Goal: Transaction & Acquisition: Book appointment/travel/reservation

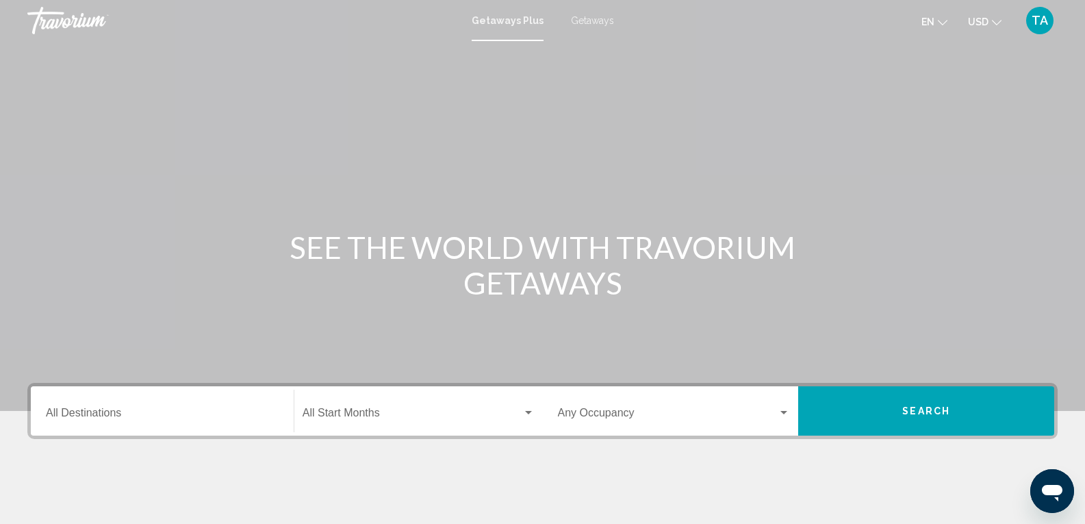
click at [597, 23] on span "Getaways" at bounding box center [592, 20] width 43 height 11
click at [160, 424] on div "Destination All Destinations" at bounding box center [162, 411] width 233 height 43
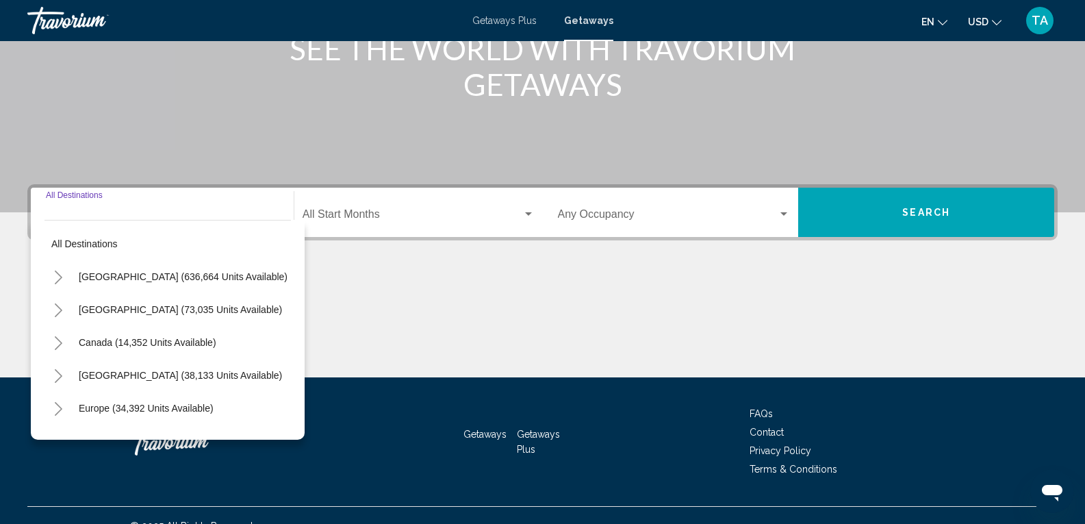
scroll to position [220, 0]
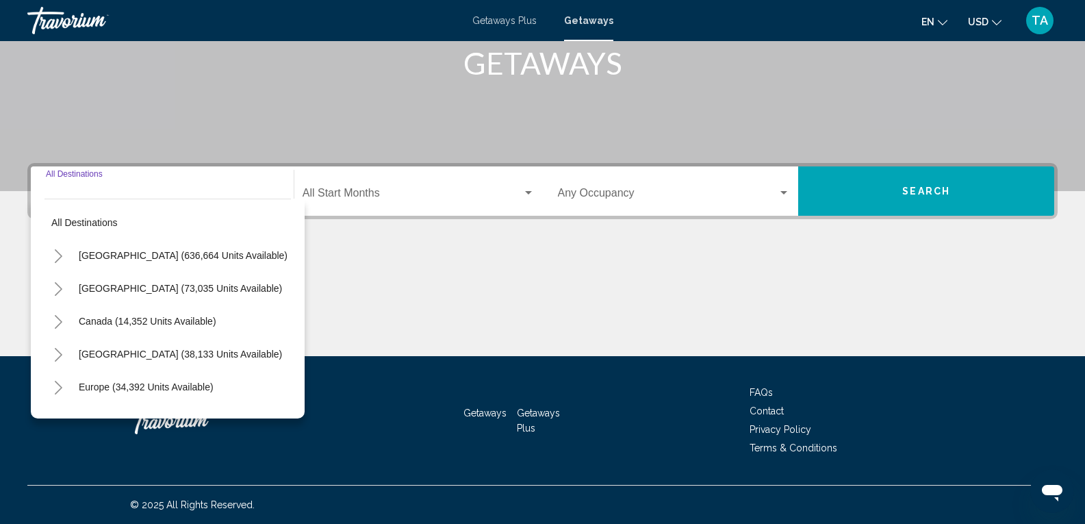
click at [58, 256] on icon "Toggle United States (636,664 units available)" at bounding box center [58, 256] width 10 height 14
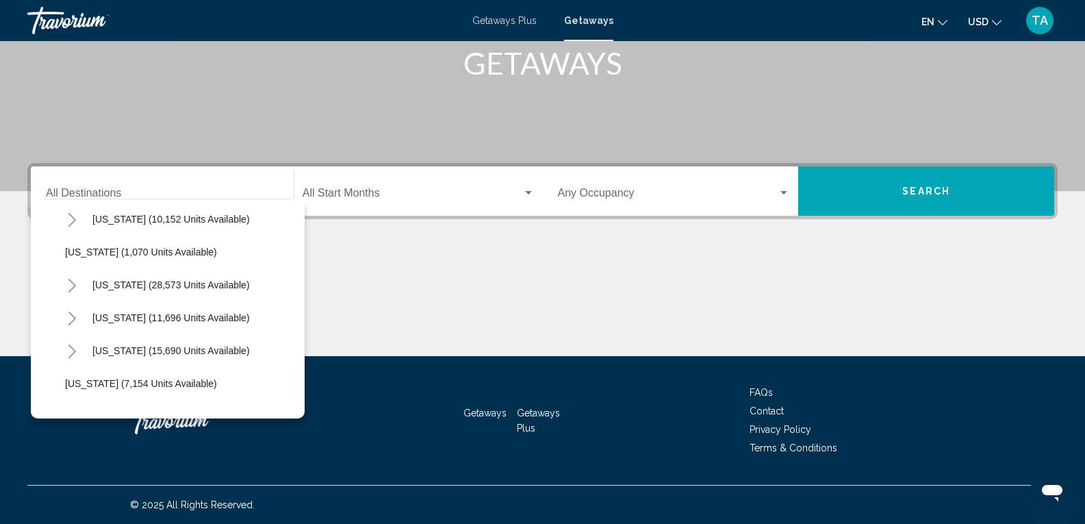
scroll to position [1164, 0]
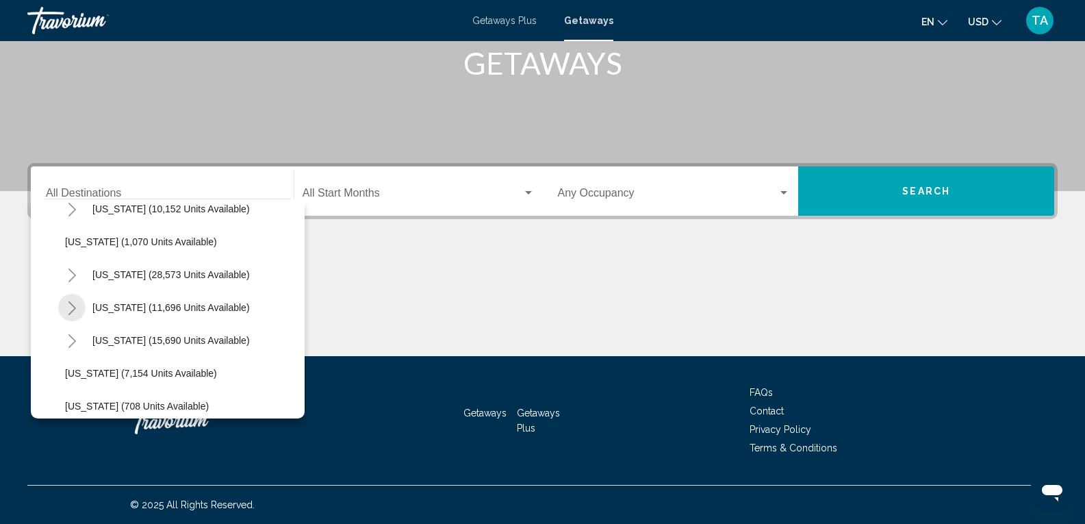
click at [73, 313] on icon "Toggle Tennessee (11,696 units available)" at bounding box center [72, 308] width 10 height 14
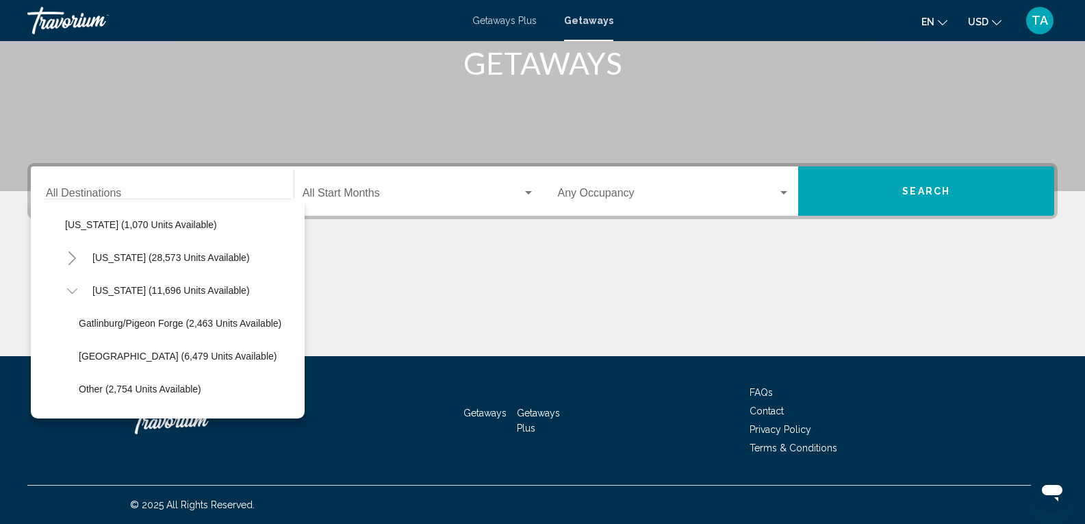
scroll to position [1232, 0]
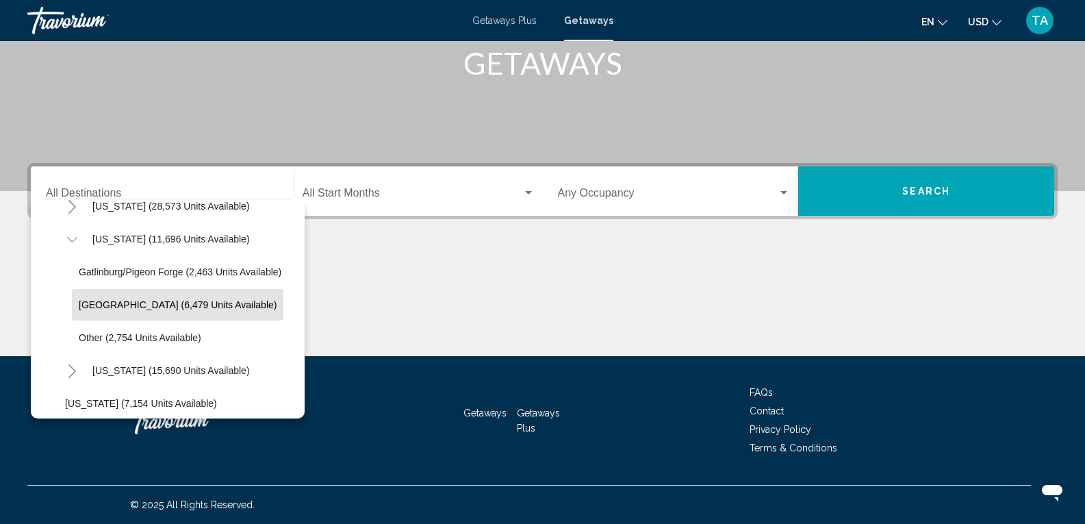
click at [102, 306] on span "[GEOGRAPHIC_DATA] (6,479 units available)" at bounding box center [178, 304] width 198 height 11
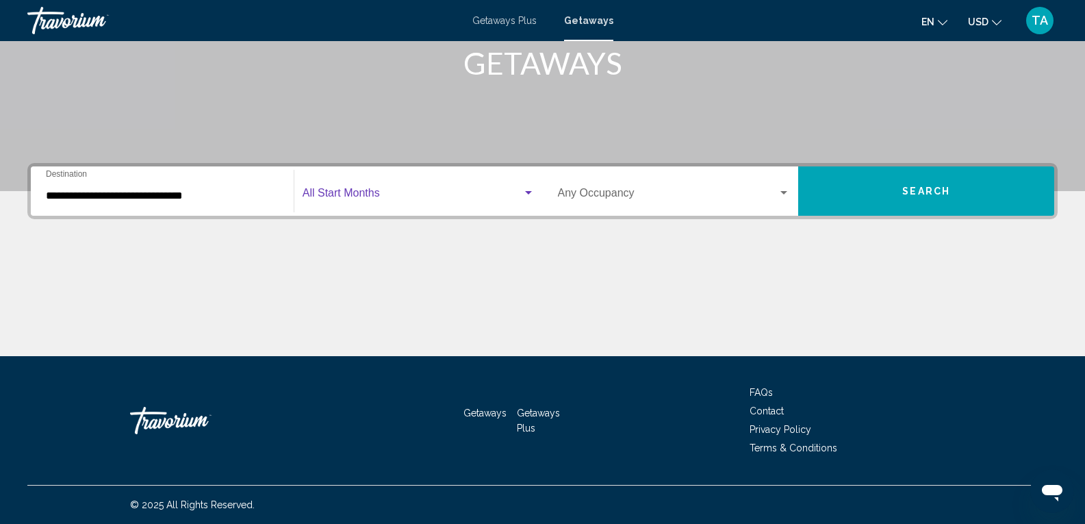
click at [355, 193] on span "Search widget" at bounding box center [413, 196] width 220 height 12
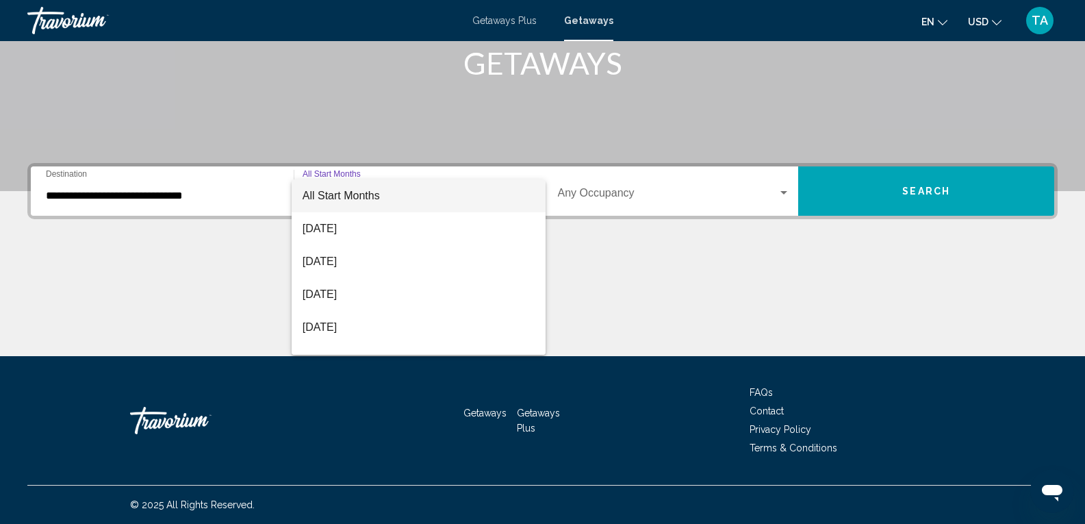
click at [129, 196] on div at bounding box center [542, 262] width 1085 height 524
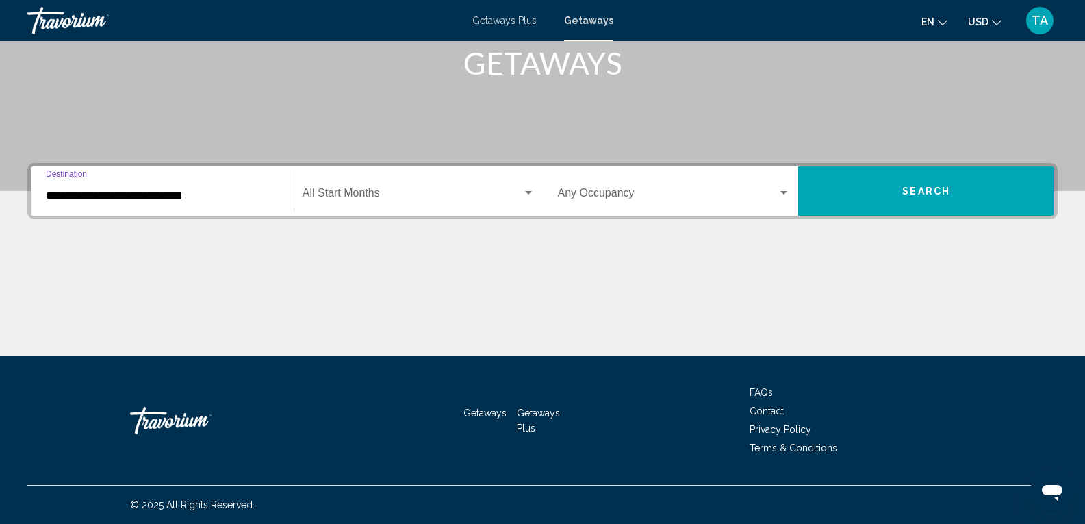
click at [114, 199] on input "**********" at bounding box center [162, 196] width 233 height 12
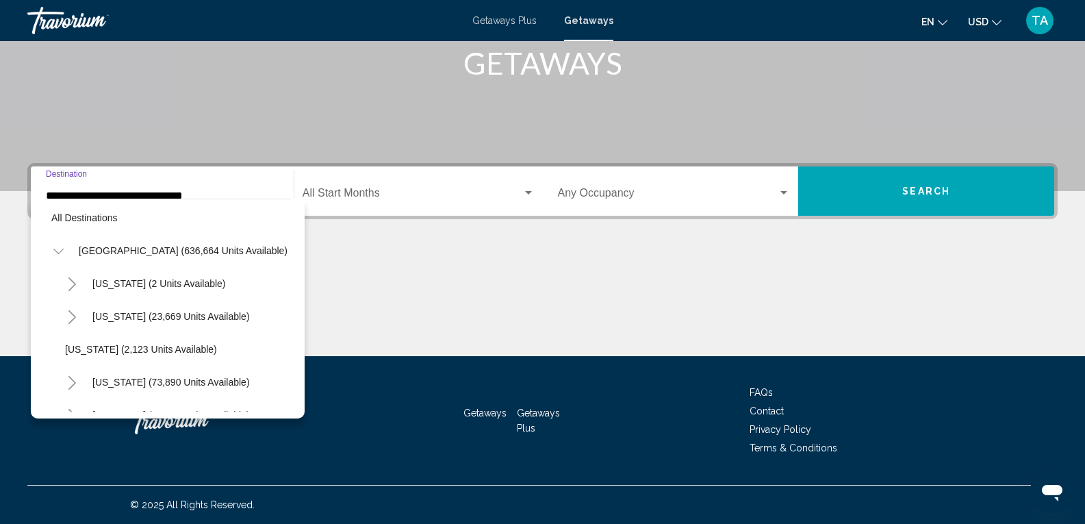
scroll to position [0, 0]
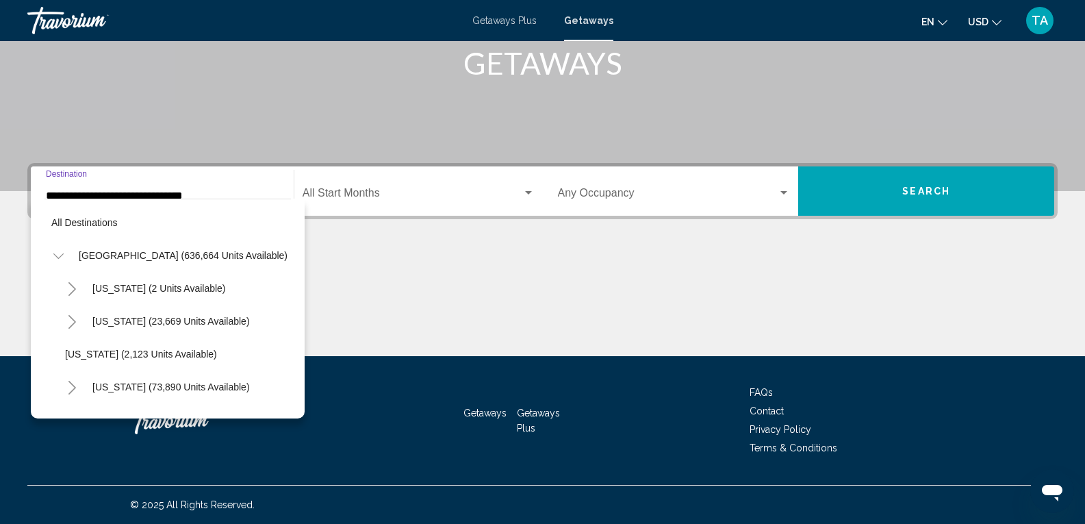
click at [71, 323] on icon "Toggle Arizona (23,669 units available)" at bounding box center [72, 322] width 10 height 14
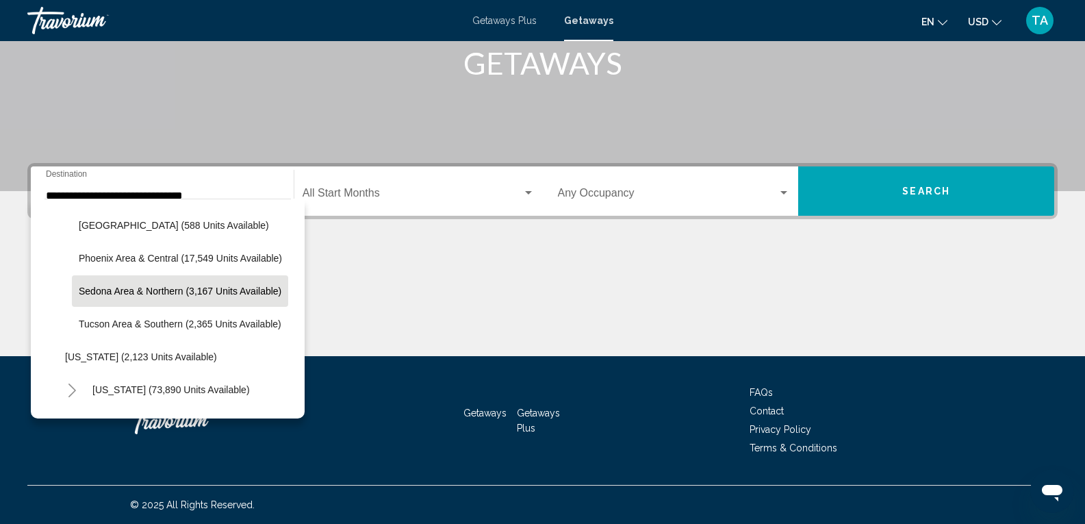
scroll to position [137, 0]
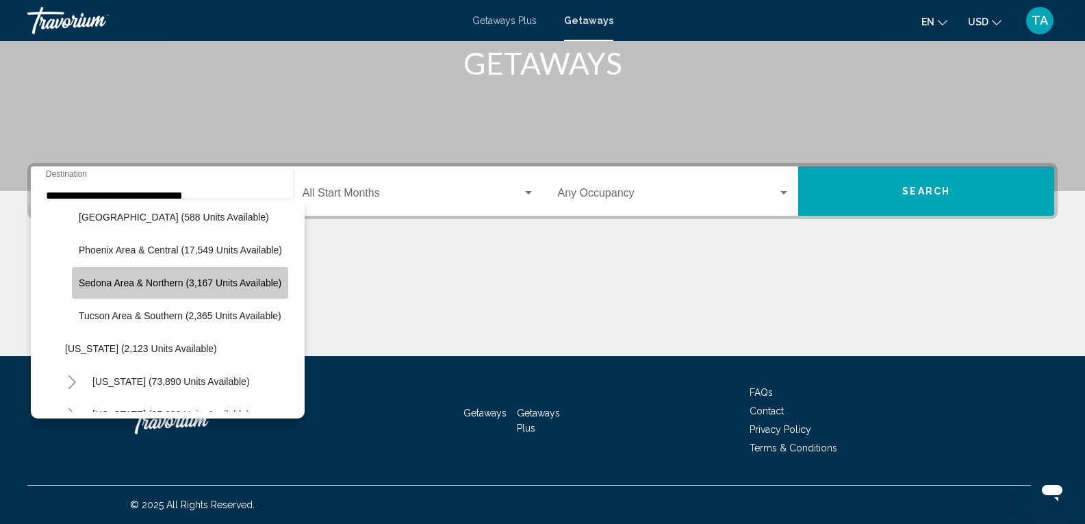
click at [134, 285] on span "Sedona Area & Northern (3,167 units available)" at bounding box center [180, 282] width 203 height 11
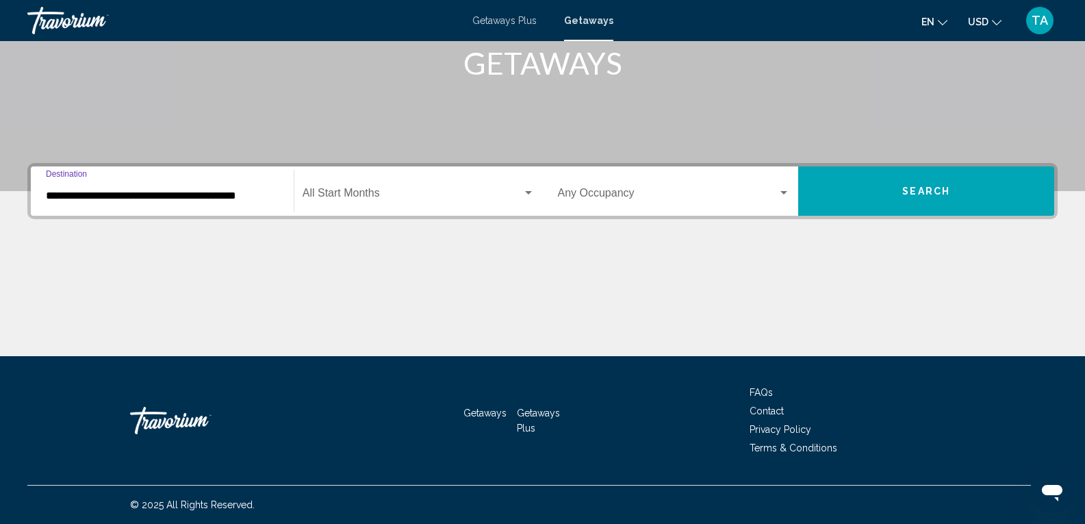
click at [97, 193] on input "**********" at bounding box center [162, 196] width 233 height 12
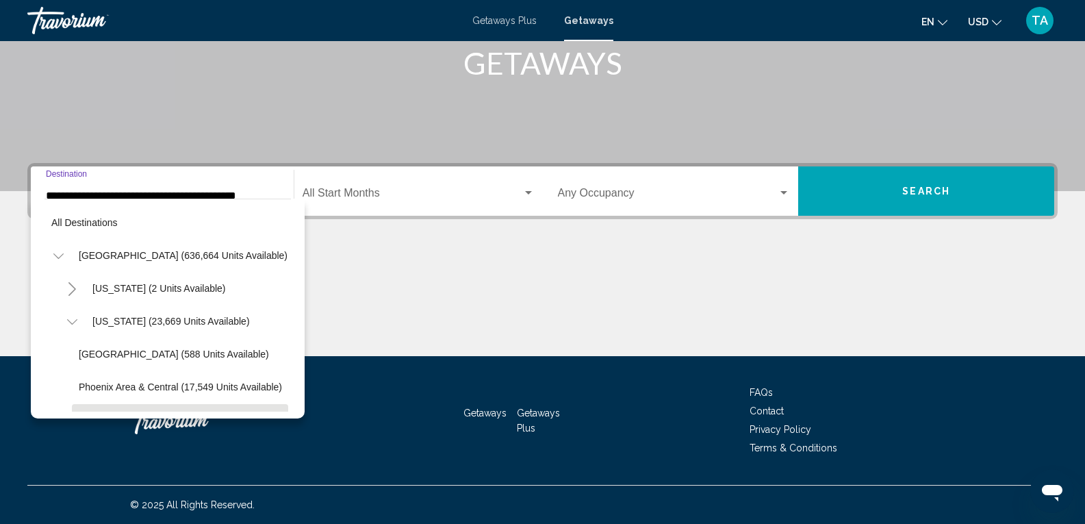
scroll to position [120, 8]
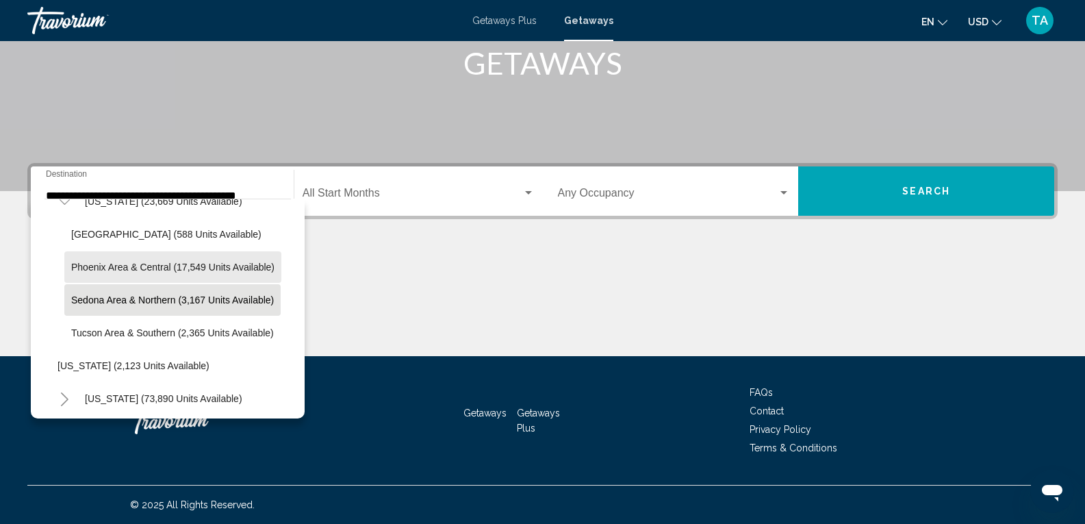
click at [107, 266] on span "Phoenix Area & Central (17,549 units available)" at bounding box center [172, 267] width 203 height 11
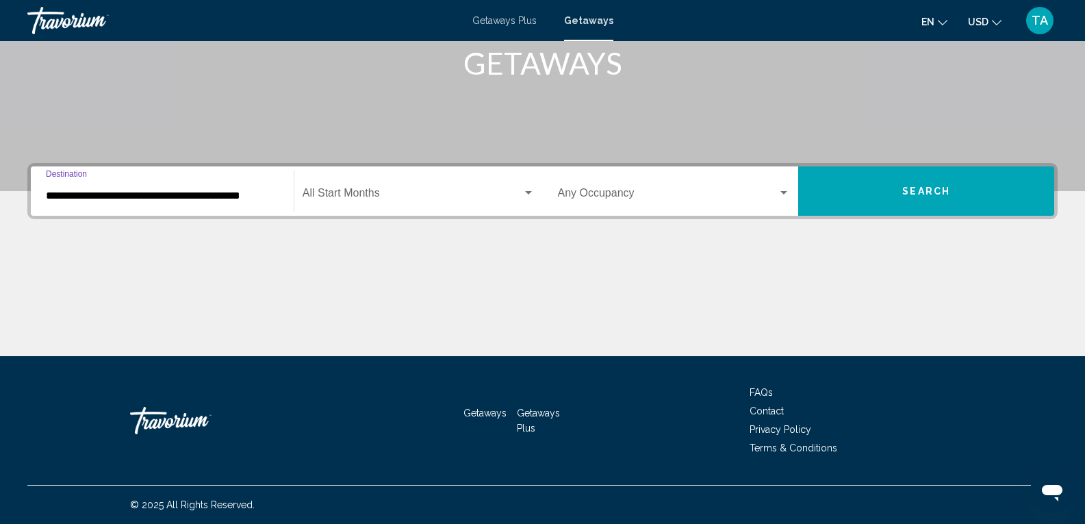
click at [86, 192] on input "**********" at bounding box center [162, 196] width 233 height 12
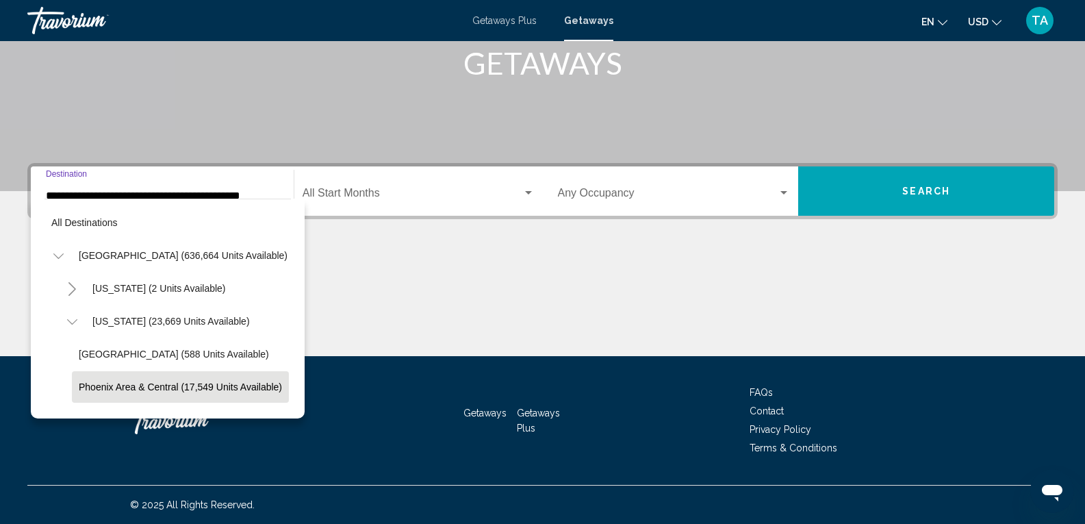
scroll to position [87, 8]
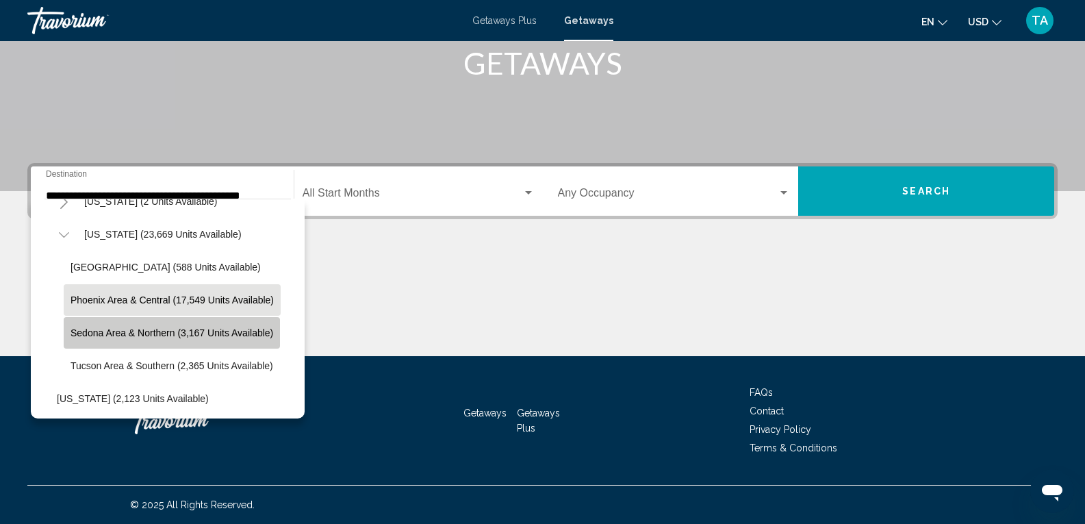
click at [101, 334] on span "Sedona Area & Northern (3,167 units available)" at bounding box center [172, 332] width 203 height 11
type input "**********"
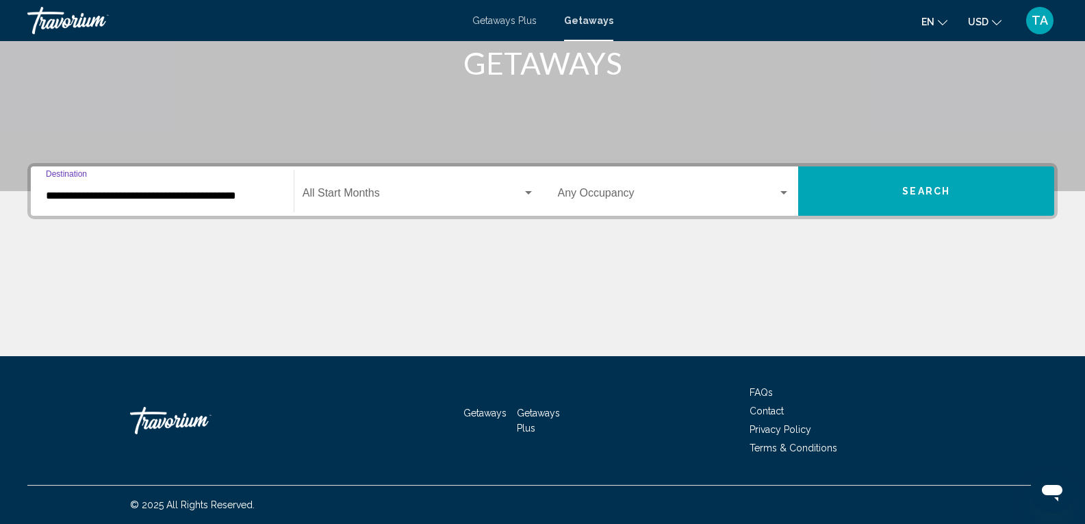
click at [343, 190] on span "Search widget" at bounding box center [413, 196] width 220 height 12
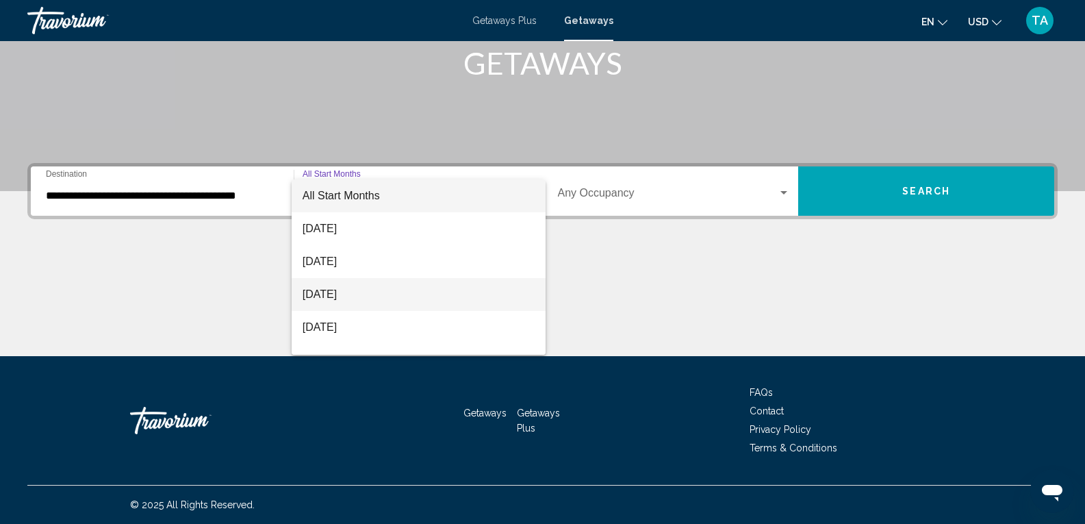
scroll to position [68, 0]
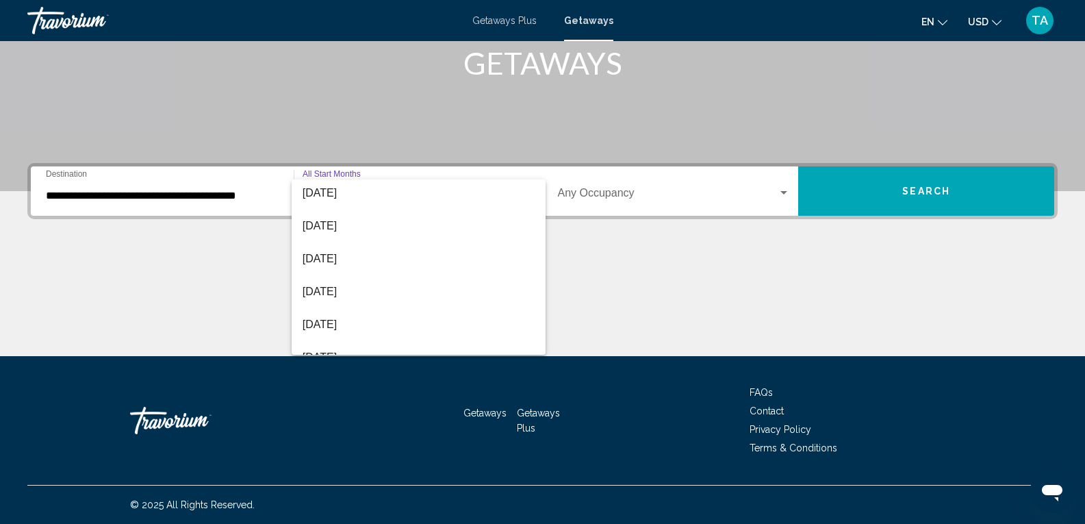
click at [687, 253] on div at bounding box center [542, 262] width 1085 height 524
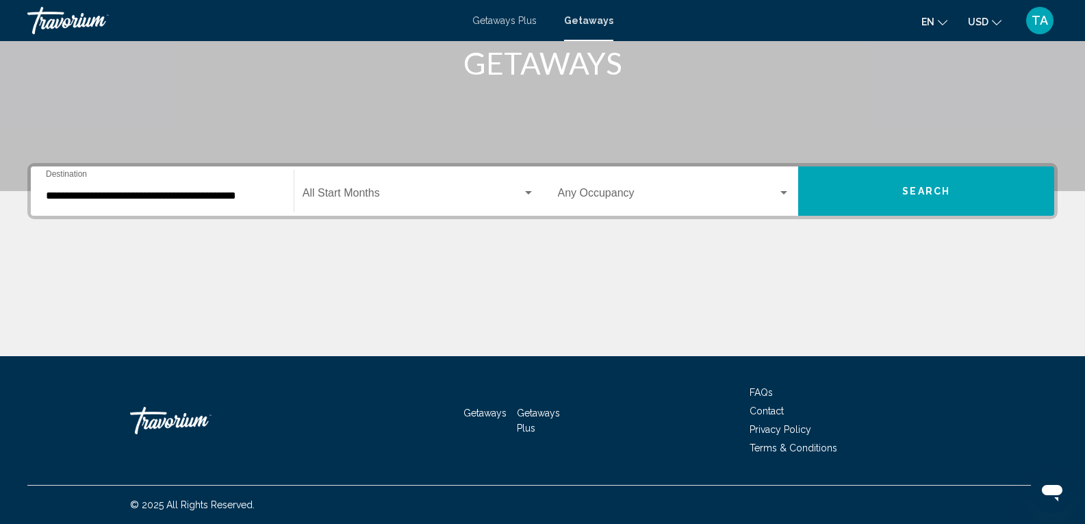
click at [637, 199] on span "Search widget" at bounding box center [668, 196] width 220 height 12
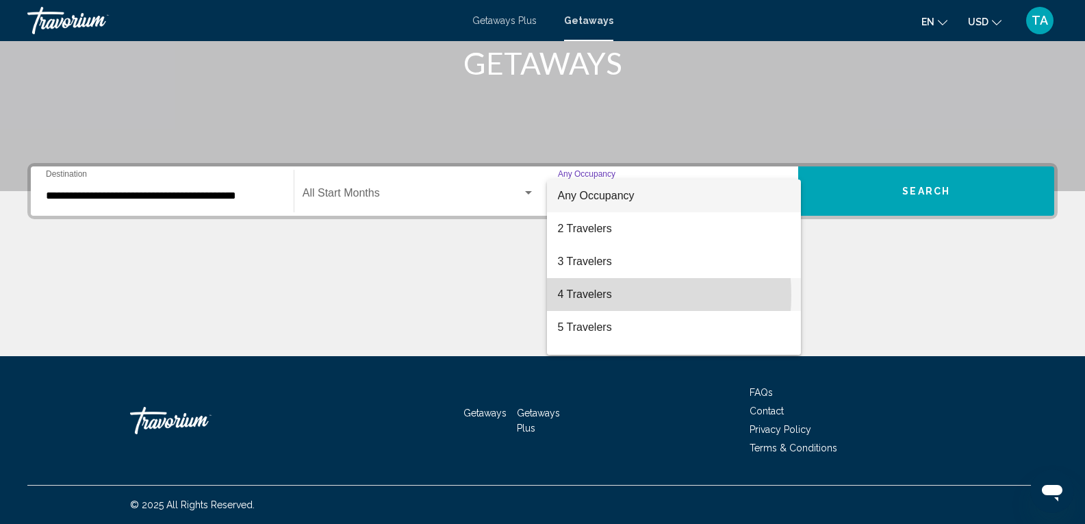
click at [585, 295] on span "4 Travelers" at bounding box center [674, 294] width 233 height 33
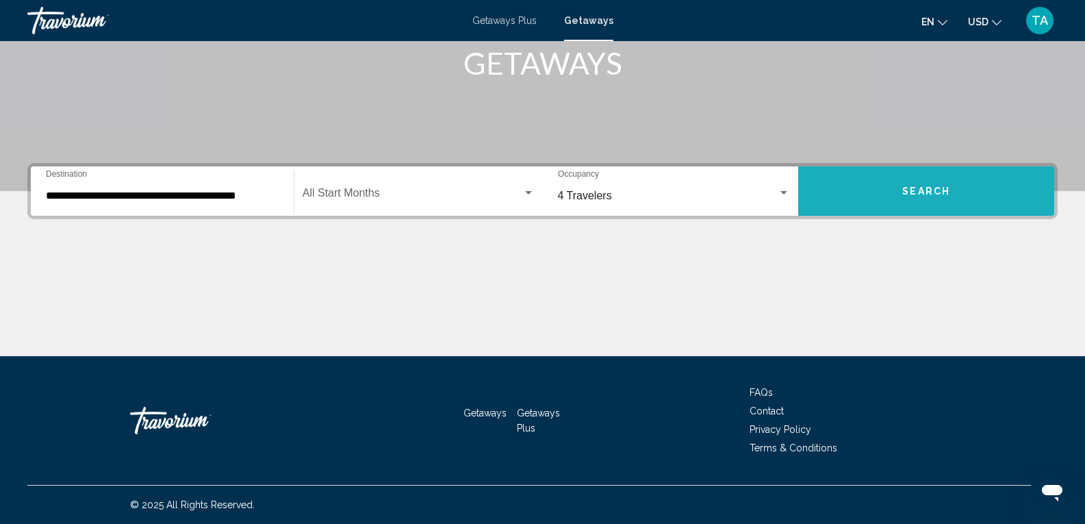
click at [891, 196] on button "Search" at bounding box center [926, 190] width 256 height 49
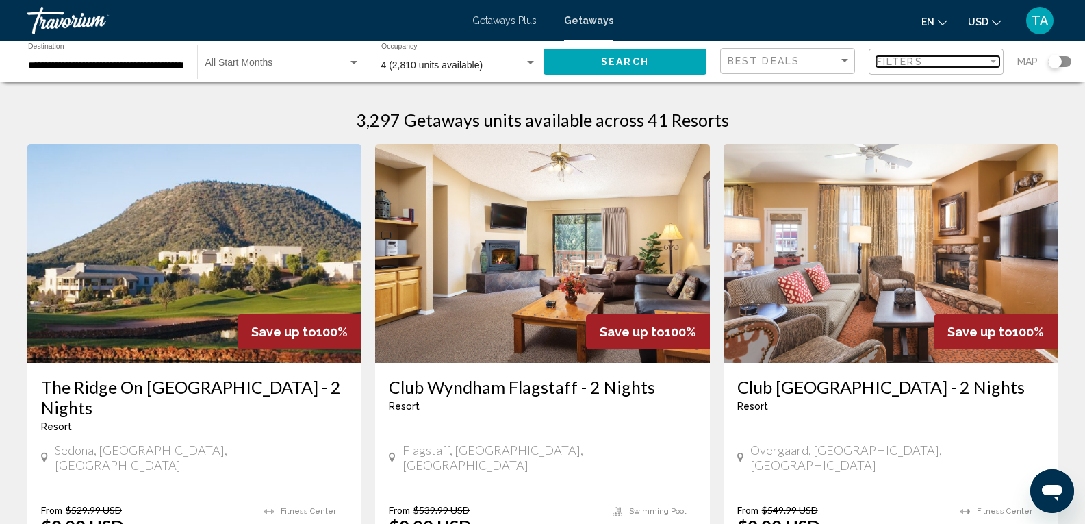
click at [993, 60] on div "Filter" at bounding box center [993, 61] width 7 height 3
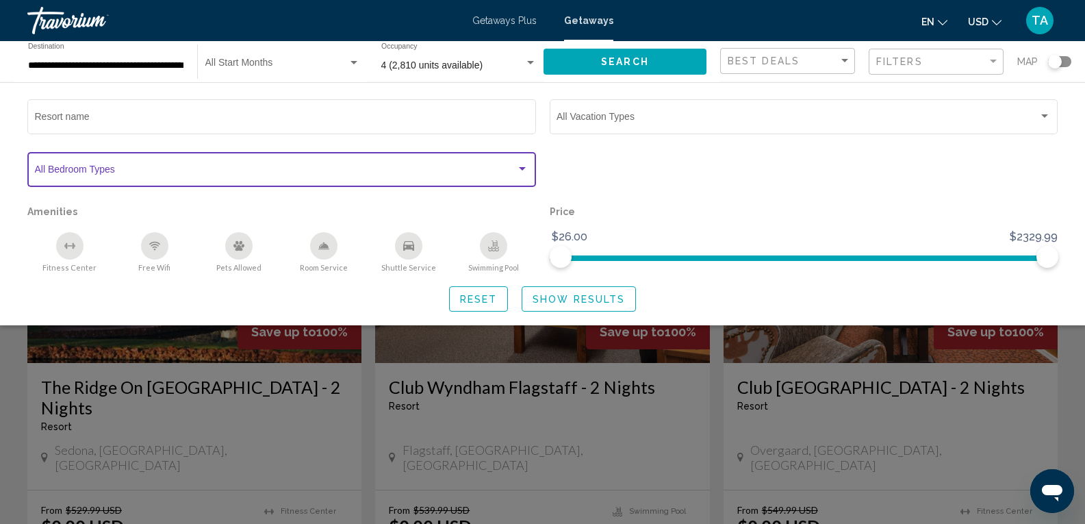
click at [522, 168] on div "Search widget" at bounding box center [522, 168] width 7 height 3
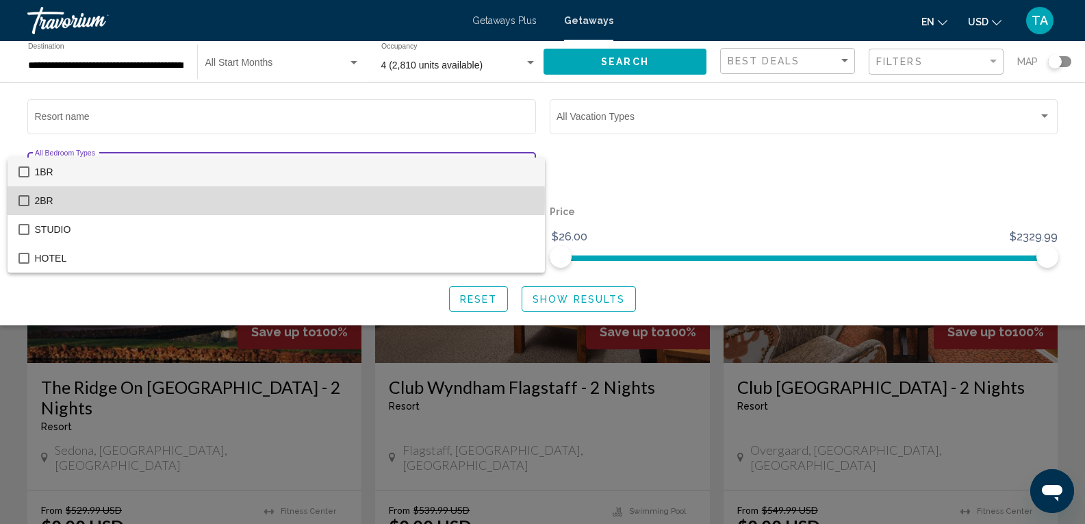
click at [25, 200] on mat-pseudo-checkbox at bounding box center [23, 200] width 11 height 11
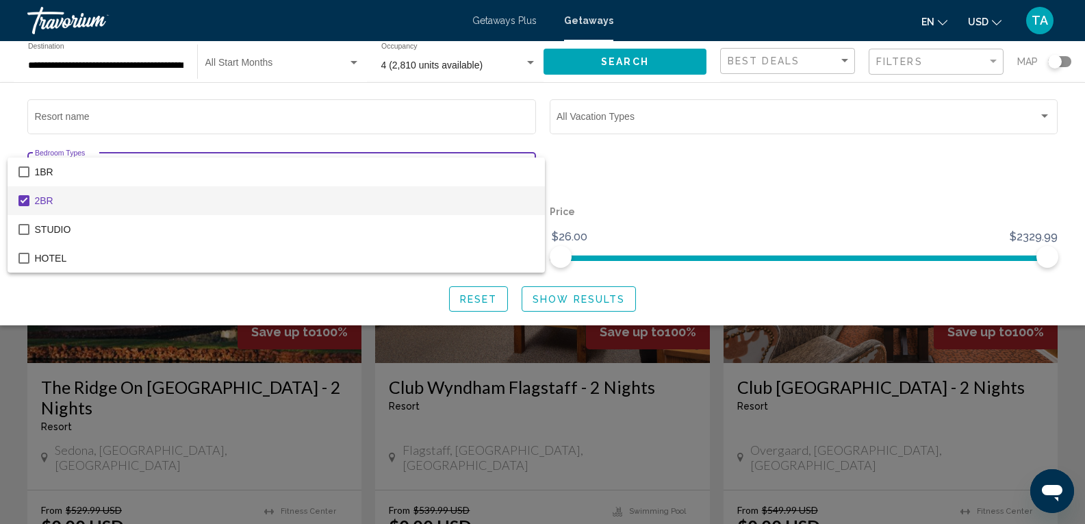
click at [616, 167] on div at bounding box center [542, 262] width 1085 height 524
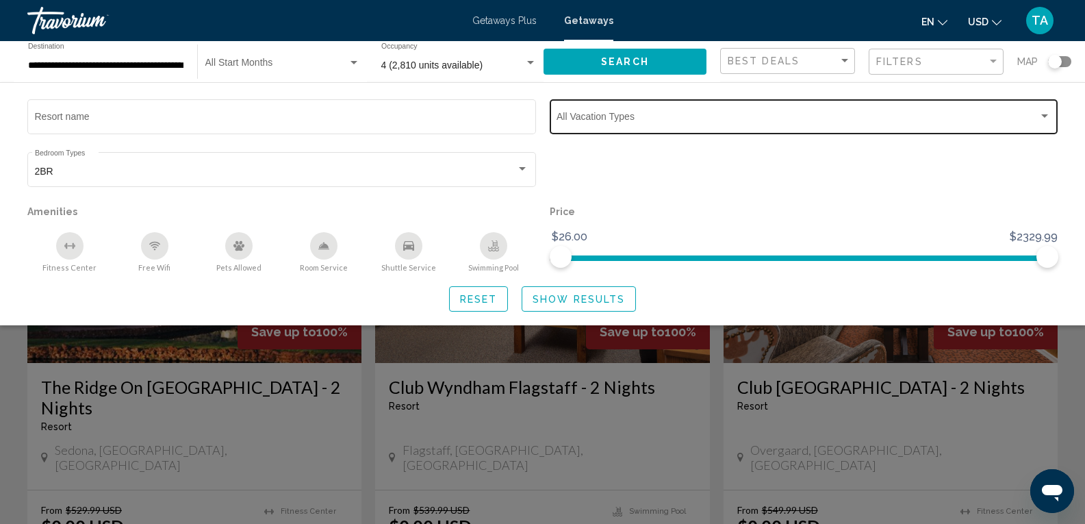
click at [635, 112] on div "Vacation Types All Vacation Types" at bounding box center [804, 116] width 494 height 38
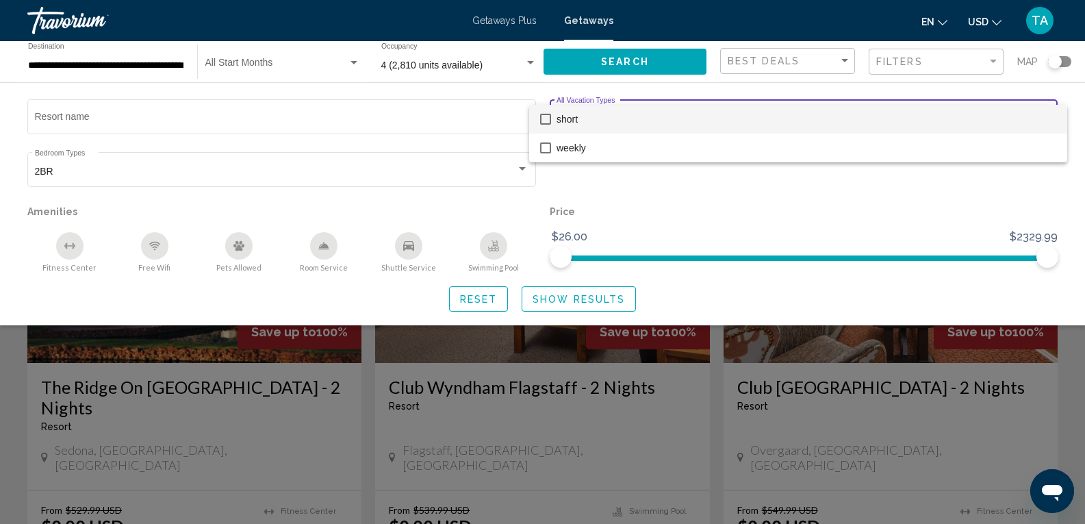
click at [663, 212] on div at bounding box center [542, 262] width 1085 height 524
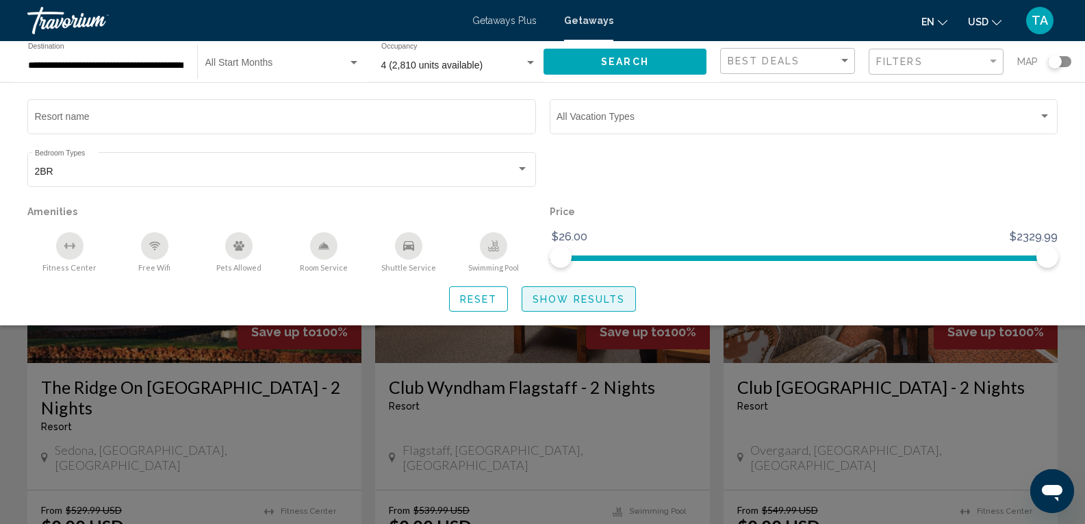
click at [562, 304] on button "Show Results" at bounding box center [579, 298] width 114 height 25
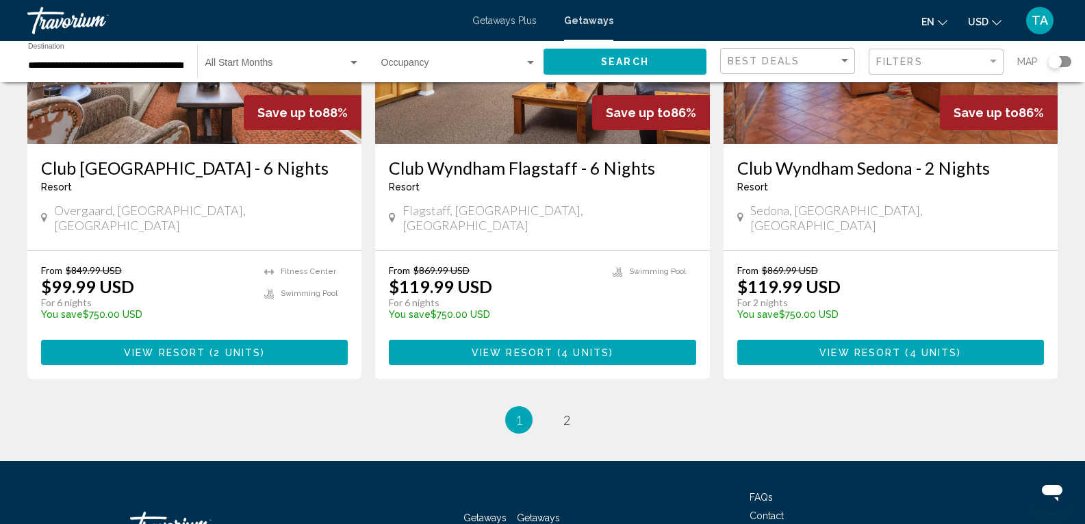
scroll to position [1708, 0]
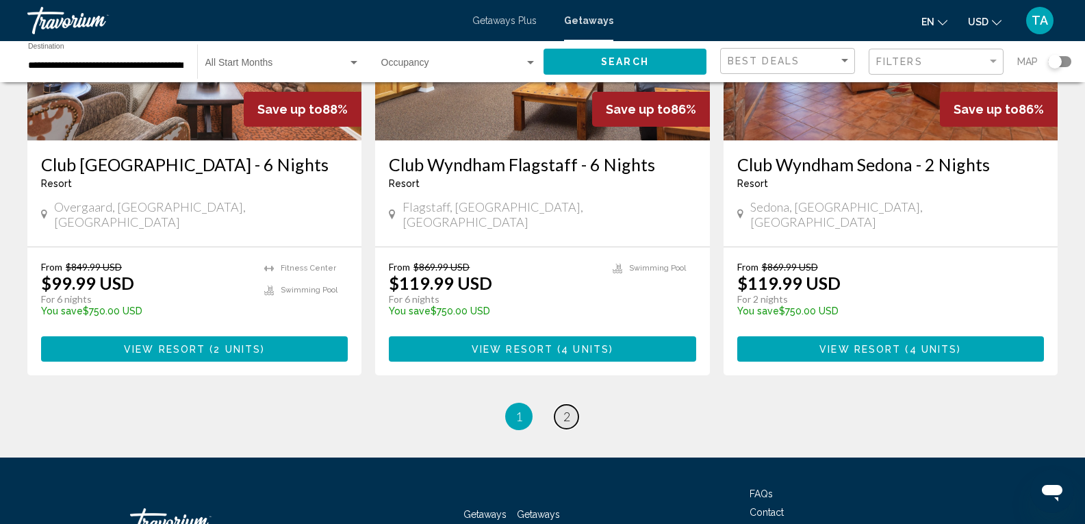
click at [569, 409] on span "2" at bounding box center [566, 416] width 7 height 15
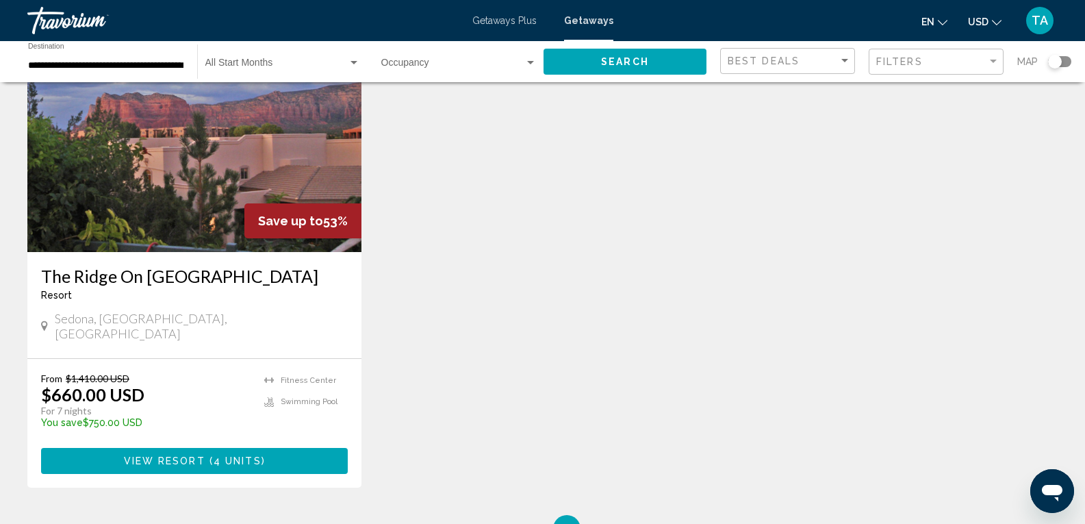
scroll to position [616, 0]
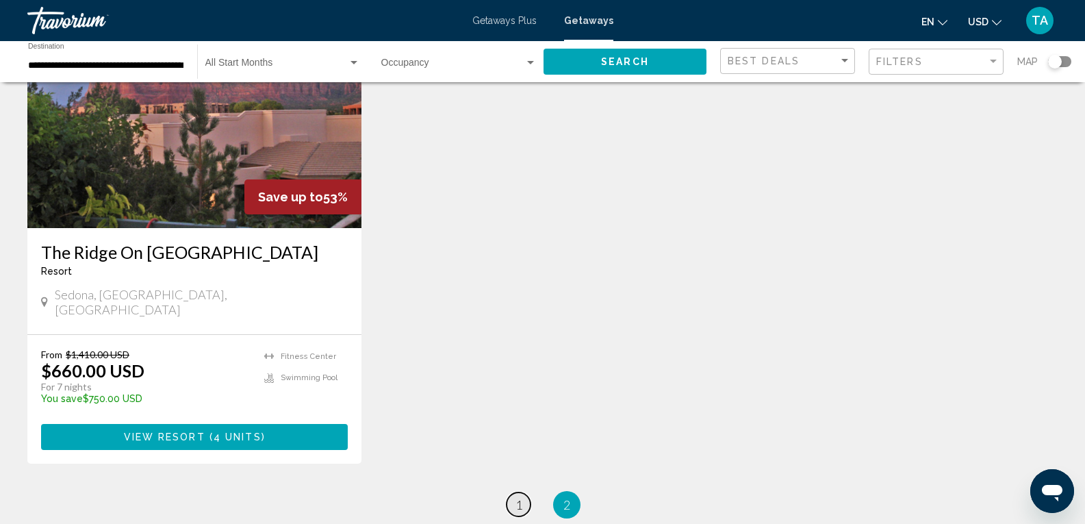
click at [518, 497] on span "1" at bounding box center [518, 504] width 7 height 15
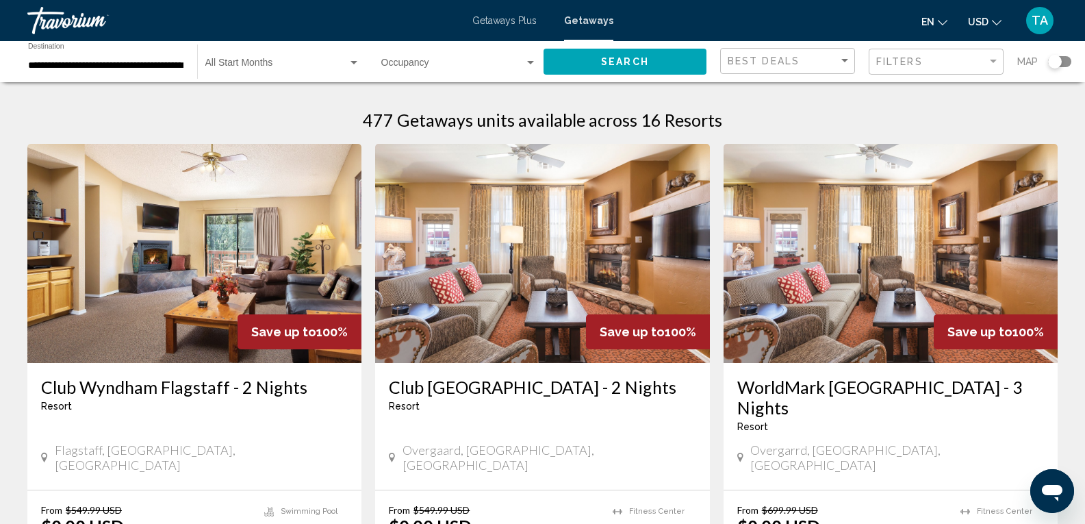
click at [1063, 61] on div "Search widget" at bounding box center [1059, 61] width 23 height 11
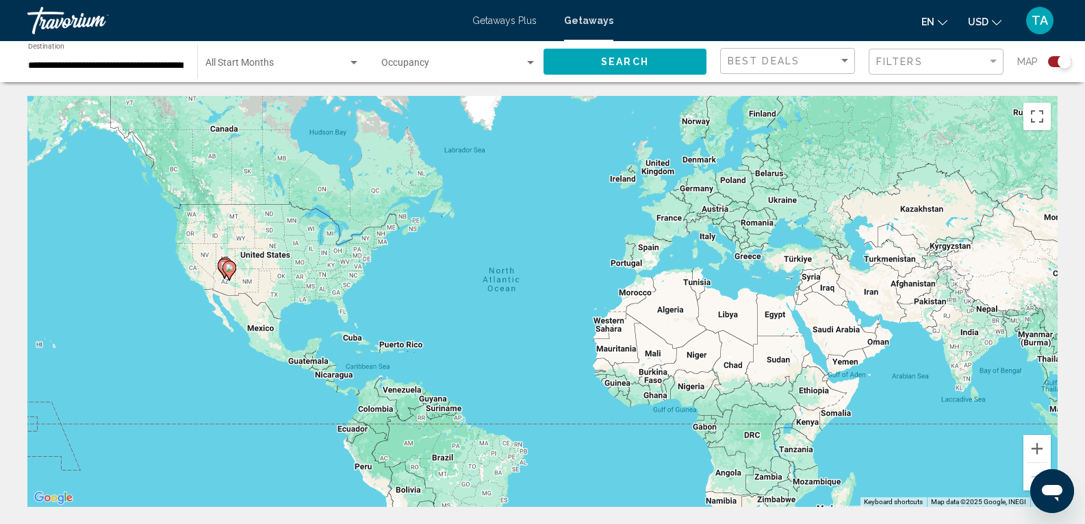
click at [229, 270] on image "Main content" at bounding box center [229, 268] width 8 height 8
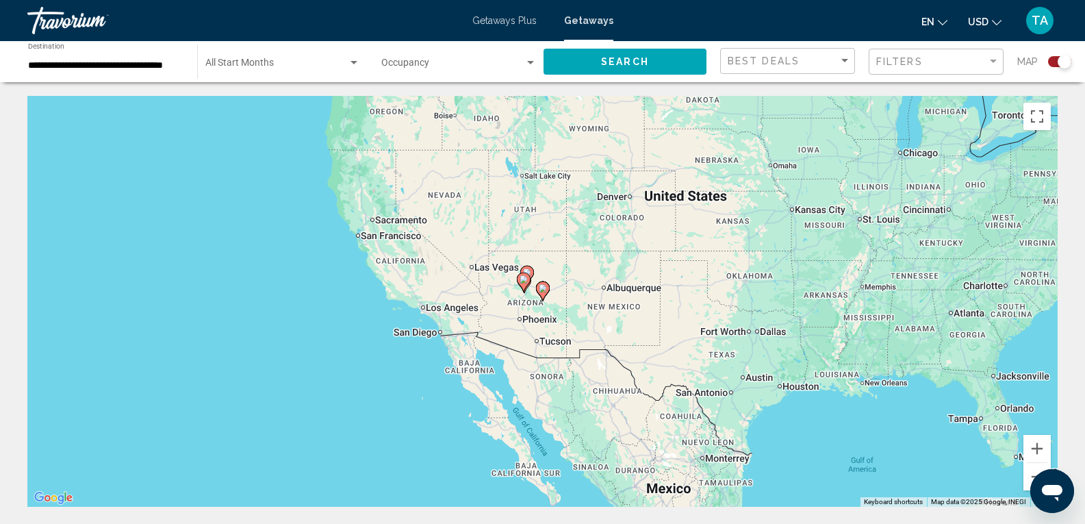
click at [501, 292] on div "To activate drag with keyboard, press Alt + Enter. Once in keyboard drag state,…" at bounding box center [542, 301] width 1030 height 411
click at [524, 290] on icon "Main content" at bounding box center [524, 281] width 14 height 19
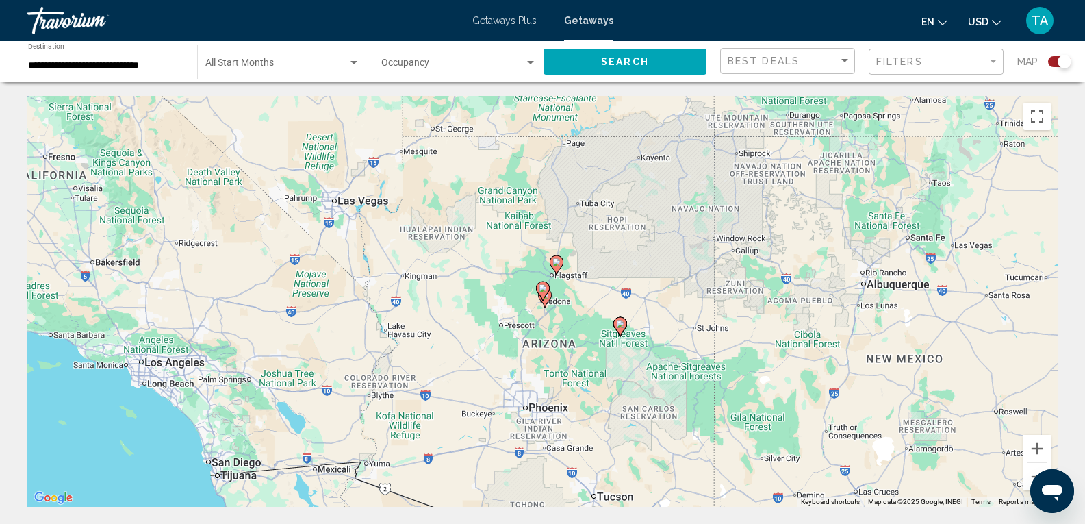
click at [622, 333] on gmp-advanced-marker "Main content" at bounding box center [620, 326] width 14 height 21
type input "**********"
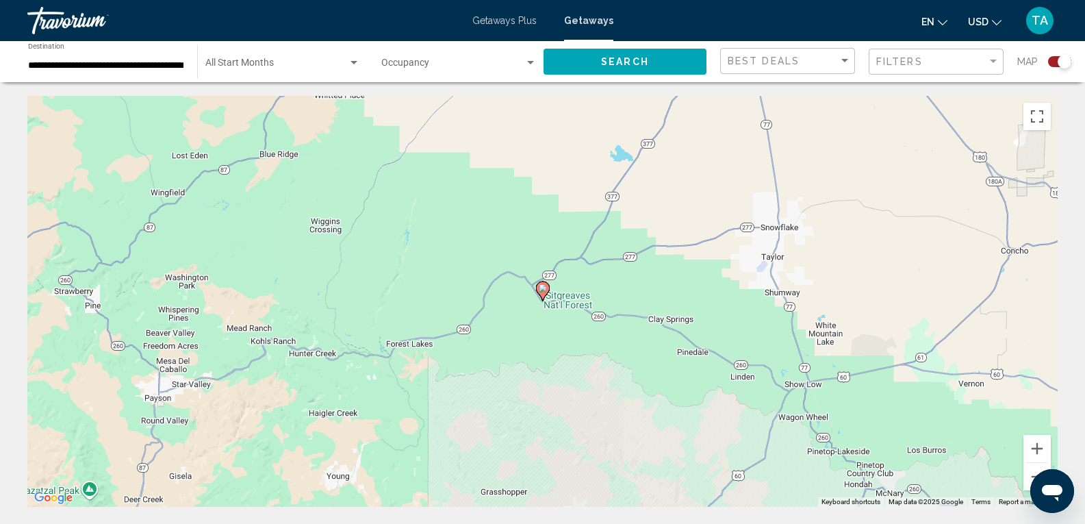
click at [542, 298] on icon "Main content" at bounding box center [542, 291] width 12 height 18
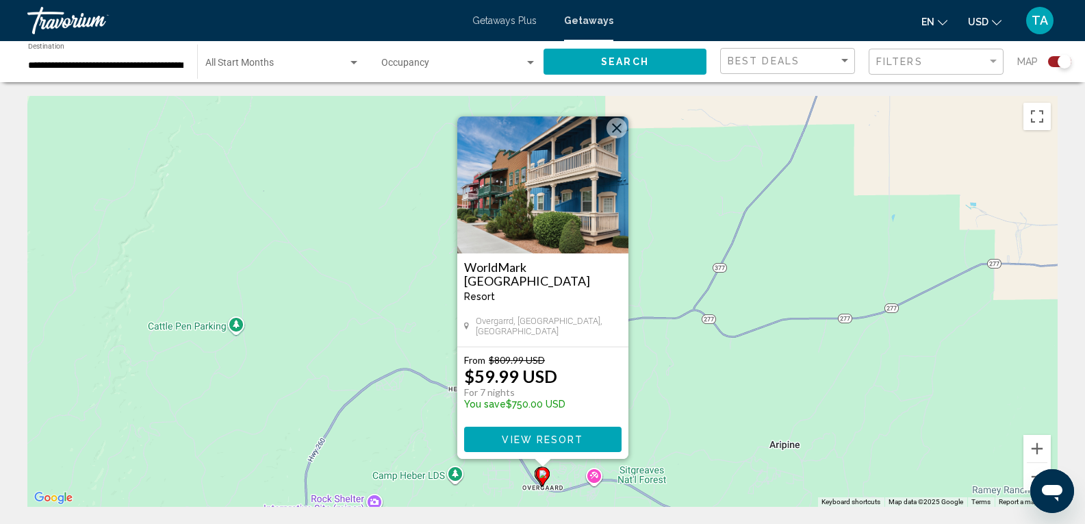
click at [616, 125] on button "Close" at bounding box center [617, 128] width 21 height 21
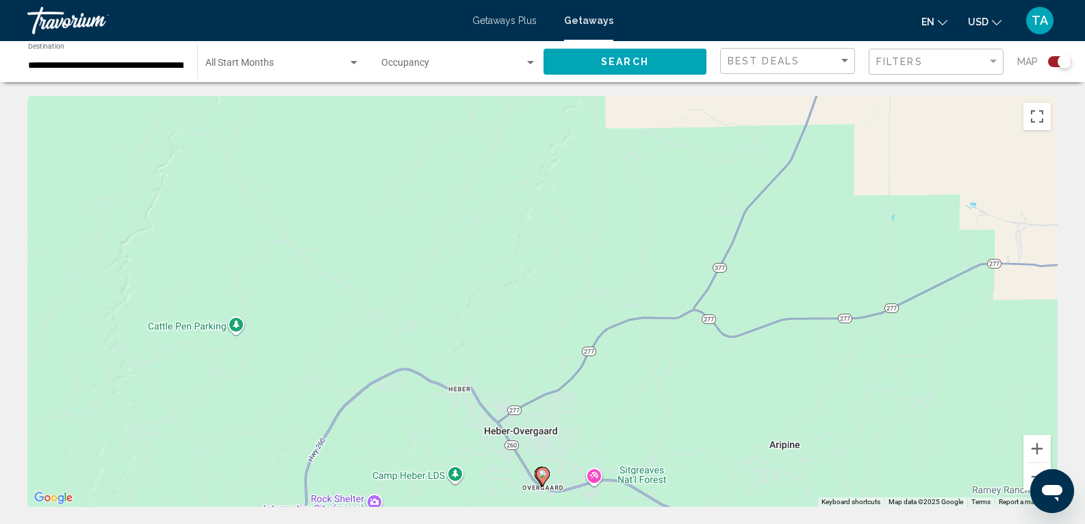
drag, startPoint x: 433, startPoint y: 279, endPoint x: 446, endPoint y: 286, distance: 15.6
click at [433, 279] on div "To navigate, press the arrow keys. To activate drag with keyboard, press Alt + …" at bounding box center [542, 301] width 1030 height 411
click at [1030, 475] on button "Zoom out" at bounding box center [1036, 476] width 27 height 27
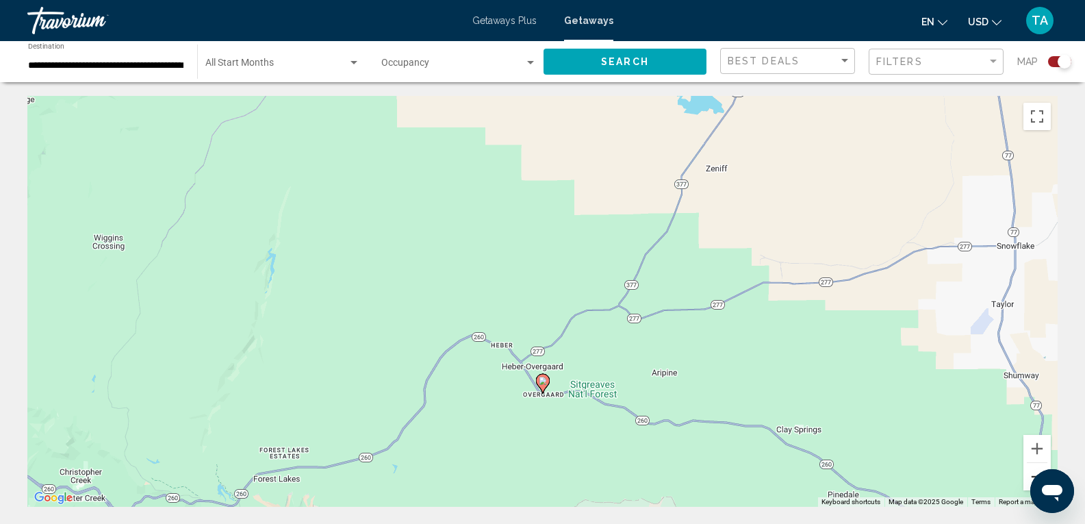
click at [1029, 476] on button "Zoom out" at bounding box center [1036, 476] width 27 height 27
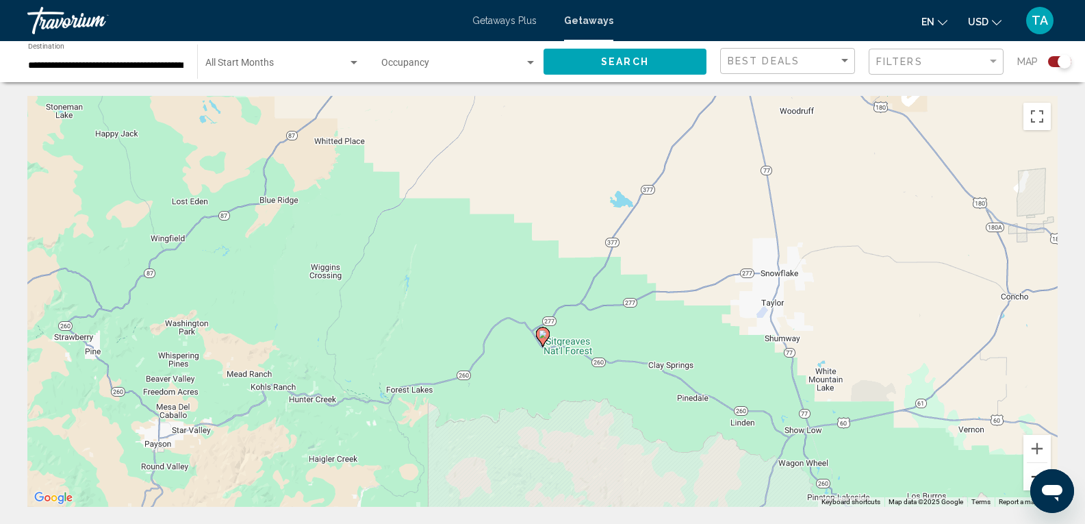
click at [1028, 476] on button "Zoom out" at bounding box center [1036, 476] width 27 height 27
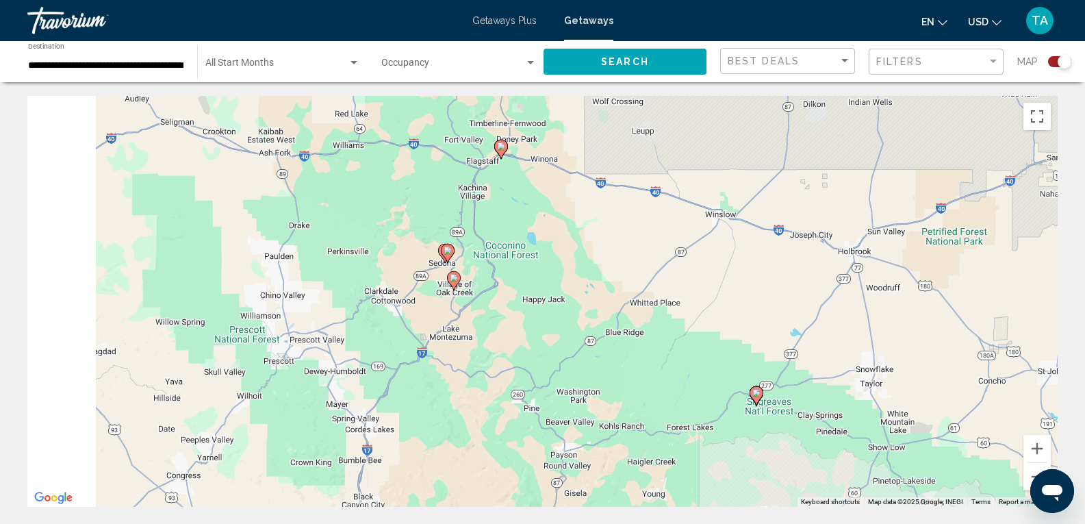
drag, startPoint x: 348, startPoint y: 290, endPoint x: 563, endPoint y: 372, distance: 229.5
click at [563, 372] on div "To activate drag with keyboard, press Alt + Enter. Once in keyboard drag state,…" at bounding box center [542, 301] width 1030 height 411
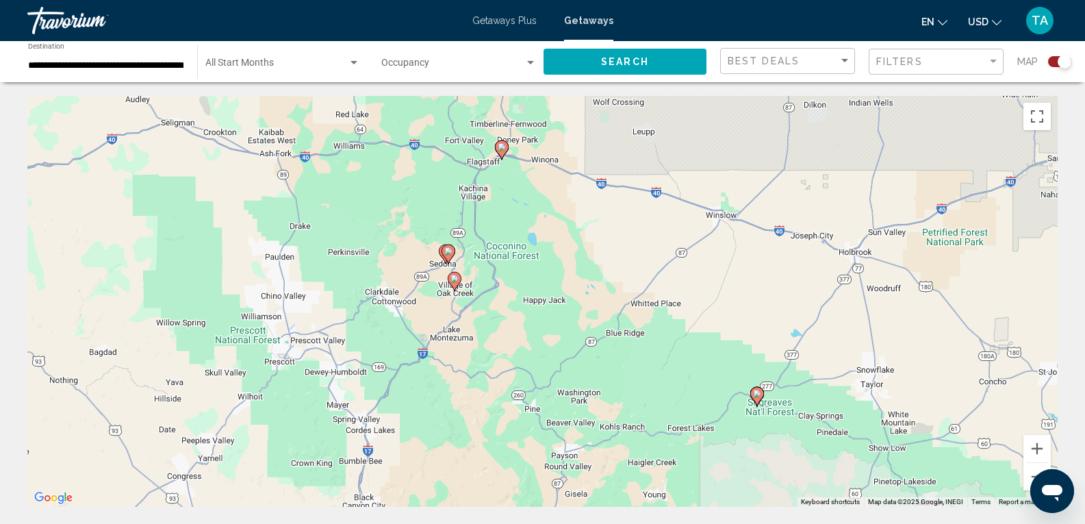
click at [498, 153] on gmp-advanced-marker "Main content" at bounding box center [502, 150] width 14 height 21
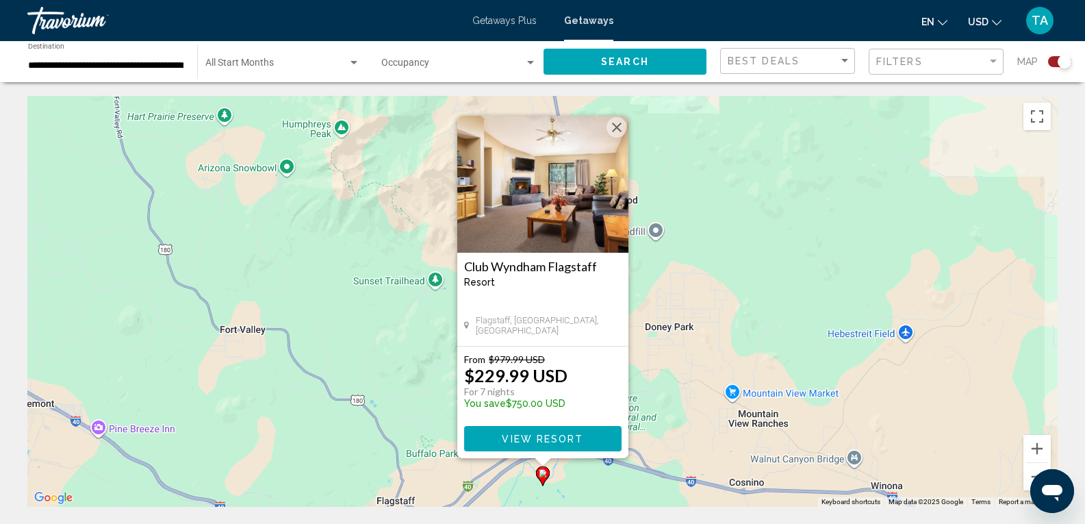
click at [615, 127] on button "Close" at bounding box center [617, 127] width 21 height 21
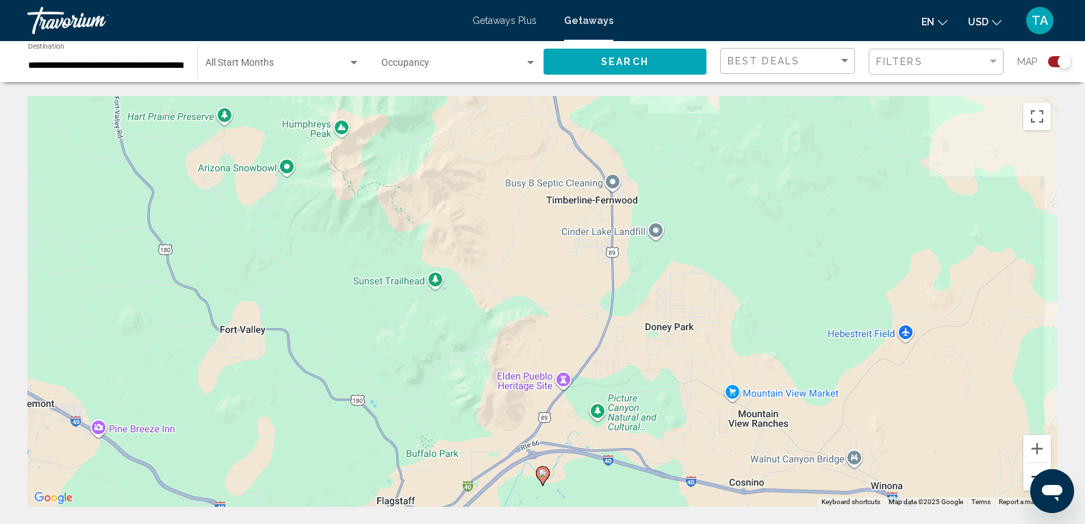
click at [1032, 475] on button "Zoom out" at bounding box center [1036, 476] width 27 height 27
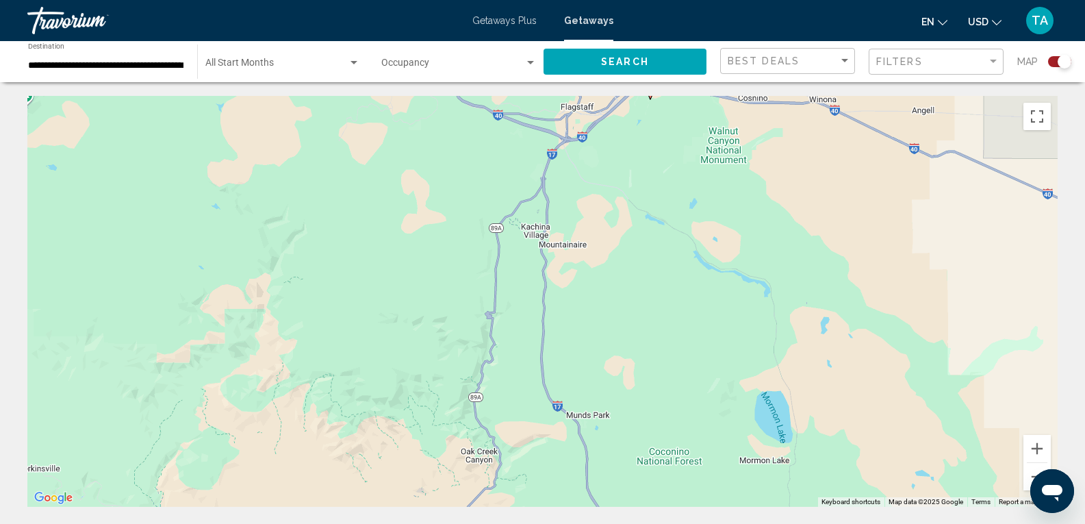
drag, startPoint x: 623, startPoint y: 432, endPoint x: 730, endPoint y: 168, distance: 284.6
click at [730, 168] on div "To activate drag with keyboard, press Alt + Enter. Once in keyboard drag state,…" at bounding box center [542, 301] width 1030 height 411
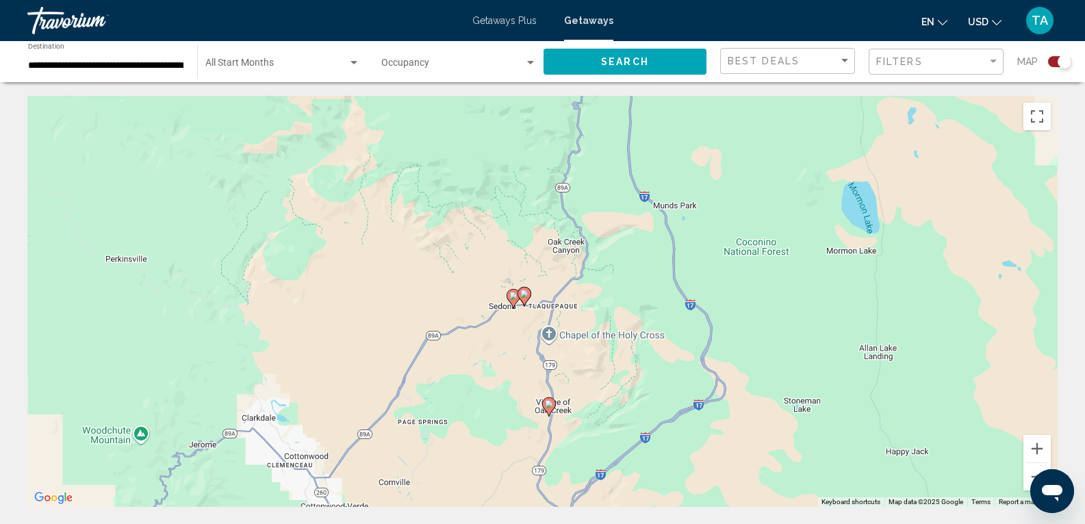
drag, startPoint x: 640, startPoint y: 422, endPoint x: 727, endPoint y: 210, distance: 228.7
click at [727, 210] on div "To activate drag with keyboard, press Alt + Enter. Once in keyboard drag state,…" at bounding box center [542, 301] width 1030 height 411
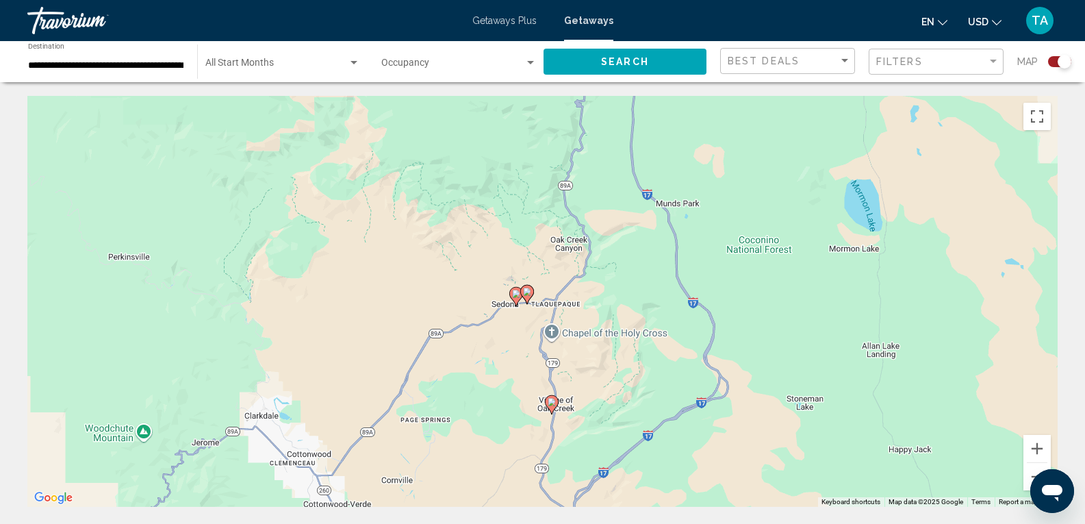
click at [526, 296] on icon "Main content" at bounding box center [526, 294] width 12 height 18
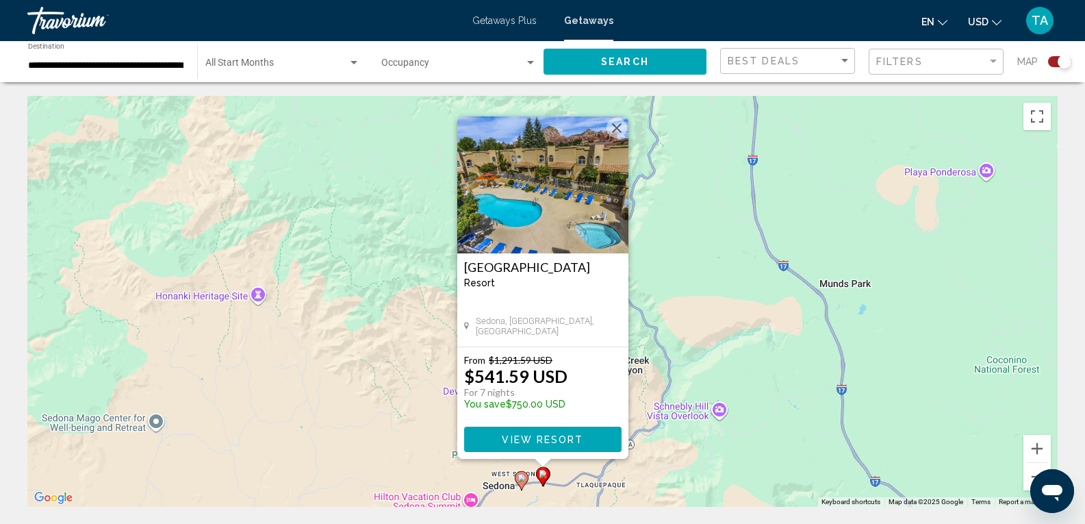
click at [522, 480] on image "Main content" at bounding box center [522, 478] width 8 height 8
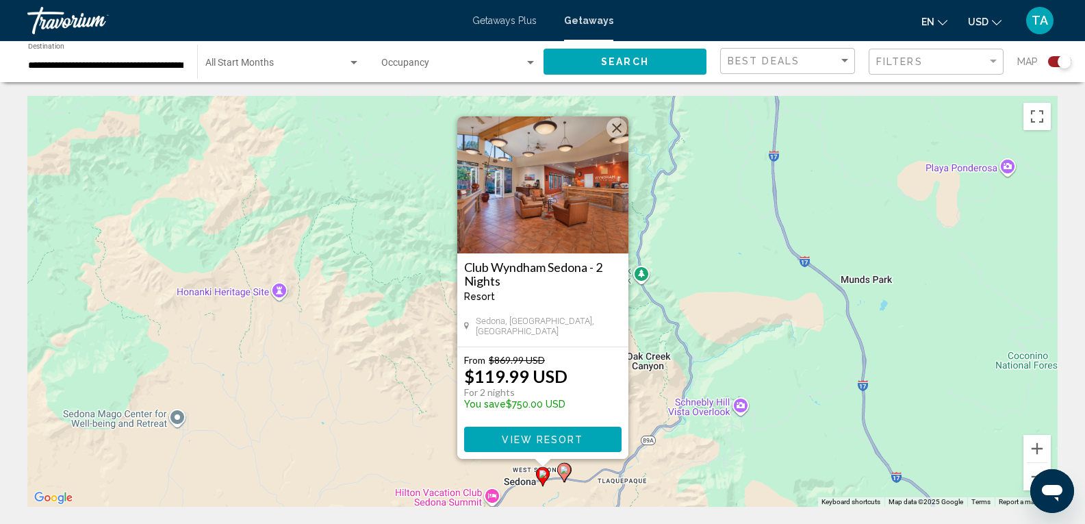
click at [692, 460] on div "To navigate, press the arrow keys. To activate drag with keyboard, press Alt + …" at bounding box center [542, 301] width 1030 height 411
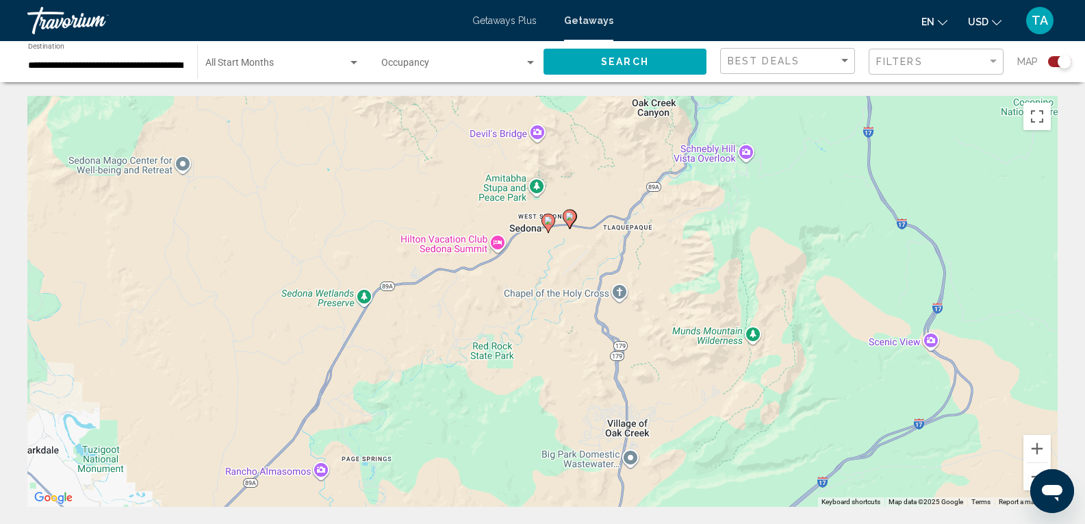
drag, startPoint x: 868, startPoint y: 446, endPoint x: 885, endPoint y: 201, distance: 245.7
click at [885, 201] on div "To activate drag with keyboard, press Alt + Enter. Once in keyboard drag state,…" at bounding box center [542, 301] width 1030 height 411
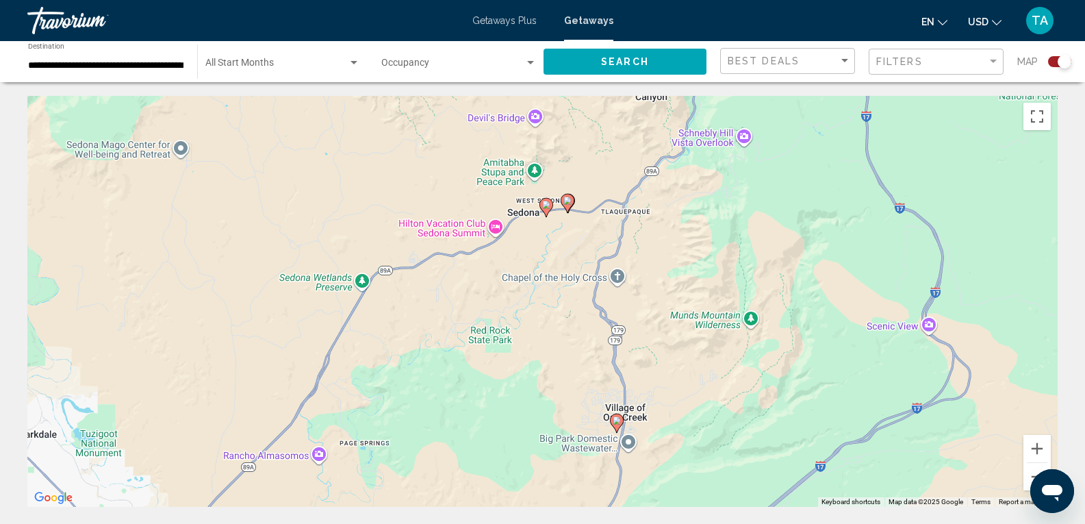
click at [616, 425] on icon "Main content" at bounding box center [616, 423] width 12 height 18
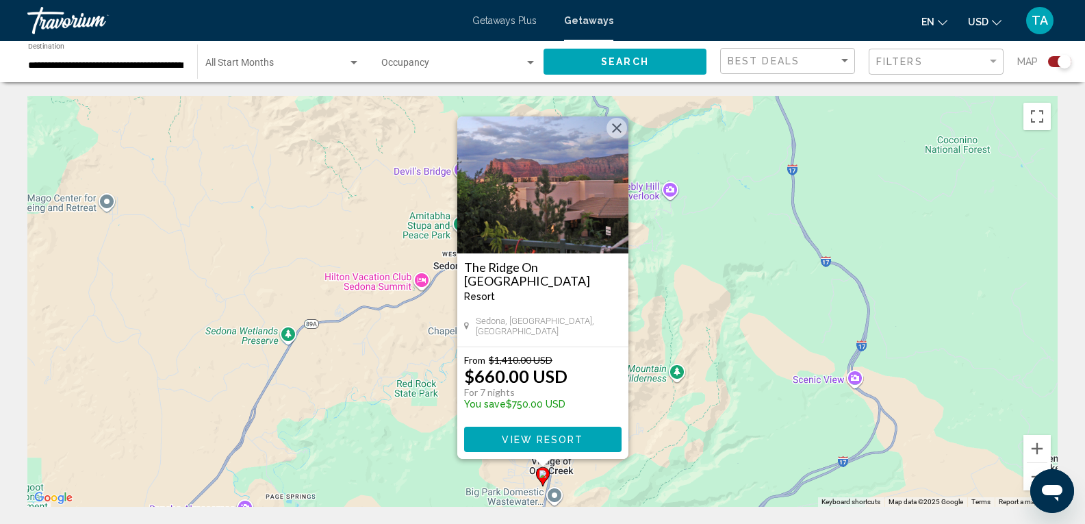
click at [620, 126] on button "Close" at bounding box center [617, 128] width 21 height 21
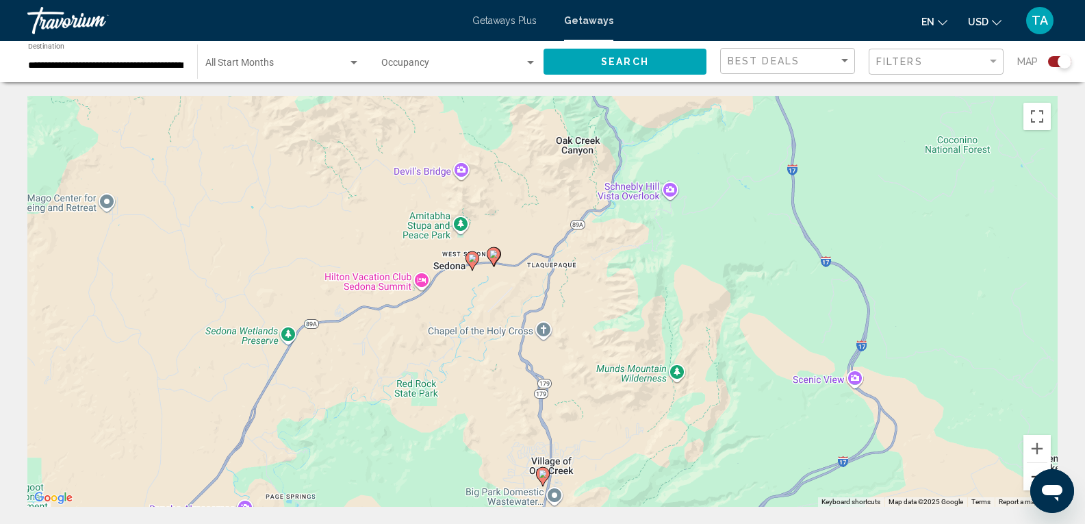
click at [1029, 479] on button "Zoom out" at bounding box center [1036, 476] width 27 height 27
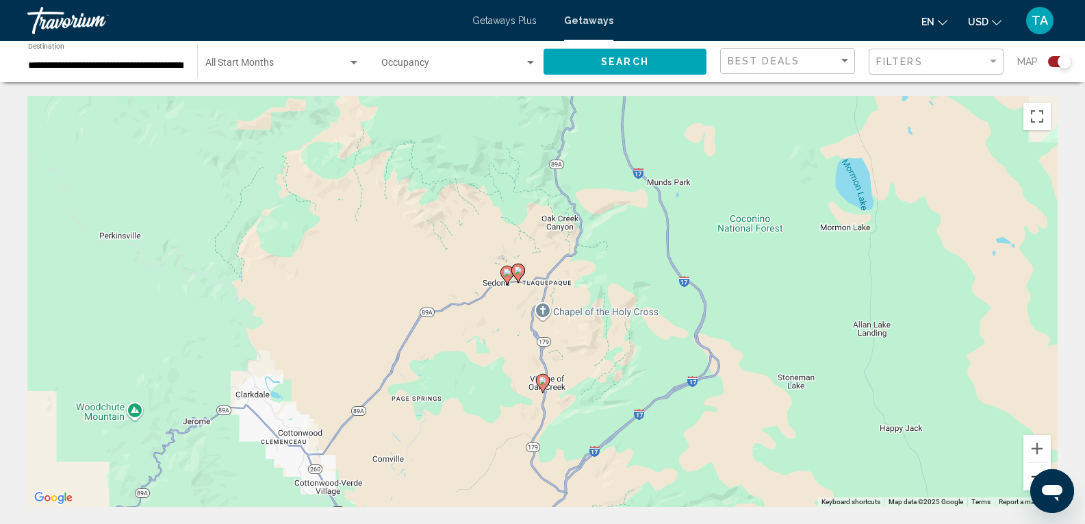
click at [1030, 475] on button "Zoom out" at bounding box center [1036, 476] width 27 height 27
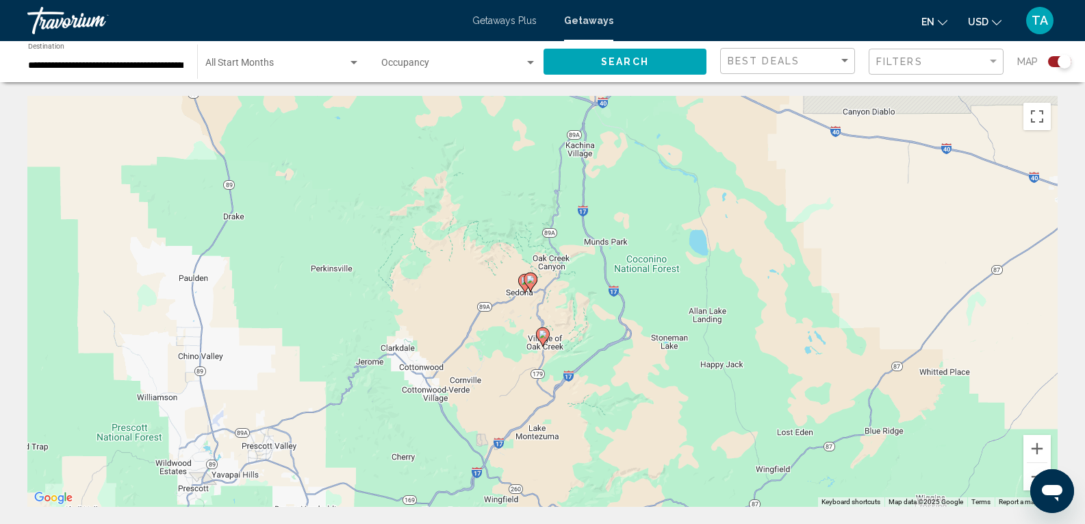
click at [1052, 60] on div "Search widget" at bounding box center [1059, 61] width 23 height 11
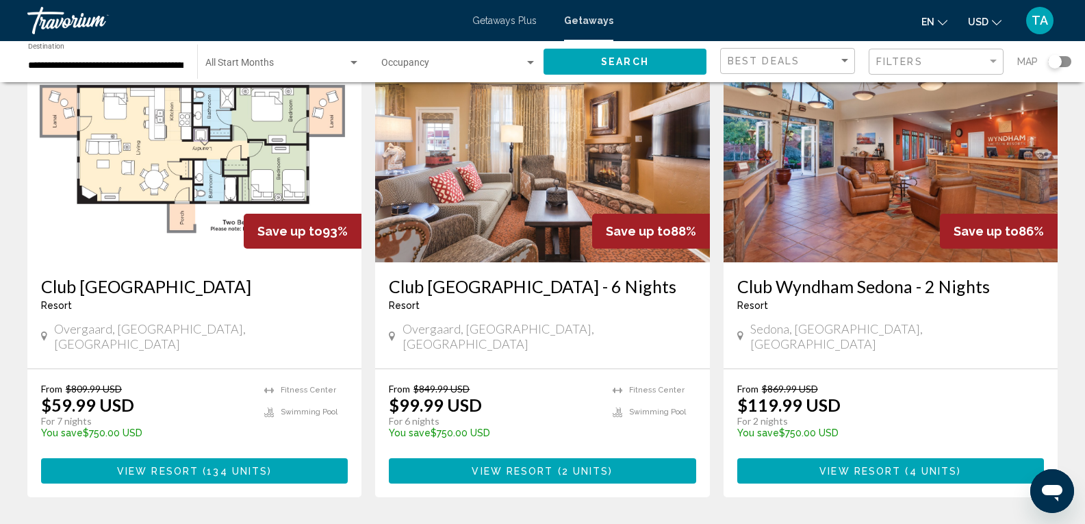
scroll to position [1708, 0]
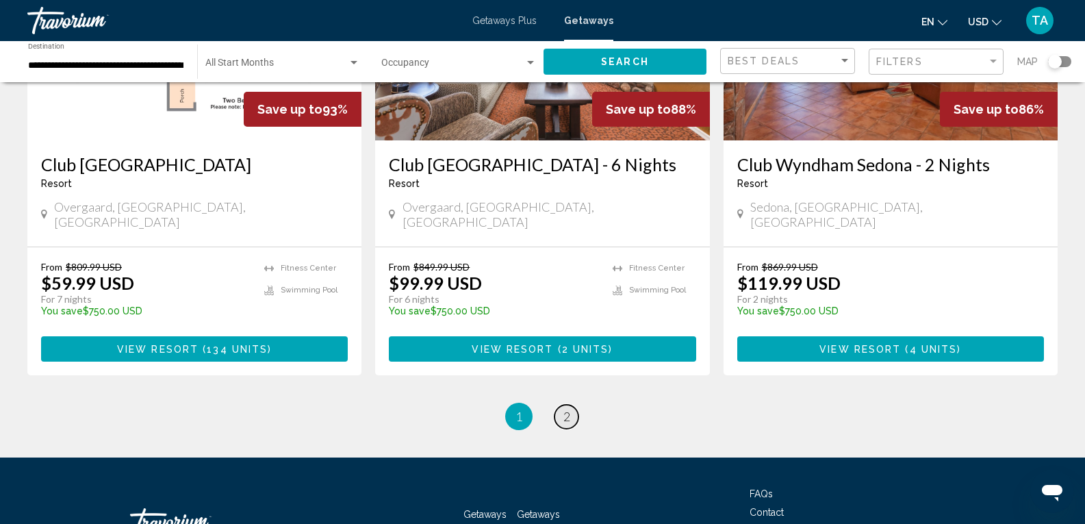
click at [569, 409] on span "2" at bounding box center [566, 416] width 7 height 15
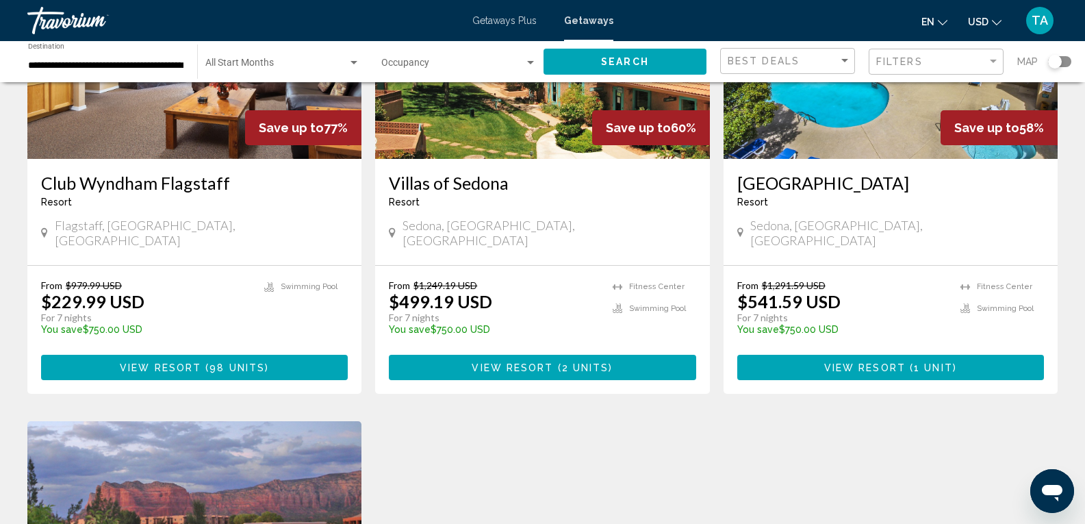
scroll to position [205, 0]
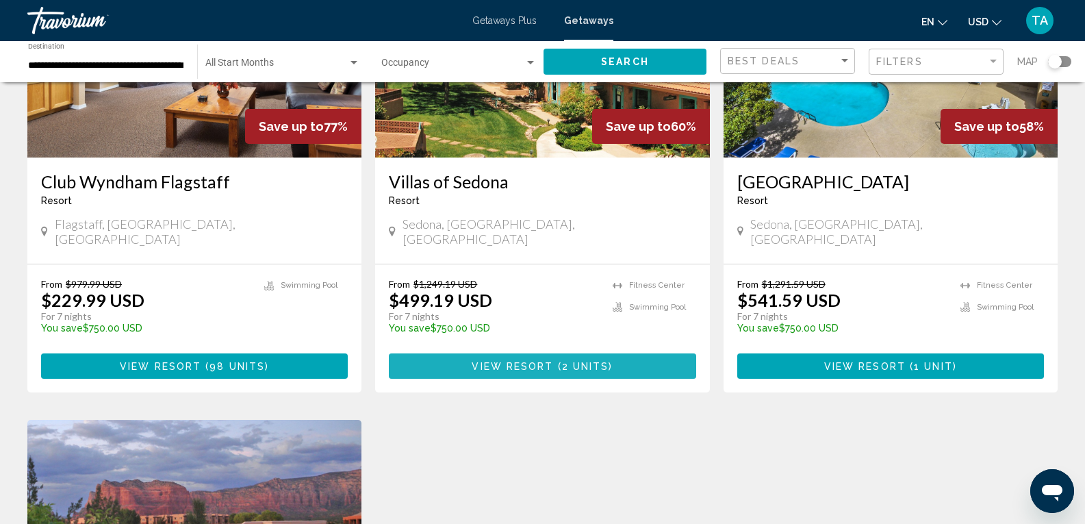
click at [540, 361] on span "View Resort" at bounding box center [512, 366] width 81 height 11
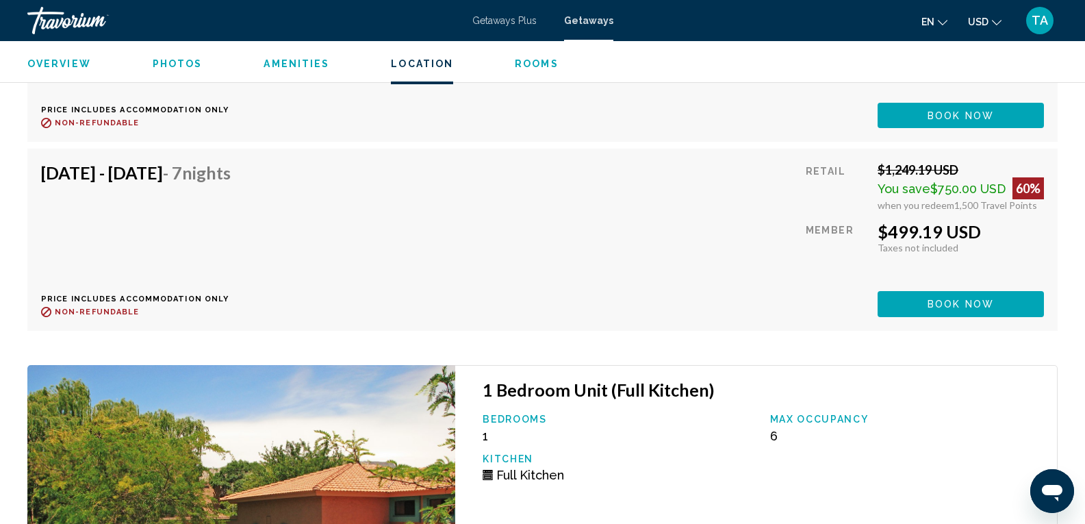
scroll to position [2738, 0]
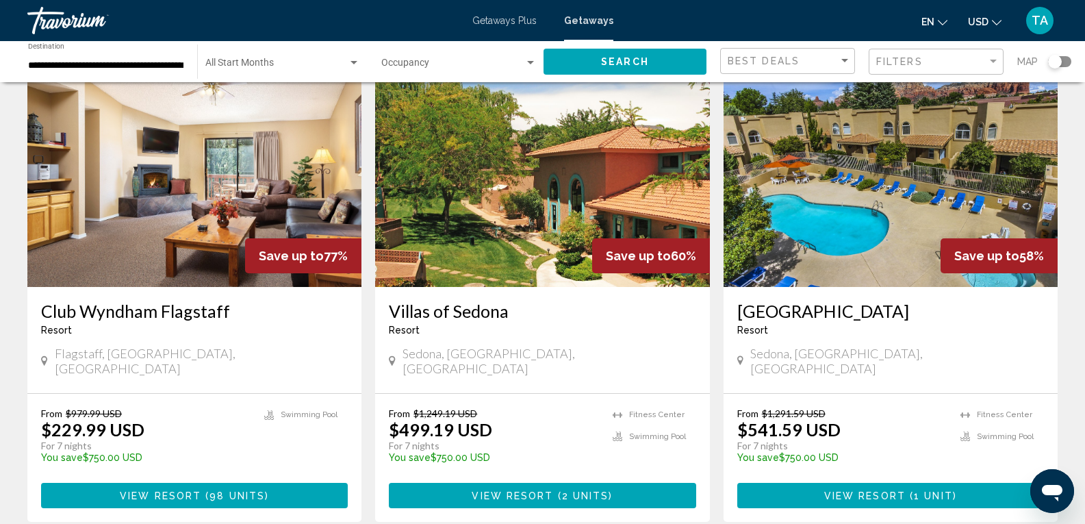
scroll to position [205, 0]
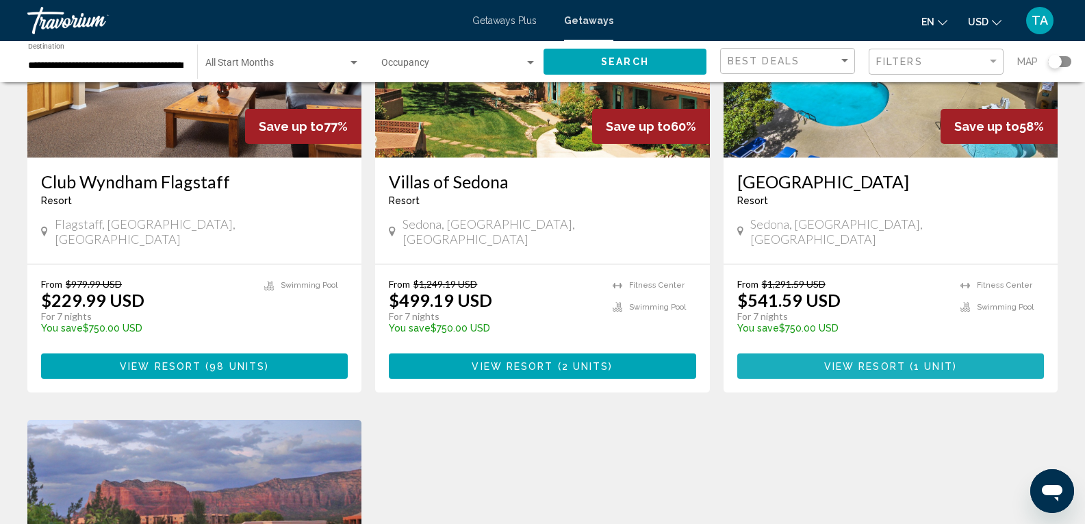
click at [907, 361] on span "Main content" at bounding box center [908, 366] width 4 height 11
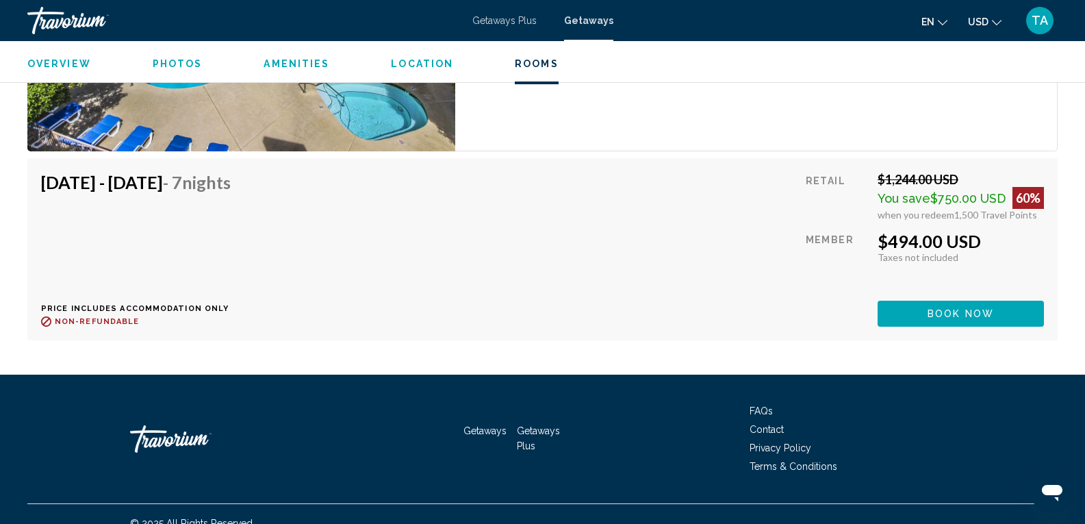
scroll to position [5189, 0]
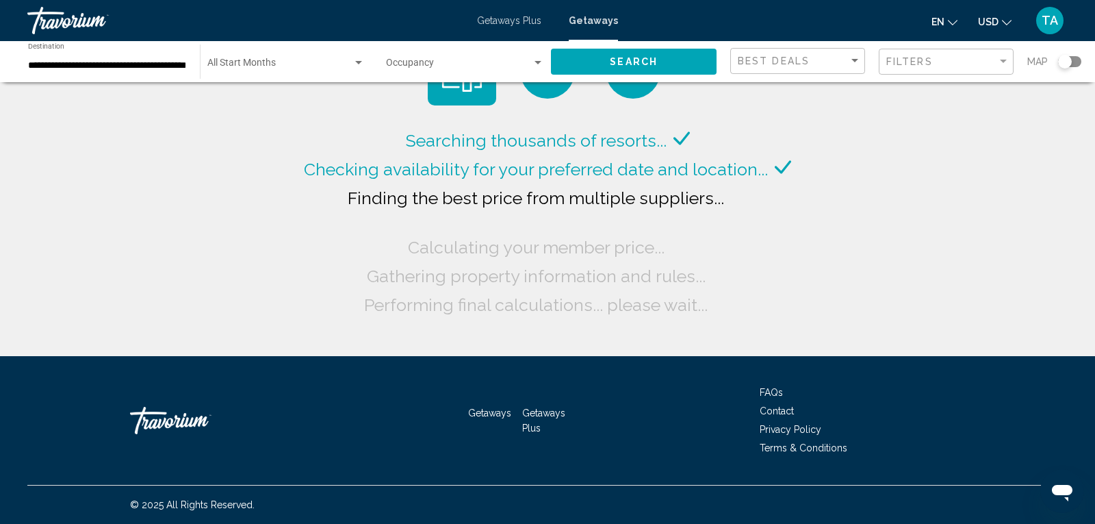
click at [115, 71] on div "**********" at bounding box center [107, 62] width 158 height 38
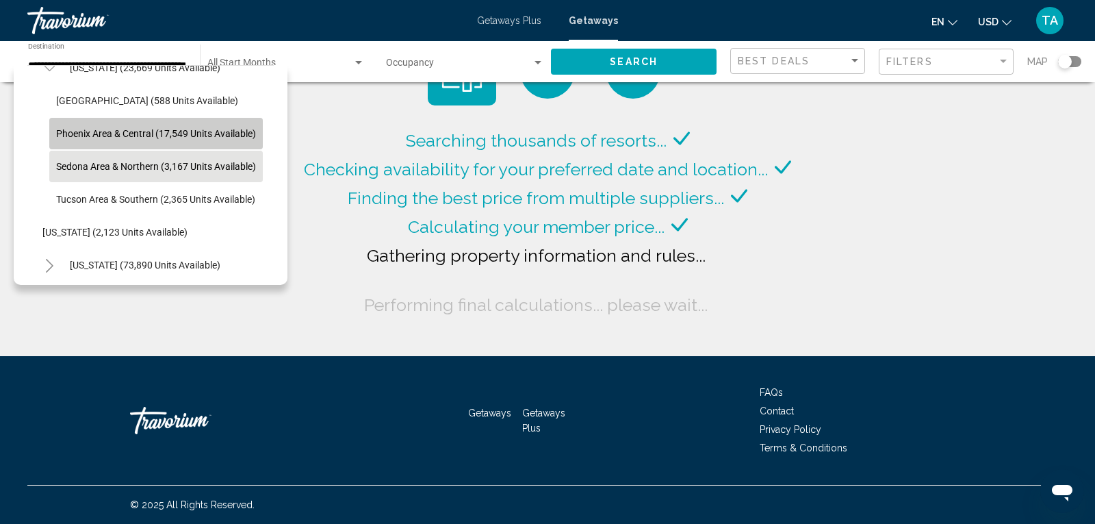
click at [97, 129] on span "Phoenix Area & Central (17,549 units available)" at bounding box center [156, 133] width 200 height 11
type input "**********"
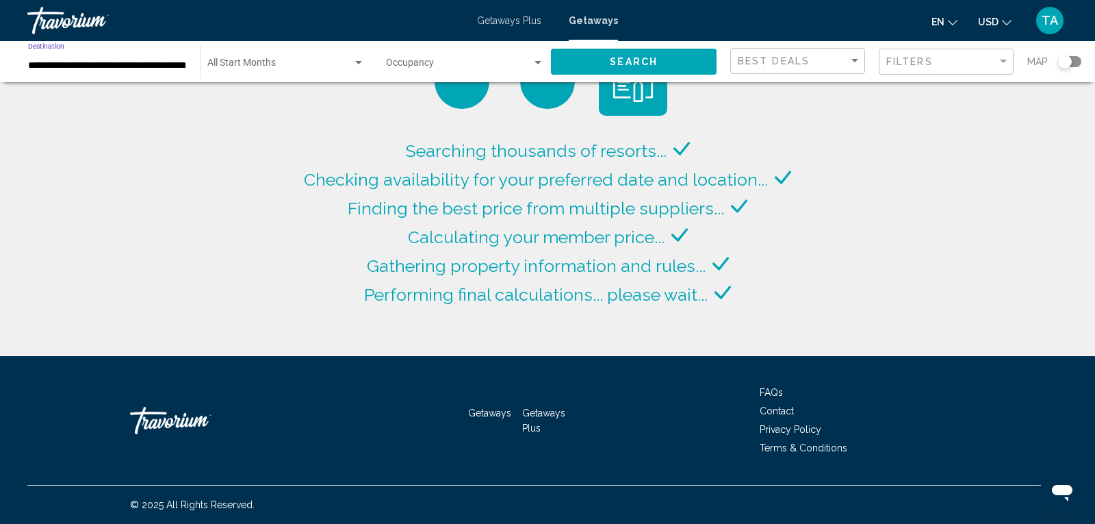
click at [656, 62] on span "Search" at bounding box center [634, 62] width 48 height 11
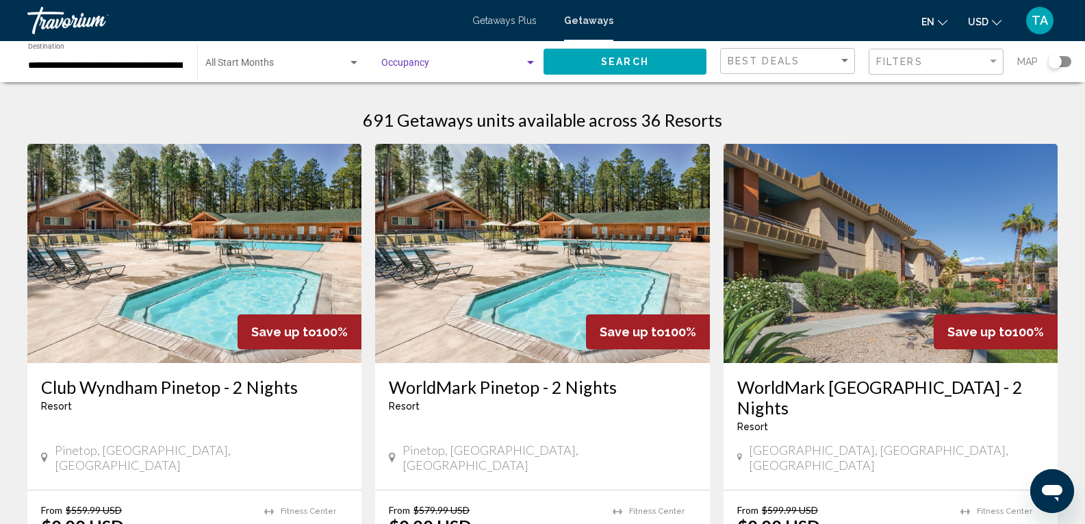
click at [452, 60] on span "Search widget" at bounding box center [452, 65] width 143 height 11
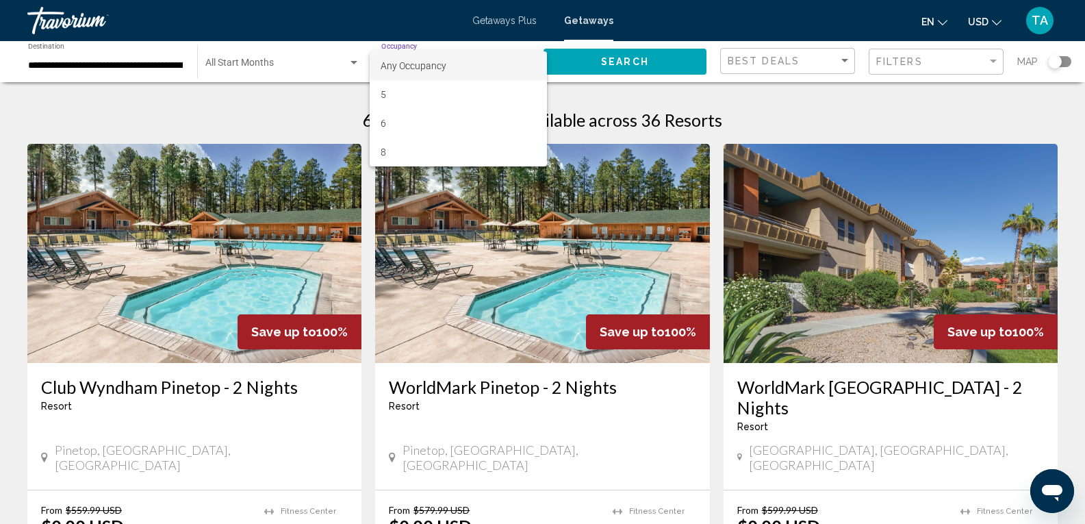
click at [737, 90] on div at bounding box center [542, 262] width 1085 height 524
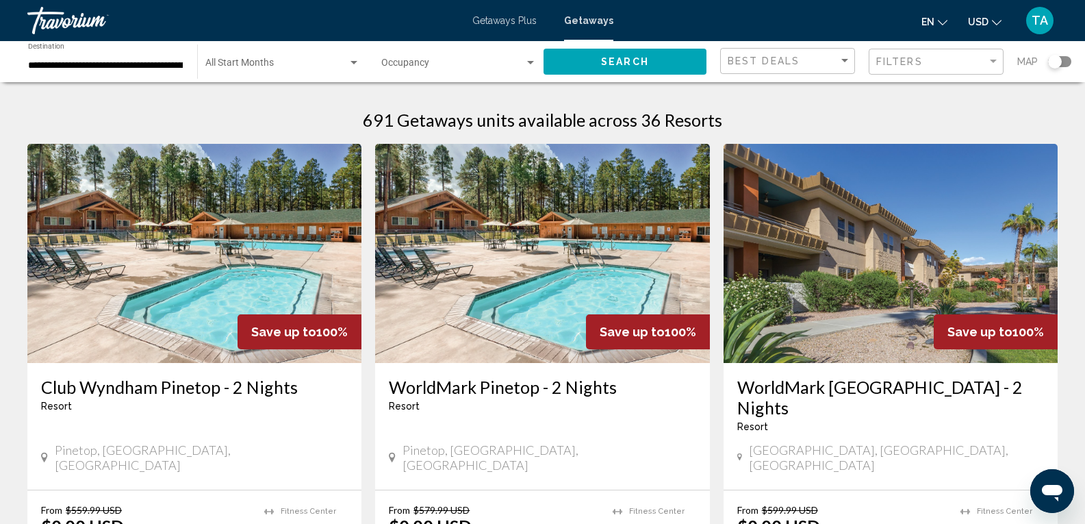
click at [1065, 60] on div "Search widget" at bounding box center [1059, 61] width 23 height 11
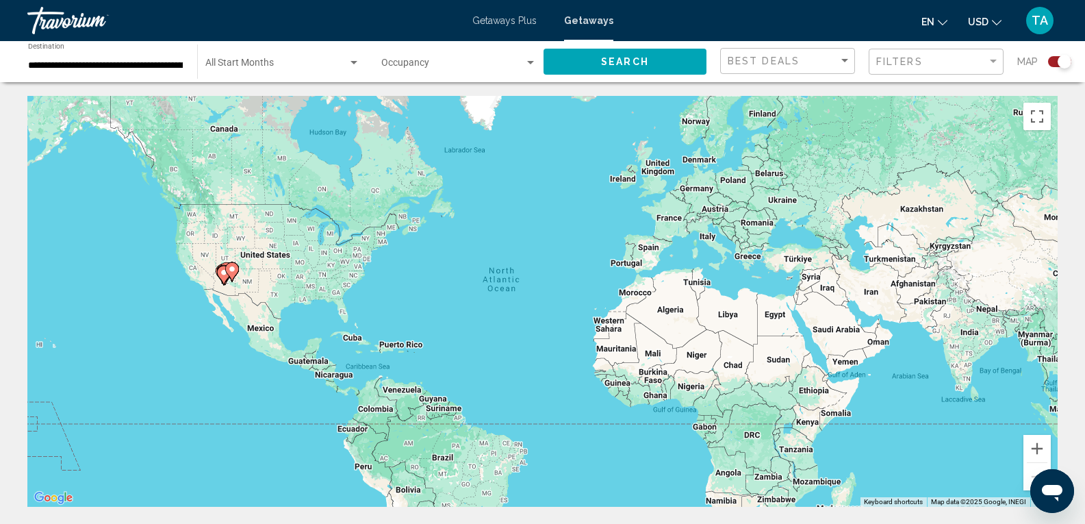
click at [223, 290] on div "To activate drag with keyboard, press Alt + Enter. Once in keyboard drag state,…" at bounding box center [542, 301] width 1030 height 411
click at [230, 279] on gmp-advanced-marker "Main content" at bounding box center [232, 272] width 14 height 21
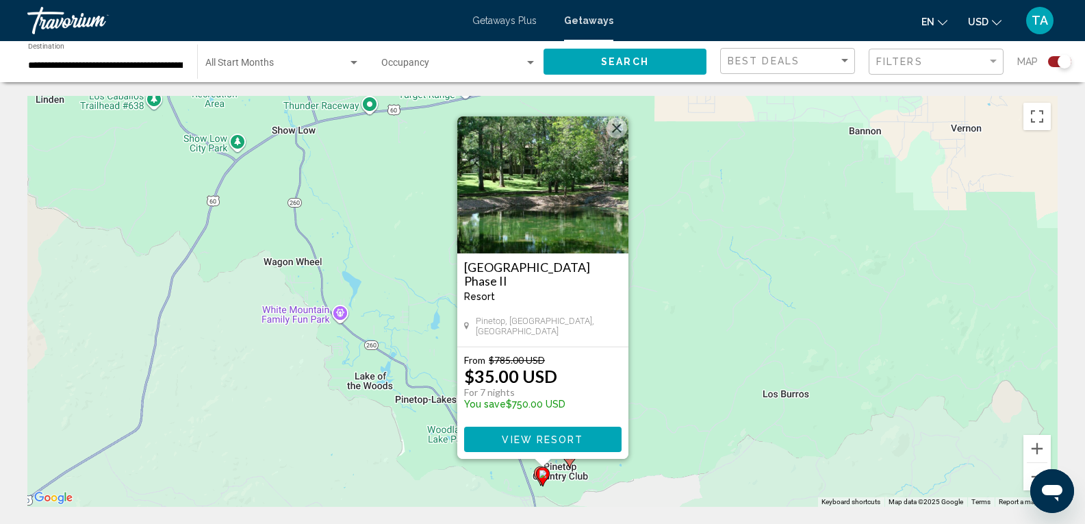
click at [686, 322] on div "To activate drag with keyboard, press Alt + Enter. Once in keyboard drag state,…" at bounding box center [542, 301] width 1030 height 411
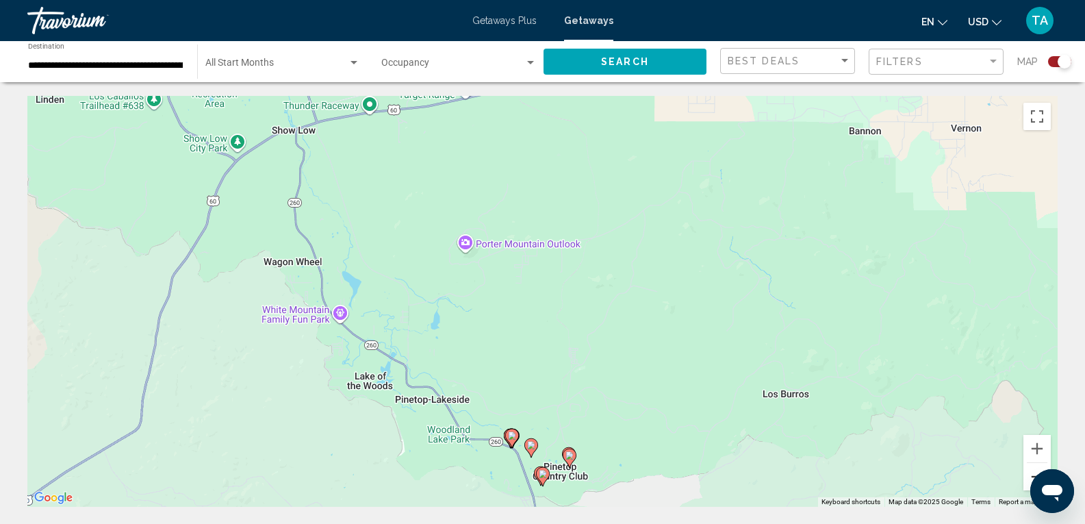
click at [1032, 471] on button "Zoom out" at bounding box center [1036, 476] width 27 height 27
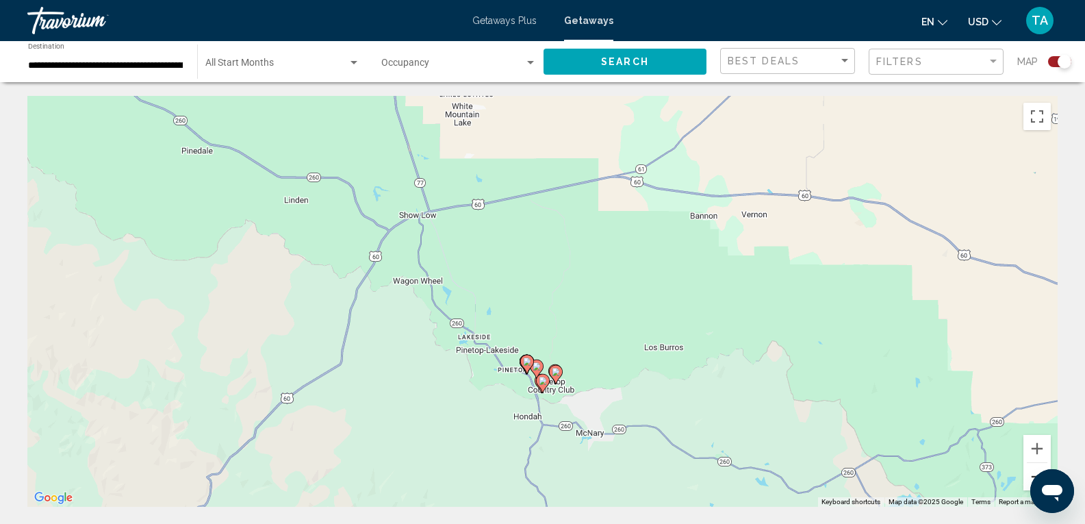
click at [1032, 471] on button "Zoom out" at bounding box center [1036, 476] width 27 height 27
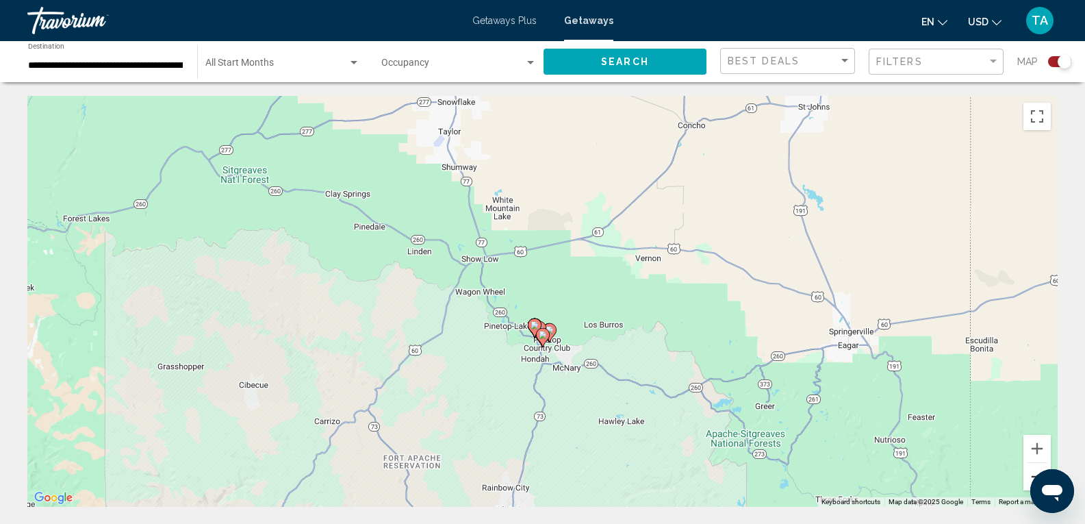
click at [1032, 471] on button "Zoom out" at bounding box center [1036, 476] width 27 height 27
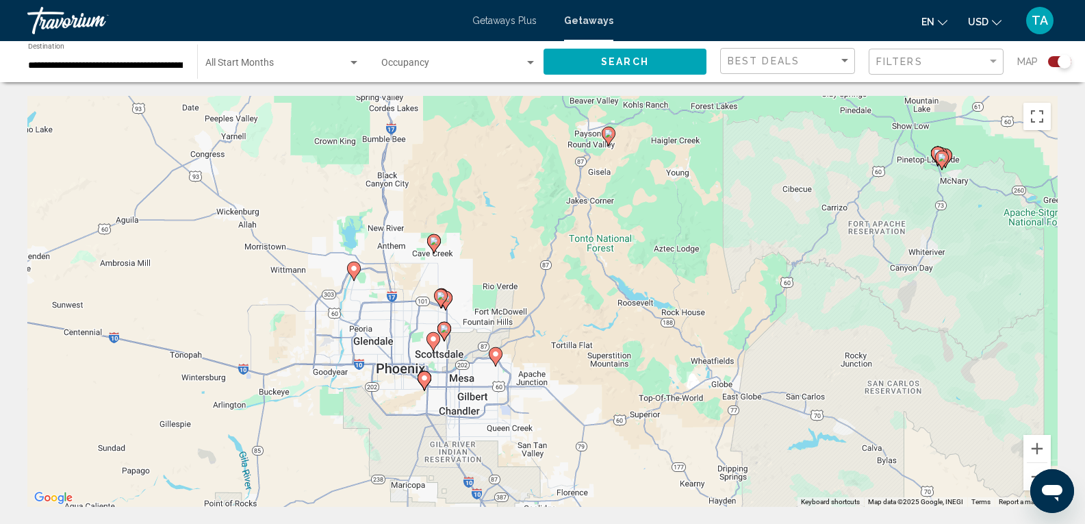
drag, startPoint x: 427, startPoint y: 420, endPoint x: 806, endPoint y: 276, distance: 405.2
click at [806, 276] on div "To activate drag with keyboard, press Alt + Enter. Once in keyboard drag state,…" at bounding box center [542, 301] width 1030 height 411
click at [435, 246] on icon "Main content" at bounding box center [433, 244] width 12 height 18
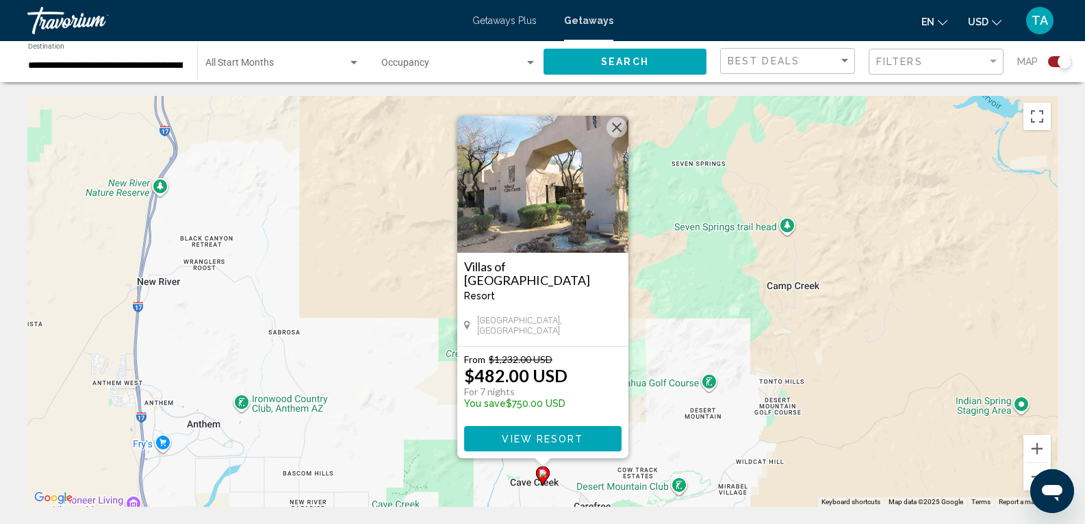
click at [616, 126] on button "Close" at bounding box center [617, 127] width 21 height 21
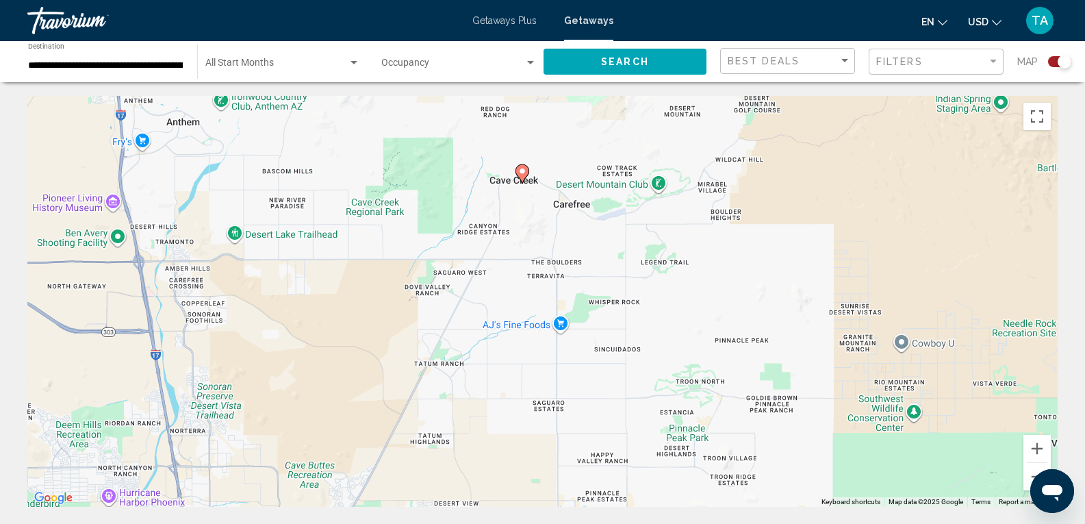
drag, startPoint x: 583, startPoint y: 313, endPoint x: 581, endPoint y: 91, distance: 221.8
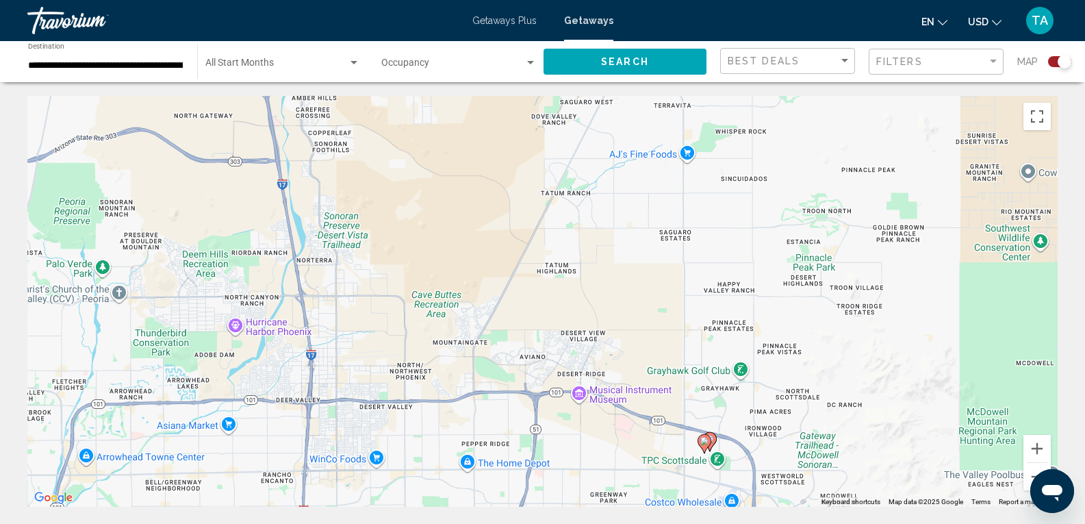
drag, startPoint x: 520, startPoint y: 388, endPoint x: 613, endPoint y: 236, distance: 178.6
click at [613, 236] on div "To activate drag with keyboard, press Alt + Enter. Once in keyboard drag state,…" at bounding box center [542, 301] width 1030 height 411
click at [1028, 468] on button "Zoom out" at bounding box center [1036, 476] width 27 height 27
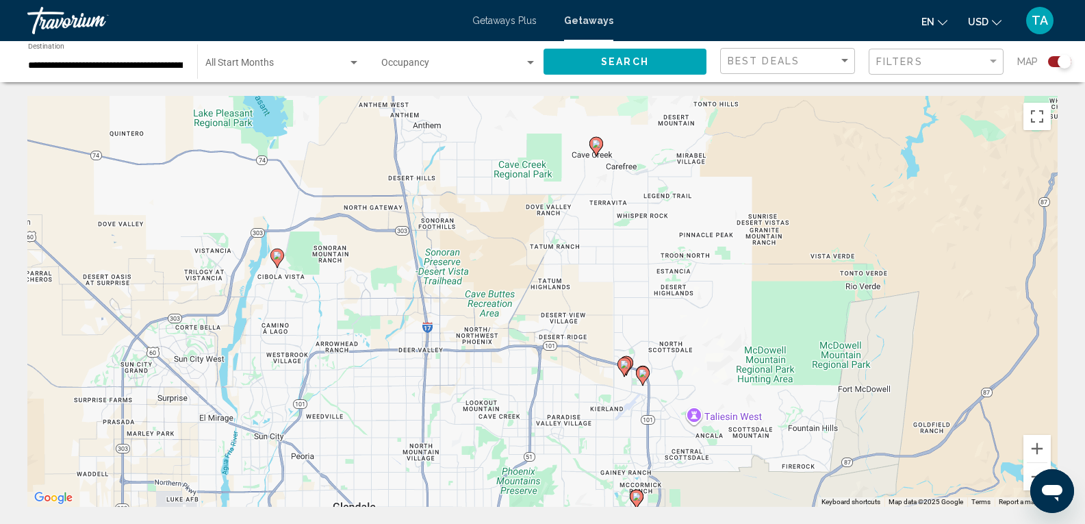
click at [275, 263] on gmp-advanced-marker "Main content" at bounding box center [277, 258] width 14 height 21
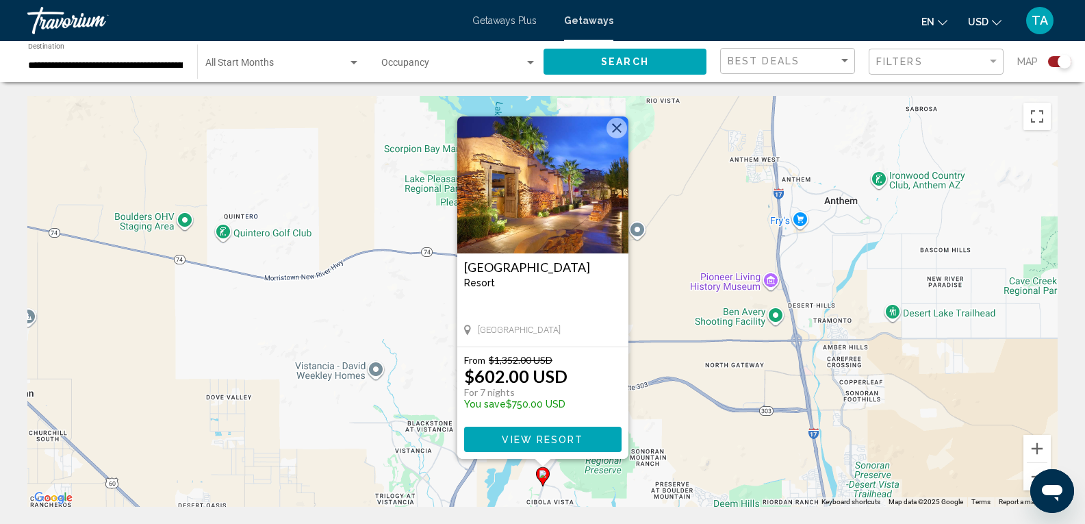
click at [616, 127] on button "Close" at bounding box center [617, 128] width 21 height 21
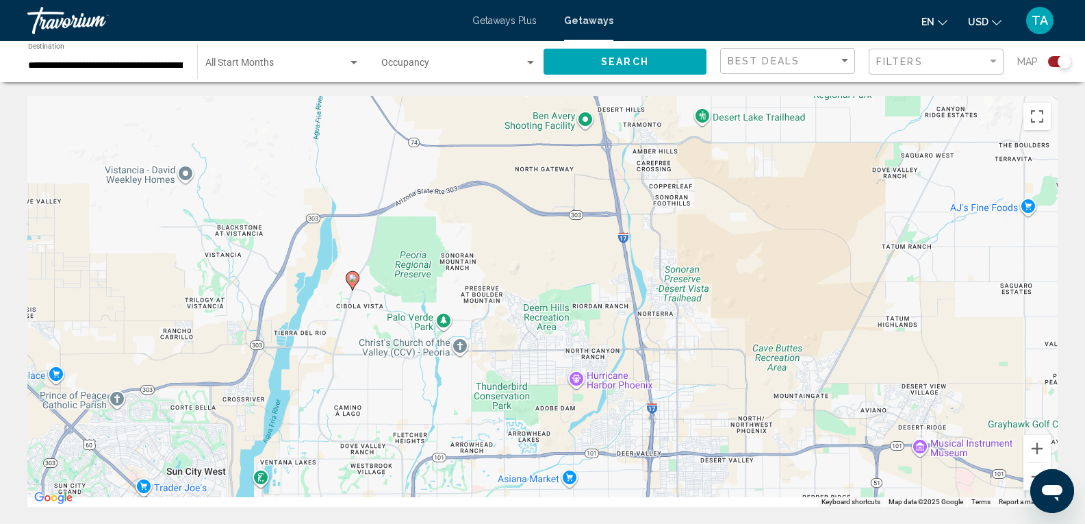
drag, startPoint x: 759, startPoint y: 401, endPoint x: 454, endPoint y: 144, distance: 398.9
click at [457, 148] on div "To activate drag with keyboard, press Alt + Enter. Once in keyboard drag state,…" at bounding box center [542, 301] width 1030 height 411
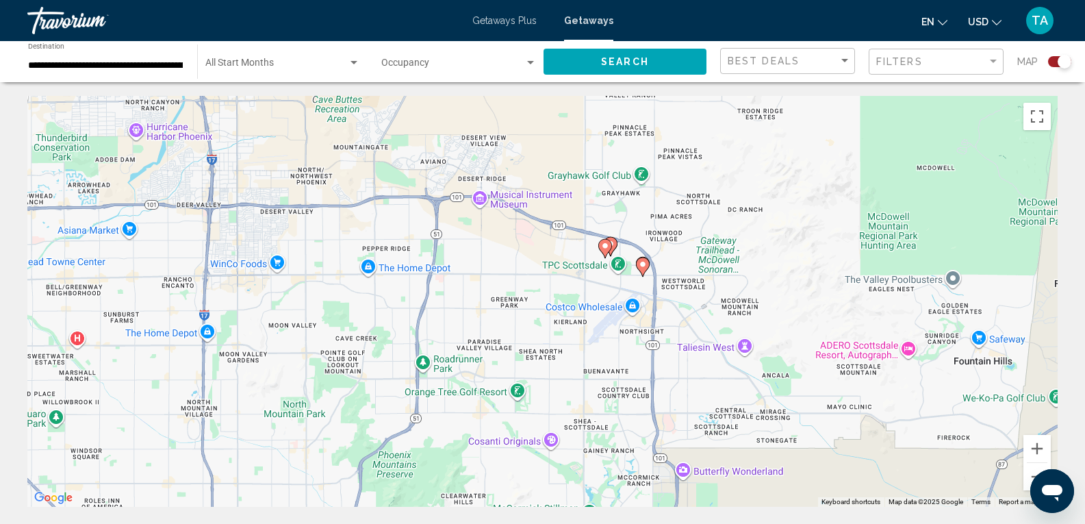
drag, startPoint x: 622, startPoint y: 431, endPoint x: 339, endPoint y: 267, distance: 326.7
click at [340, 268] on div "To activate drag with keyboard, press Alt + Enter. Once in keyboard drag state,…" at bounding box center [542, 301] width 1030 height 411
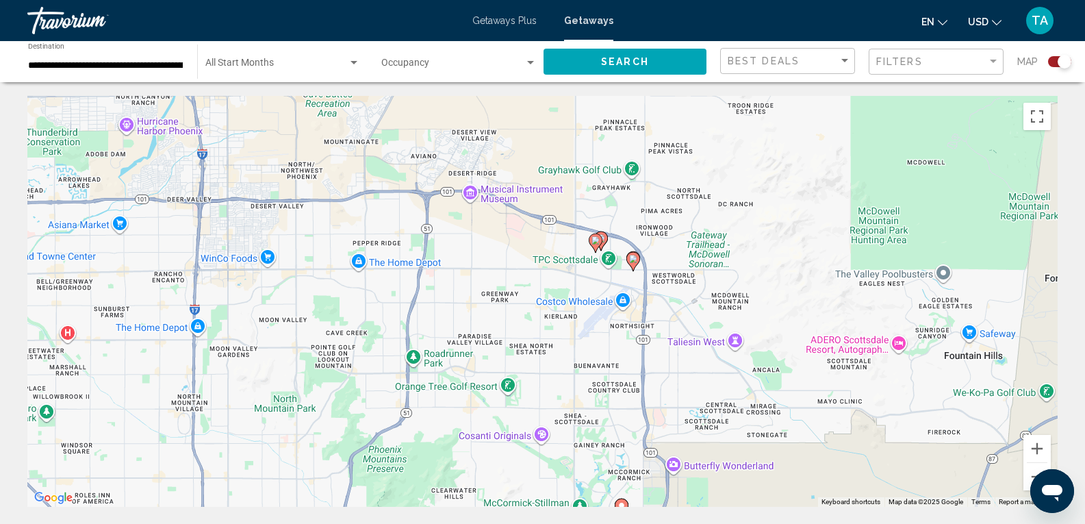
click at [593, 246] on icon "Main content" at bounding box center [595, 243] width 12 height 18
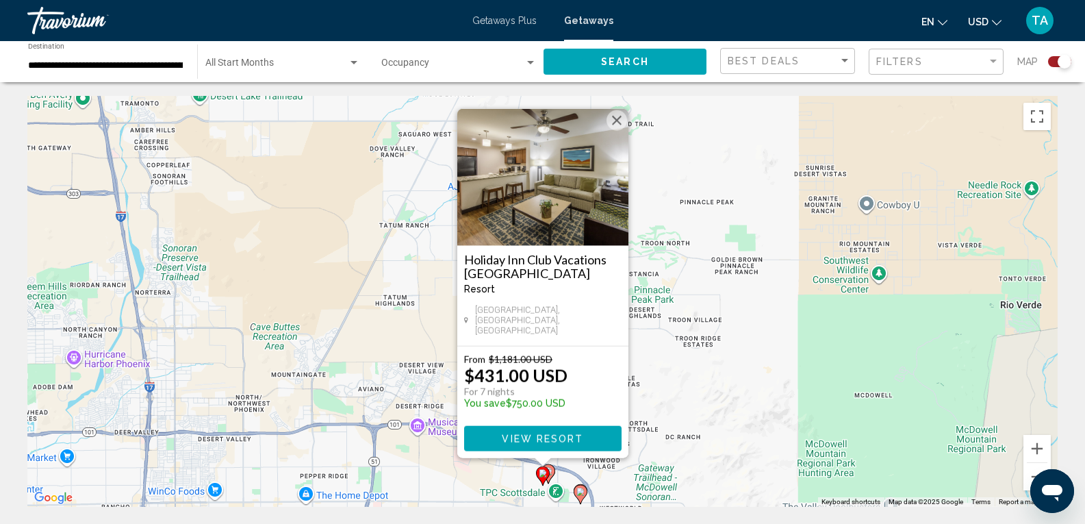
click at [553, 472] on icon "Main content" at bounding box center [547, 474] width 12 height 18
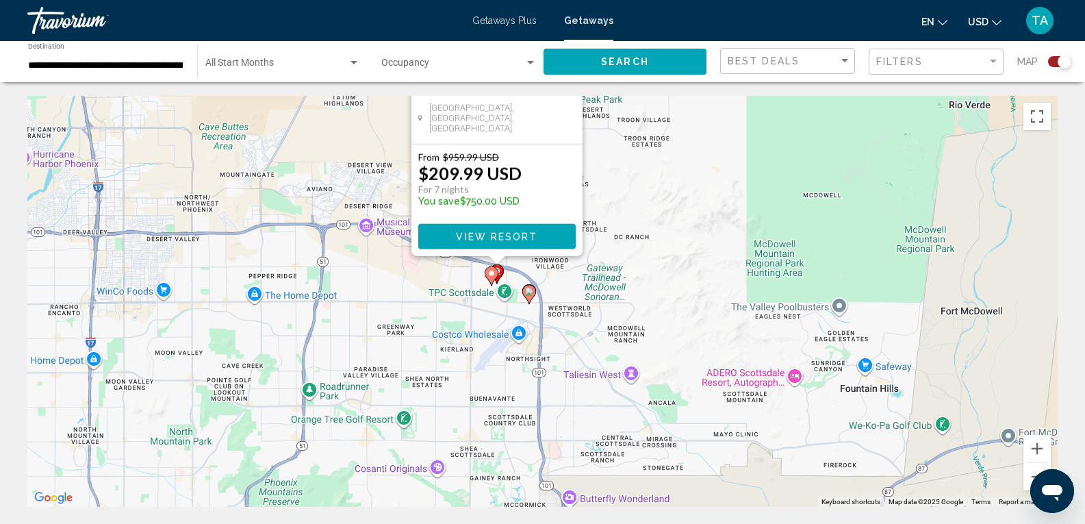
drag, startPoint x: 667, startPoint y: 436, endPoint x: 607, endPoint y: 210, distance: 233.8
click at [607, 212] on div "To activate drag with keyboard, press Alt + Enter. Once in keyboard drag state,…" at bounding box center [542, 301] width 1030 height 411
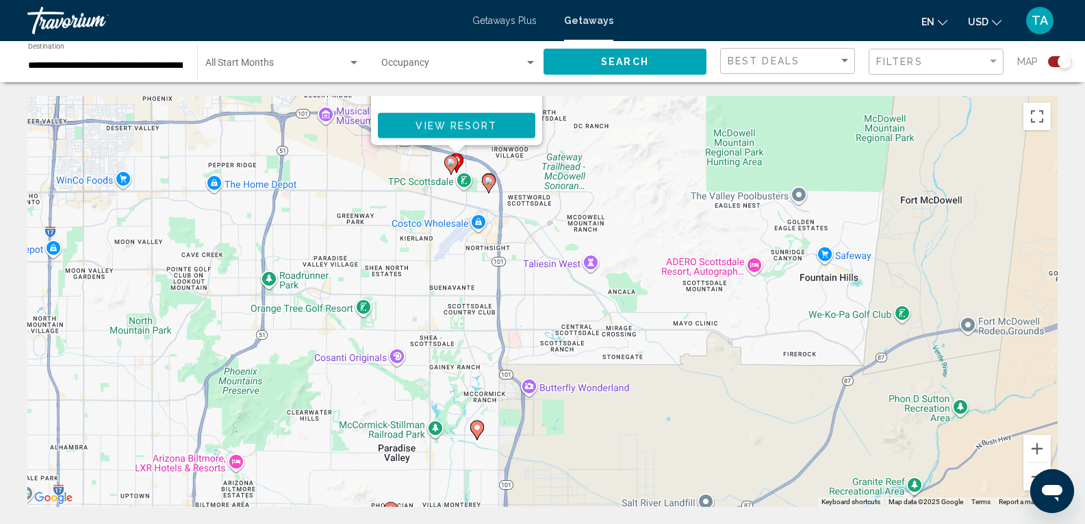
click at [488, 186] on icon "Main content" at bounding box center [488, 184] width 12 height 18
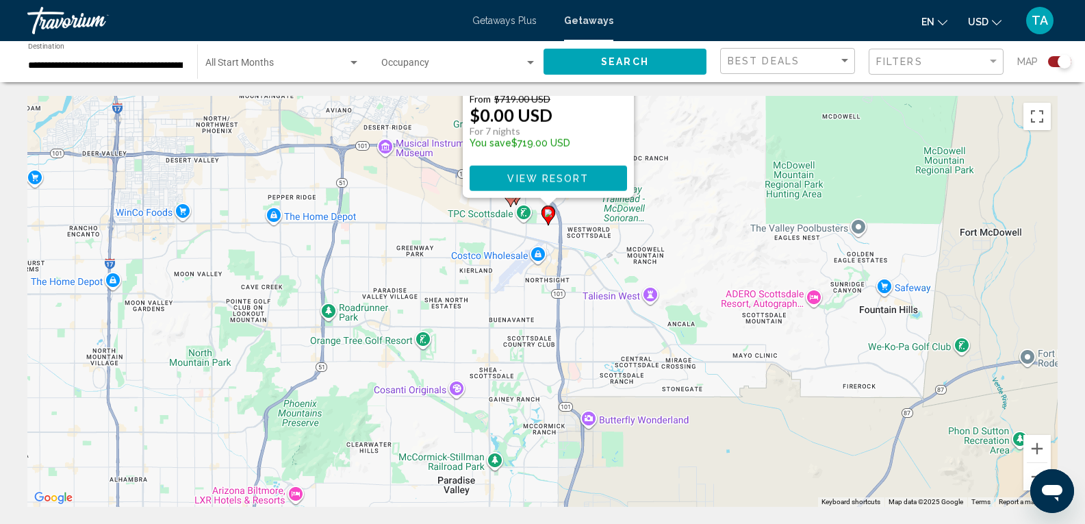
drag, startPoint x: 654, startPoint y: 400, endPoint x: 653, endPoint y: 107, distance: 292.3
click at [654, 113] on div "To activate drag with keyboard, press Alt + Enter. Once in keyboard drag state,…" at bounding box center [542, 301] width 1030 height 411
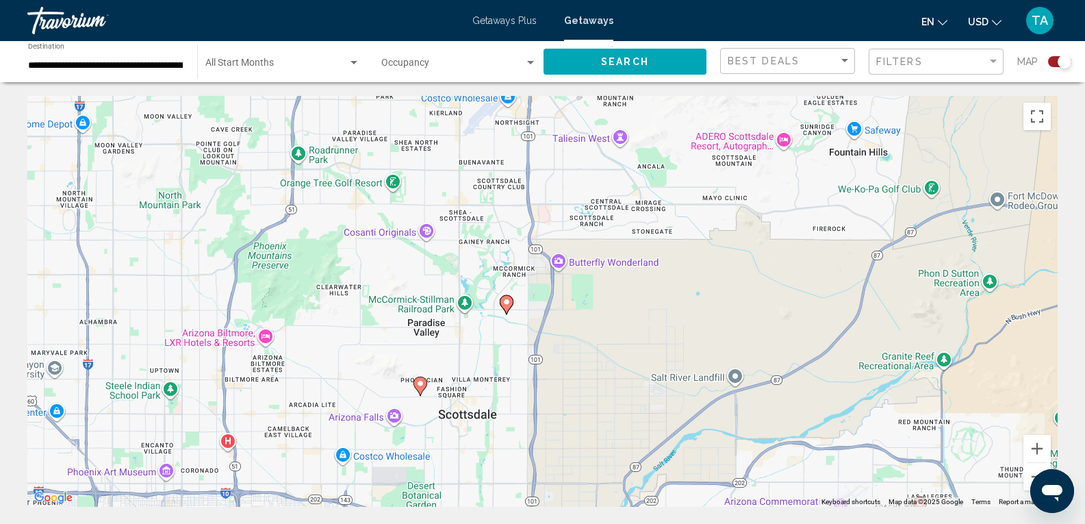
click at [508, 313] on gmp-advanced-marker "Main content" at bounding box center [507, 304] width 14 height 21
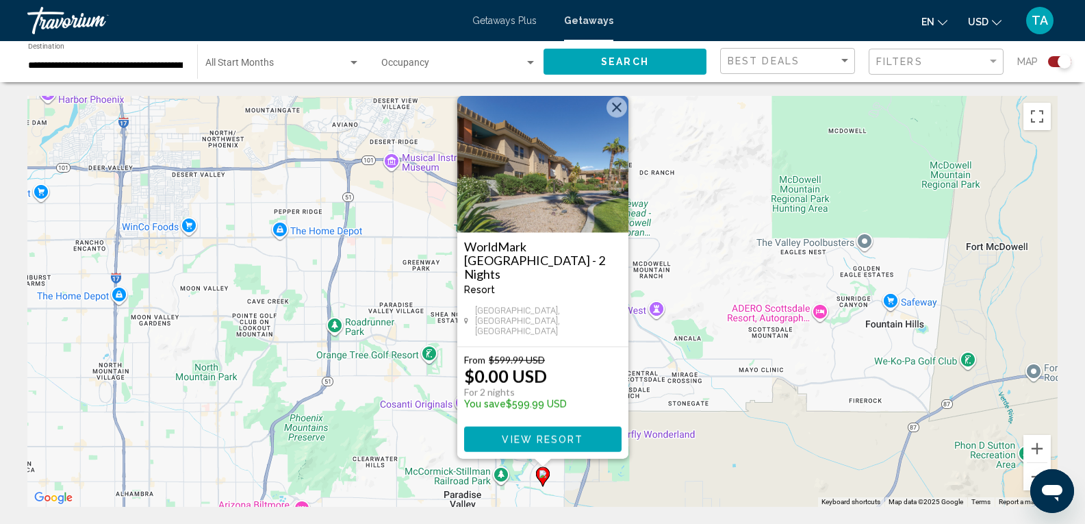
click at [619, 118] on button "Close" at bounding box center [617, 107] width 21 height 21
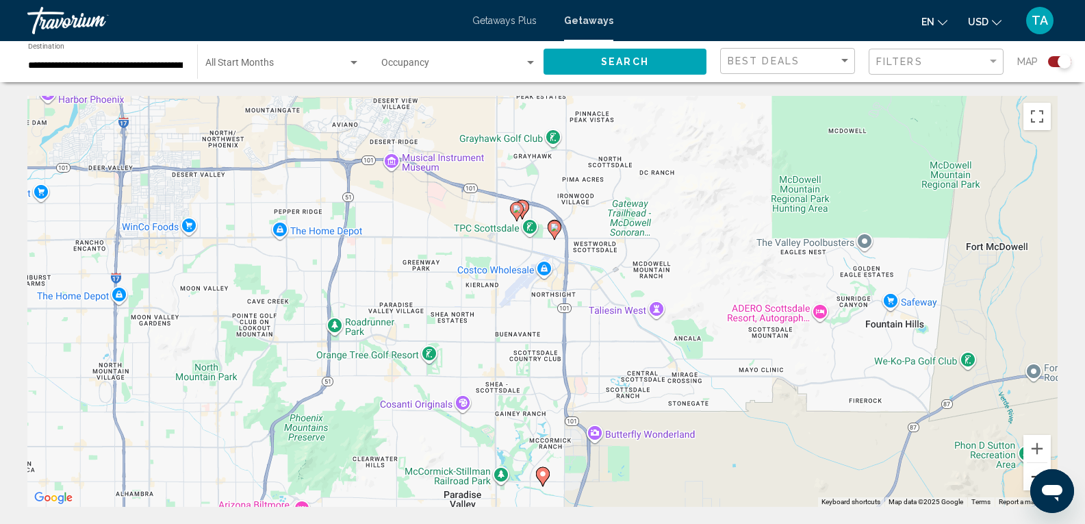
click at [1032, 472] on button "Zoom out" at bounding box center [1036, 476] width 27 height 27
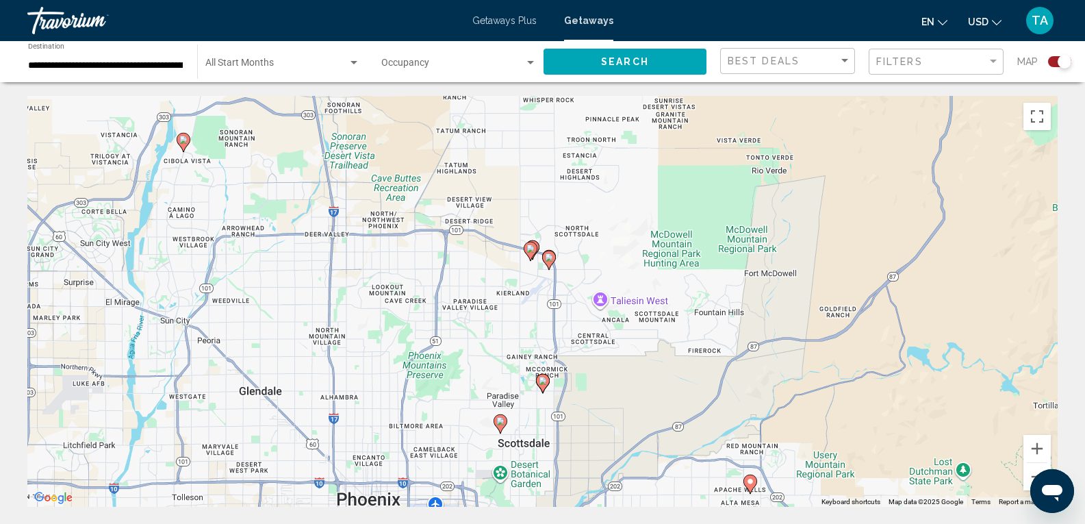
click at [501, 428] on icon "Main content" at bounding box center [500, 424] width 12 height 18
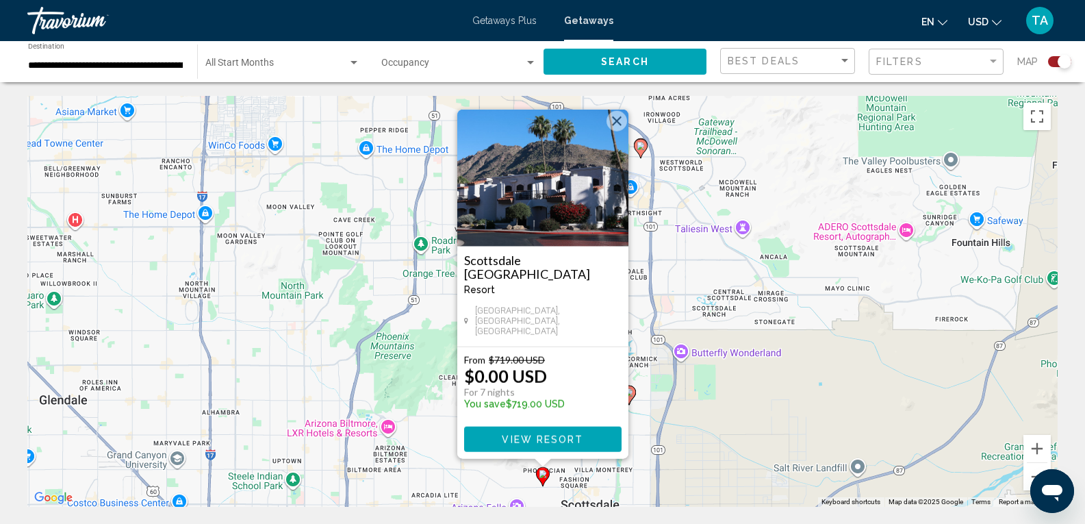
click at [613, 129] on button "Close" at bounding box center [617, 121] width 21 height 21
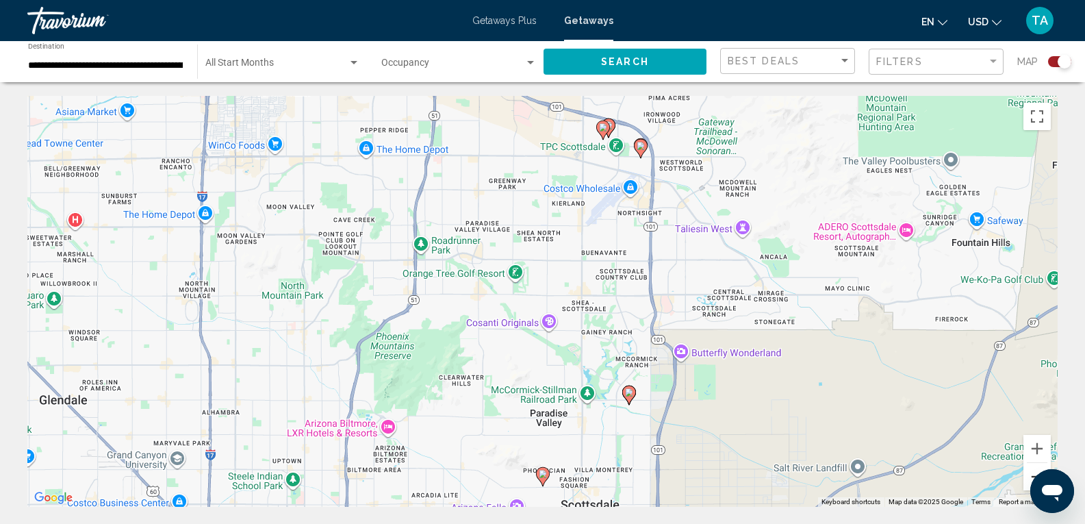
click at [1029, 470] on button "Zoom out" at bounding box center [1036, 476] width 27 height 27
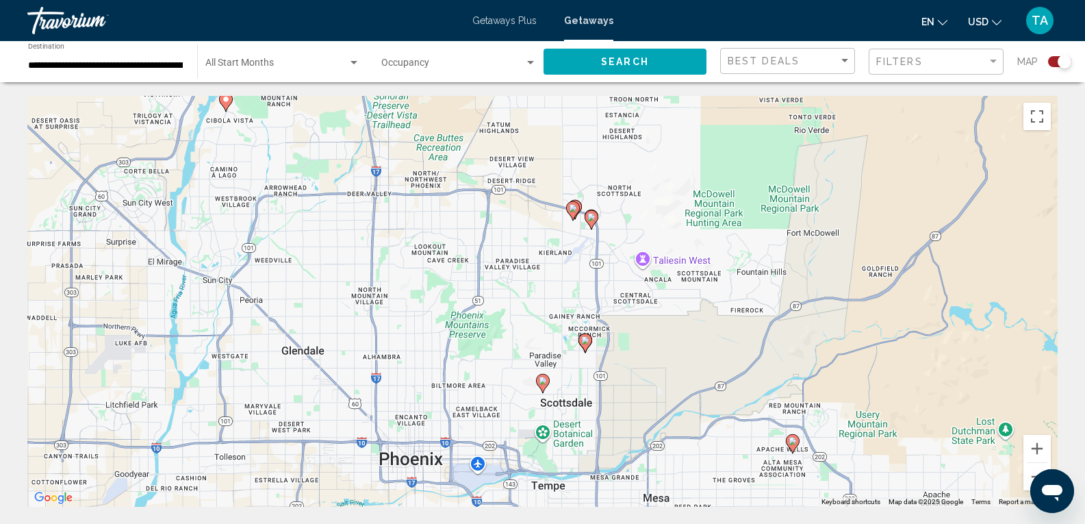
click at [792, 444] on image "Main content" at bounding box center [793, 441] width 8 height 8
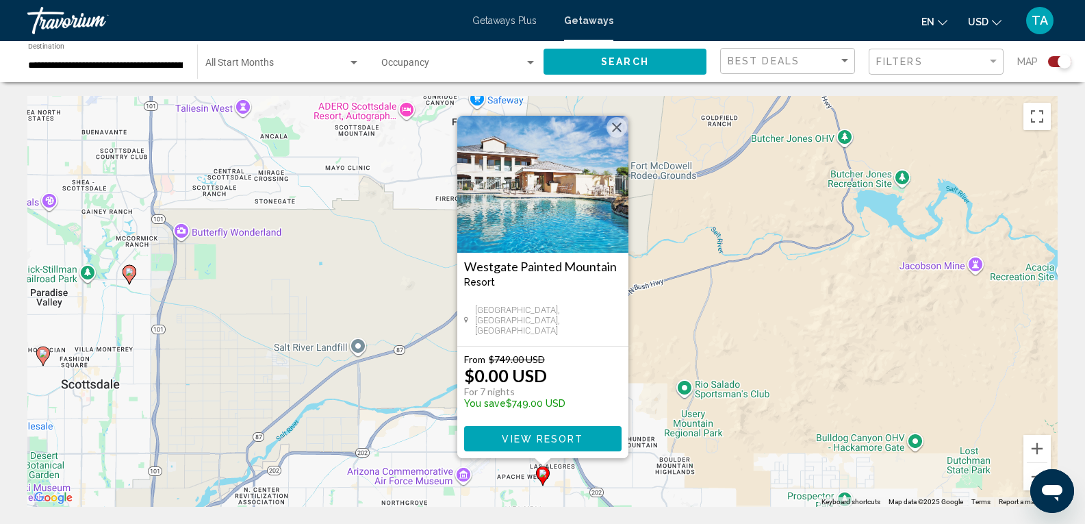
click at [554, 447] on button "View Resort" at bounding box center [542, 438] width 157 height 25
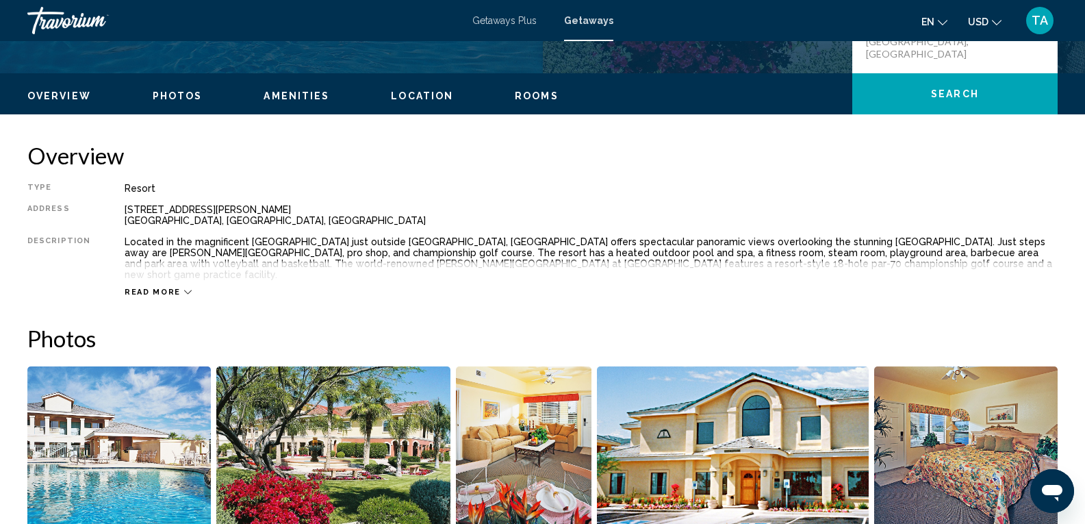
scroll to position [548, 0]
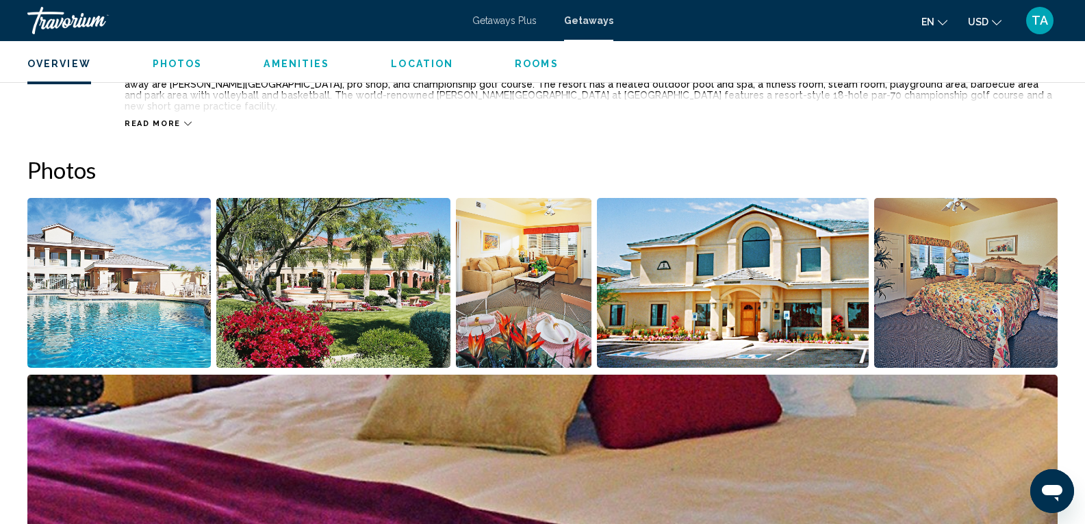
click at [179, 286] on img "Open full-screen image slider" at bounding box center [118, 283] width 183 height 170
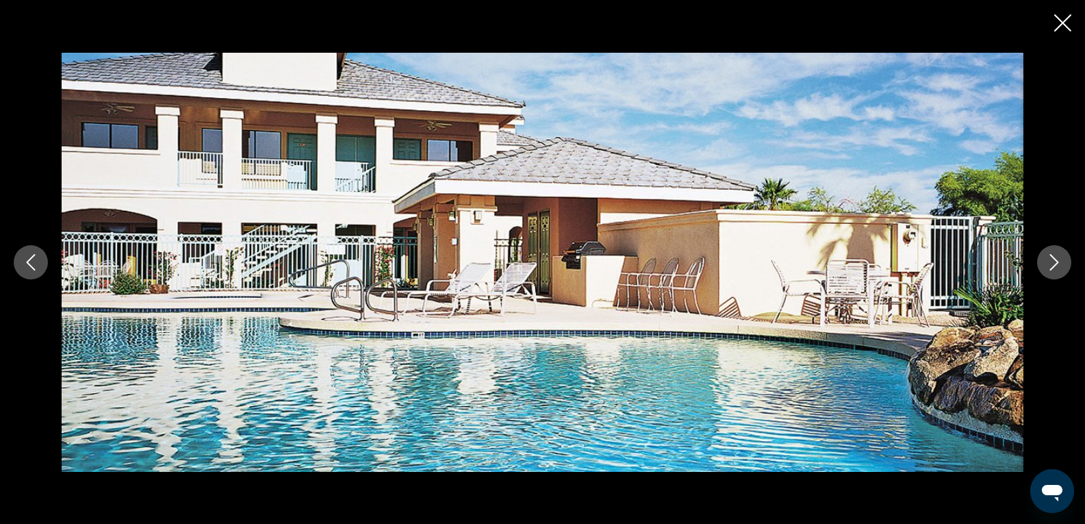
click at [1049, 262] on icon "Next image" at bounding box center [1054, 262] width 16 height 16
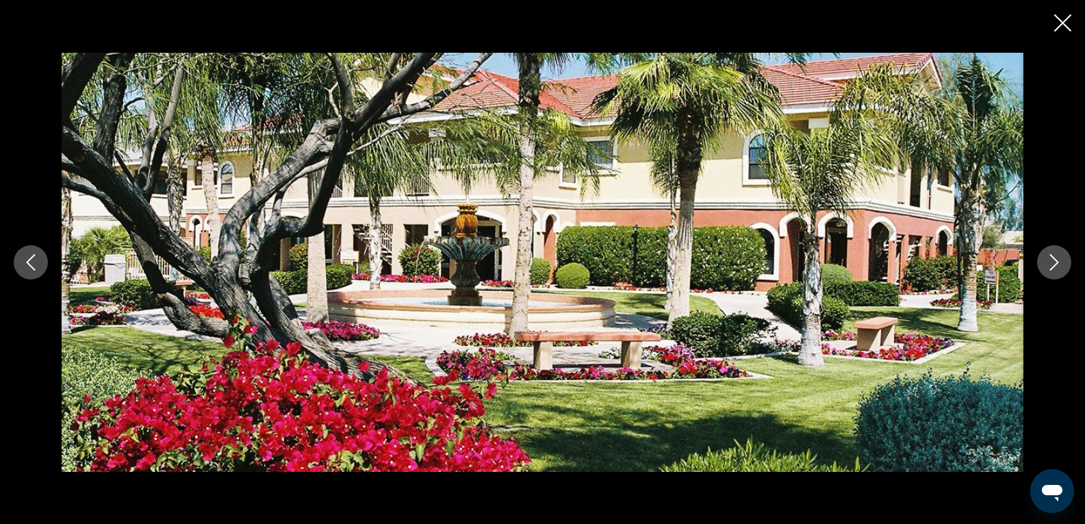
click at [1049, 262] on icon "Next image" at bounding box center [1054, 262] width 16 height 16
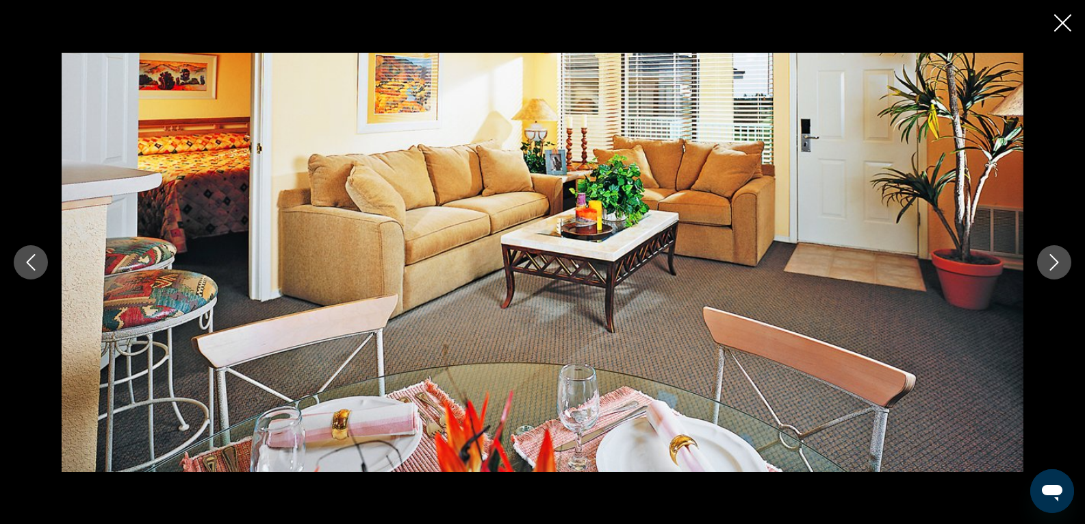
click at [1046, 262] on icon "Next image" at bounding box center [1054, 262] width 16 height 16
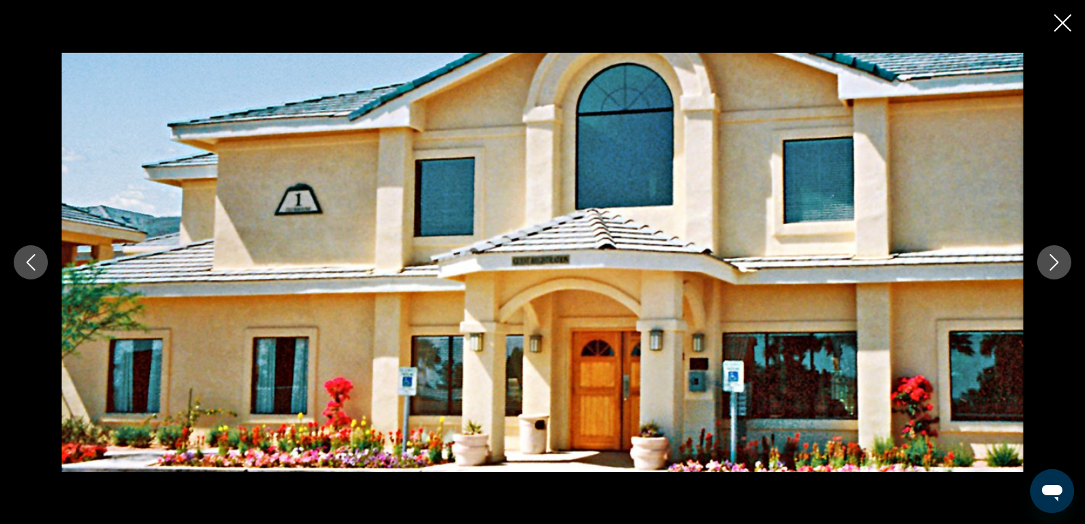
click at [1046, 262] on icon "Next image" at bounding box center [1054, 262] width 16 height 16
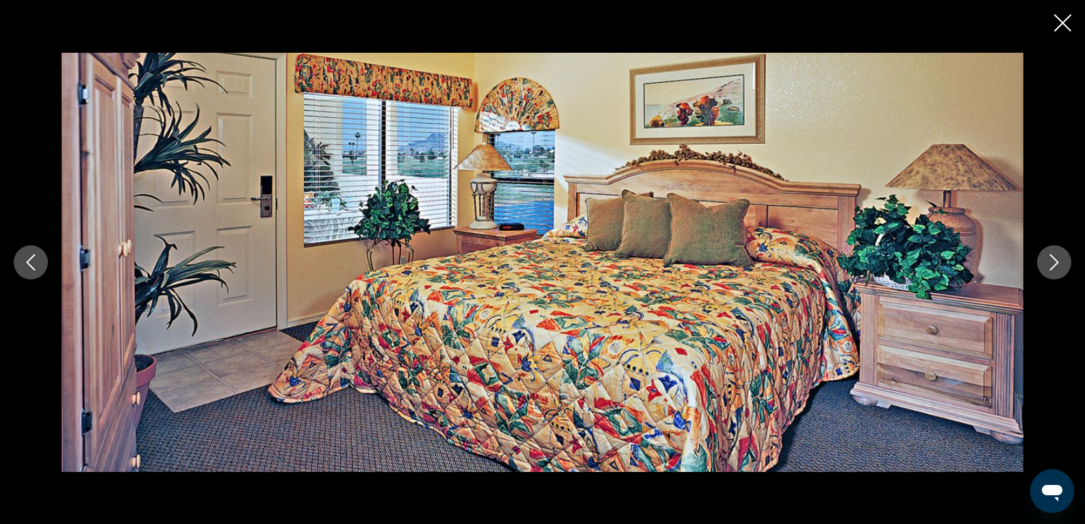
click at [1046, 262] on icon "Next image" at bounding box center [1054, 262] width 16 height 16
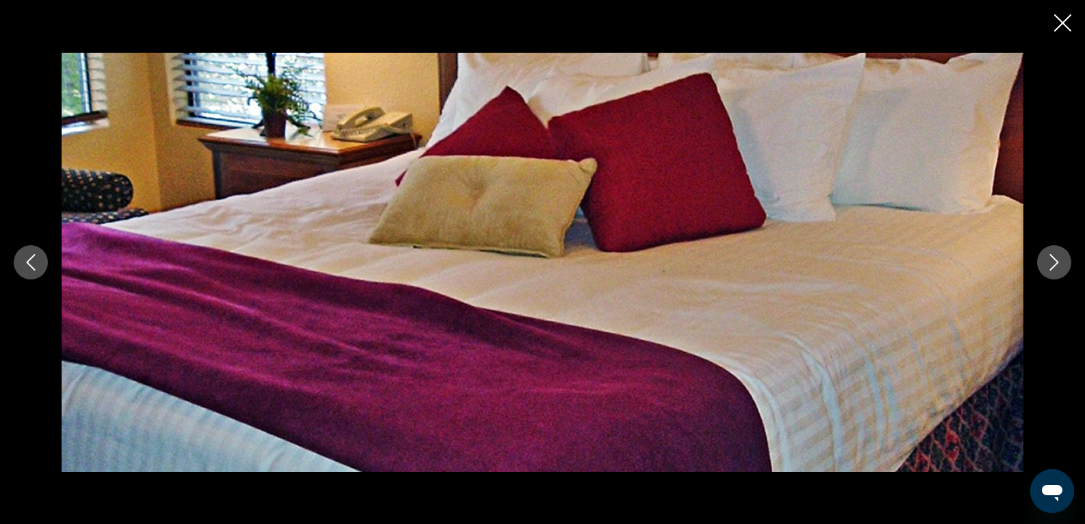
click at [1046, 262] on icon "Next image" at bounding box center [1054, 262] width 16 height 16
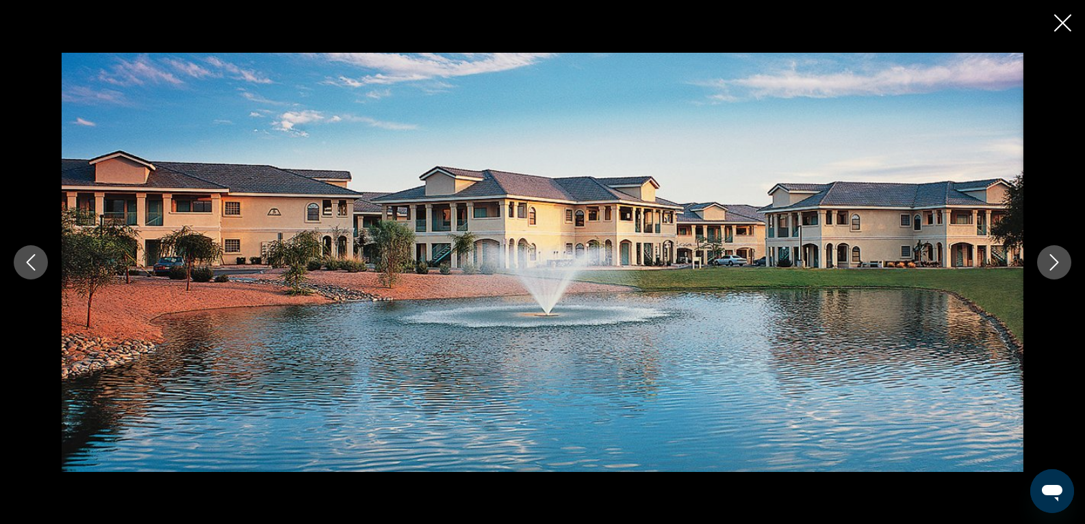
click at [1046, 262] on icon "Next image" at bounding box center [1054, 262] width 16 height 16
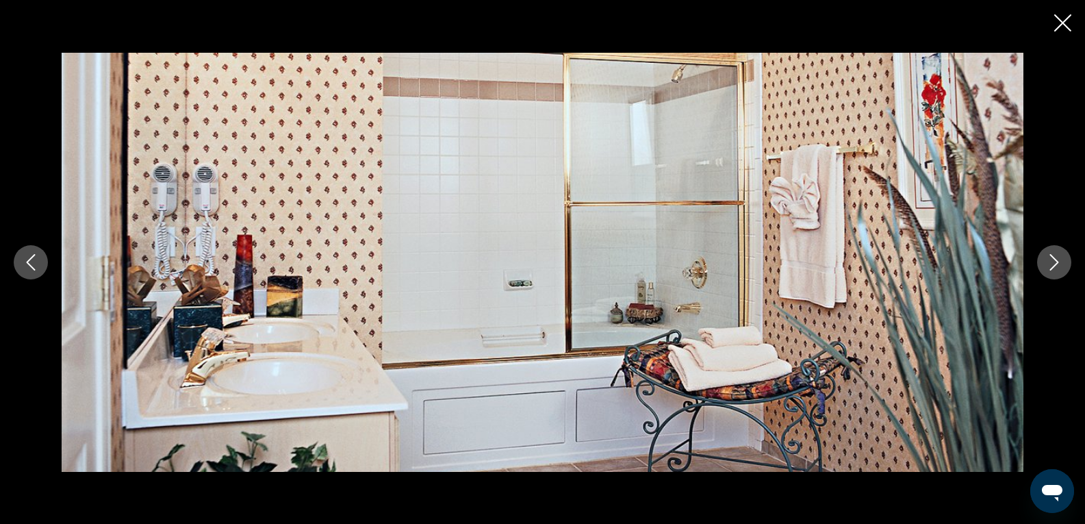
click at [1046, 262] on icon "Next image" at bounding box center [1054, 262] width 16 height 16
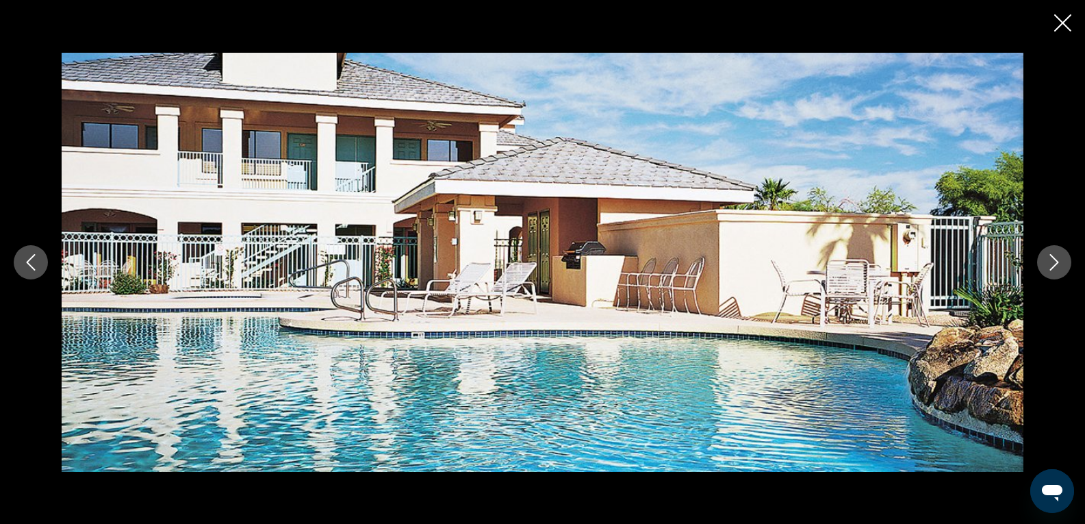
click at [1060, 22] on icon "Close slideshow" at bounding box center [1062, 22] width 17 height 17
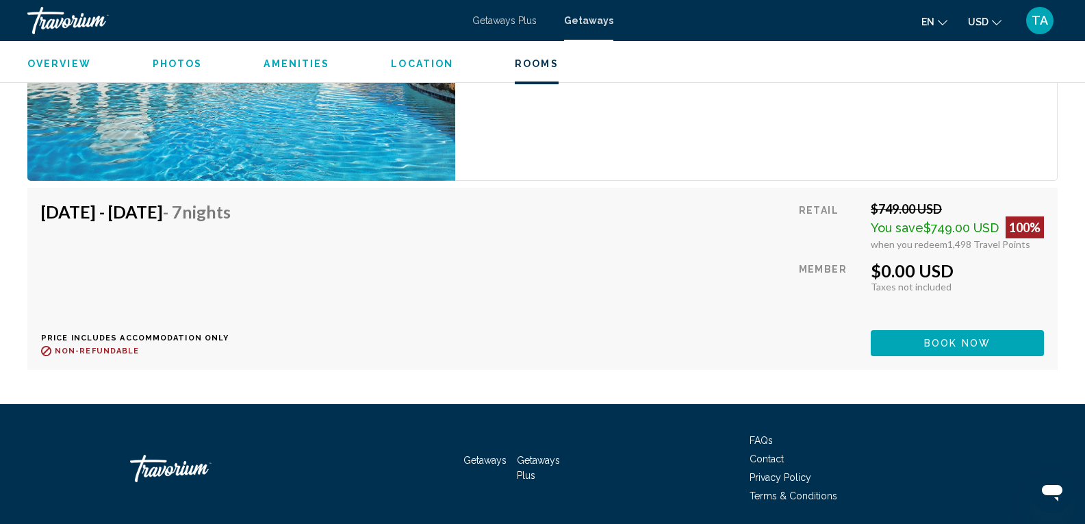
scroll to position [3293, 0]
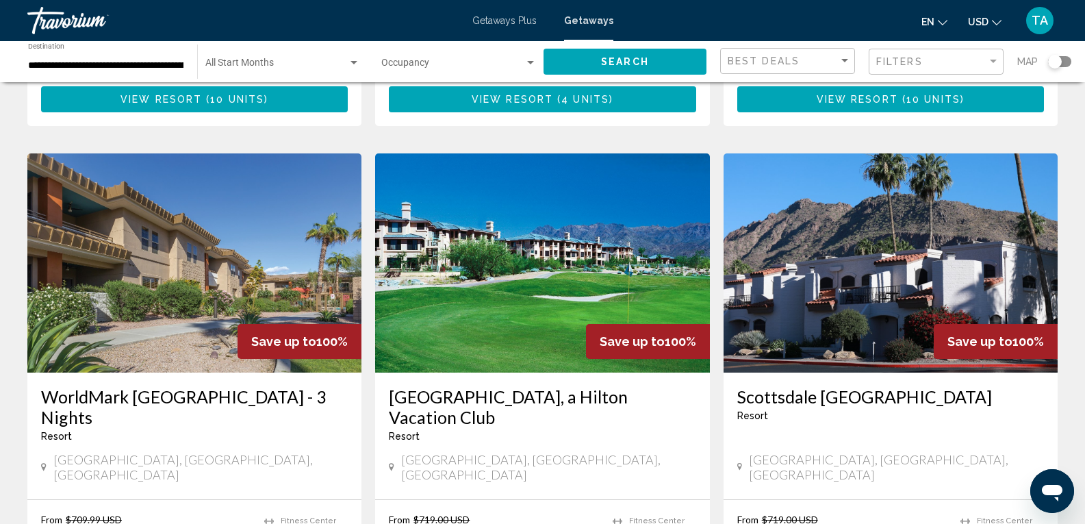
scroll to position [1095, 0]
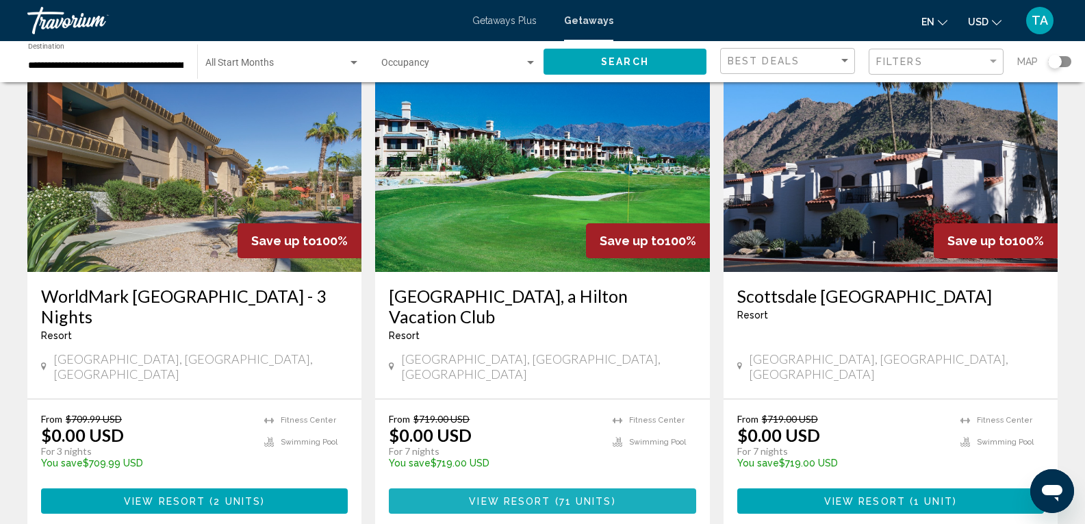
click at [547, 496] on span "View Resort" at bounding box center [509, 501] width 81 height 11
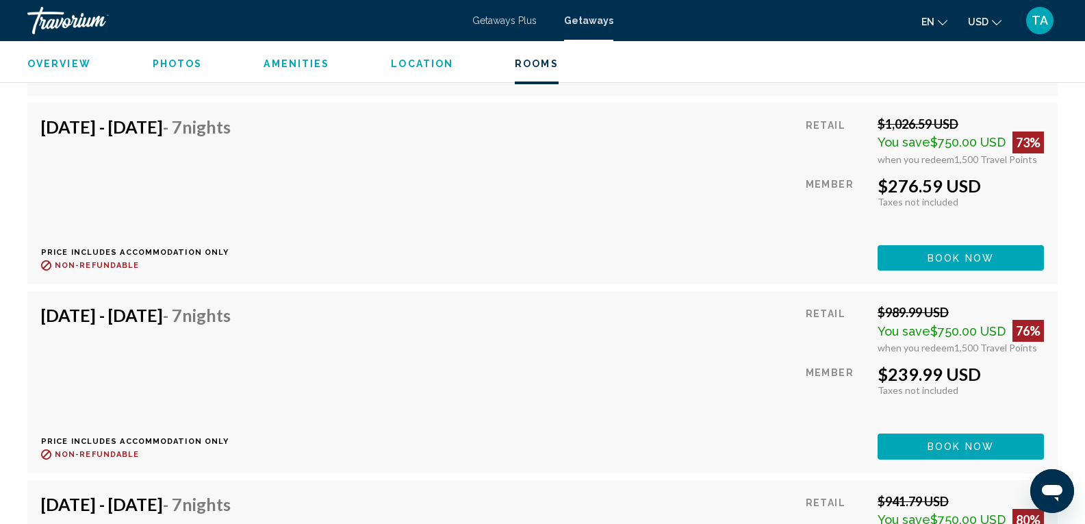
scroll to position [13697, 0]
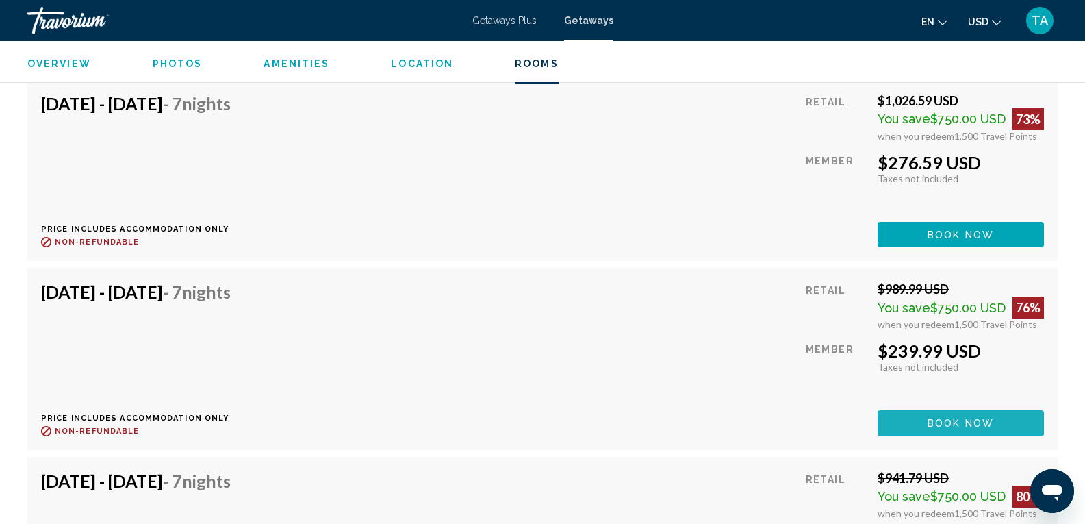
click at [983, 424] on span "Book now" at bounding box center [961, 423] width 66 height 11
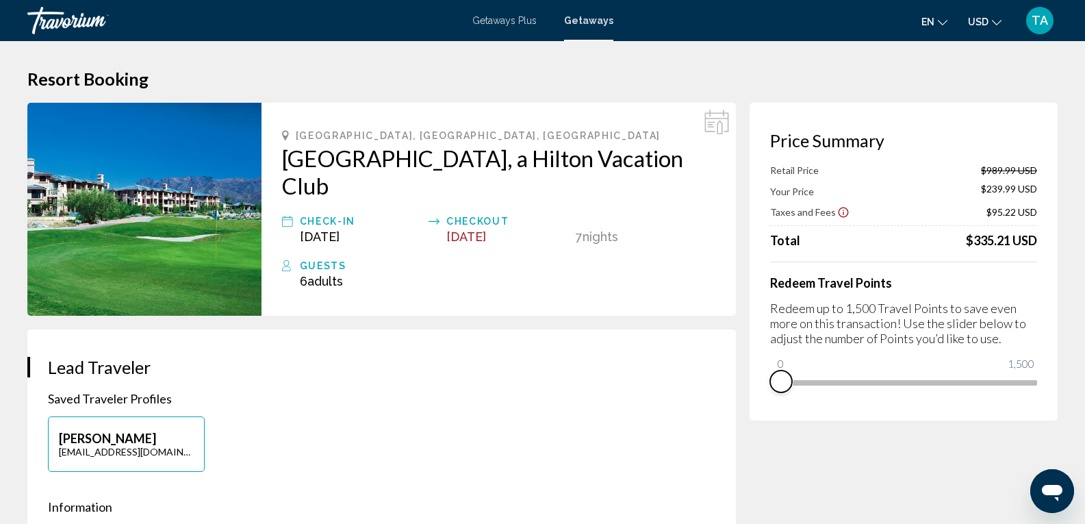
drag, startPoint x: 1033, startPoint y: 403, endPoint x: 763, endPoint y: 413, distance: 269.9
click at [763, 413] on div "Price Summary Retail Price $989.99 USD Your Price $239.99 USD Taxes and Fees $9…" at bounding box center [904, 262] width 308 height 318
